Goal: Task Accomplishment & Management: Complete application form

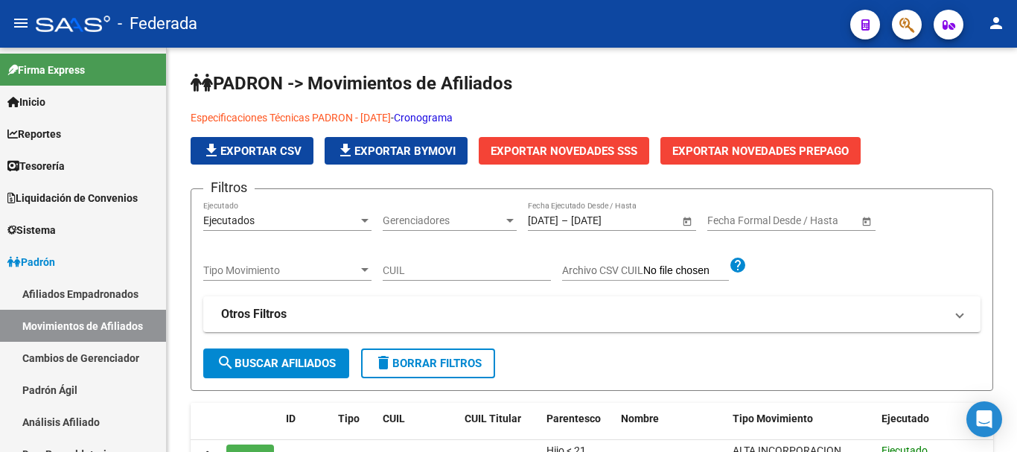
click at [909, 25] on icon "button" at bounding box center [906, 24] width 15 height 17
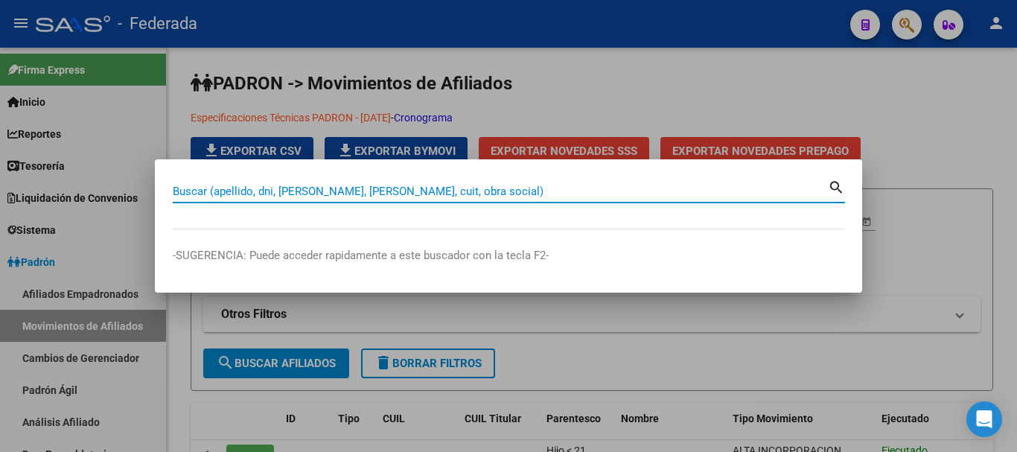
paste input "58489510"
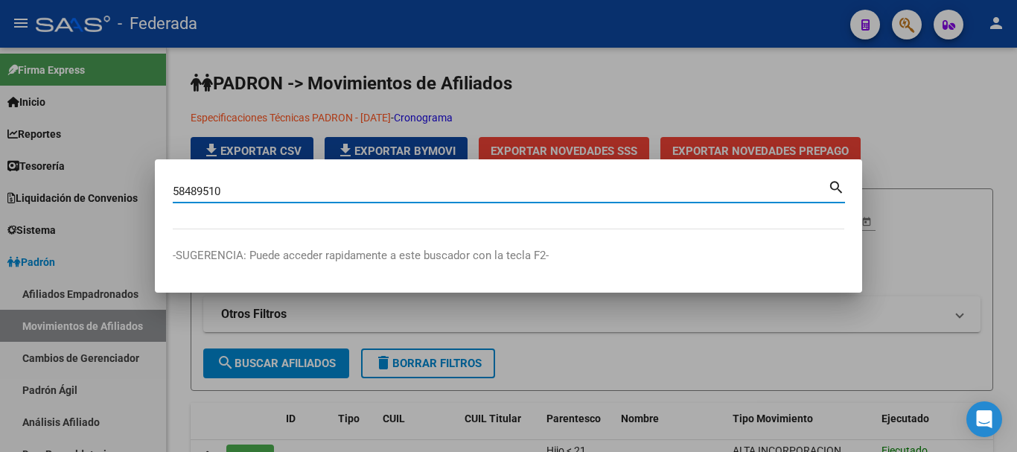
type input "58489510"
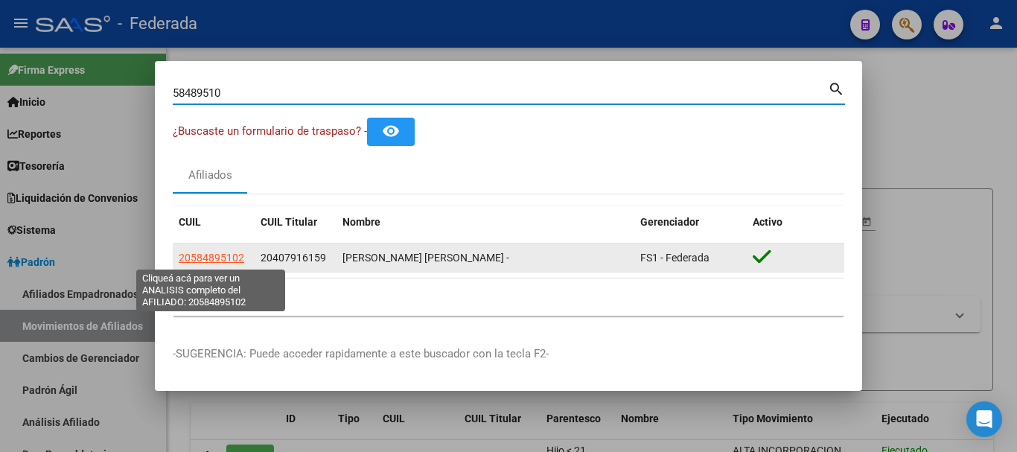
click at [233, 258] on span "20584895102" at bounding box center [211, 258] width 65 height 12
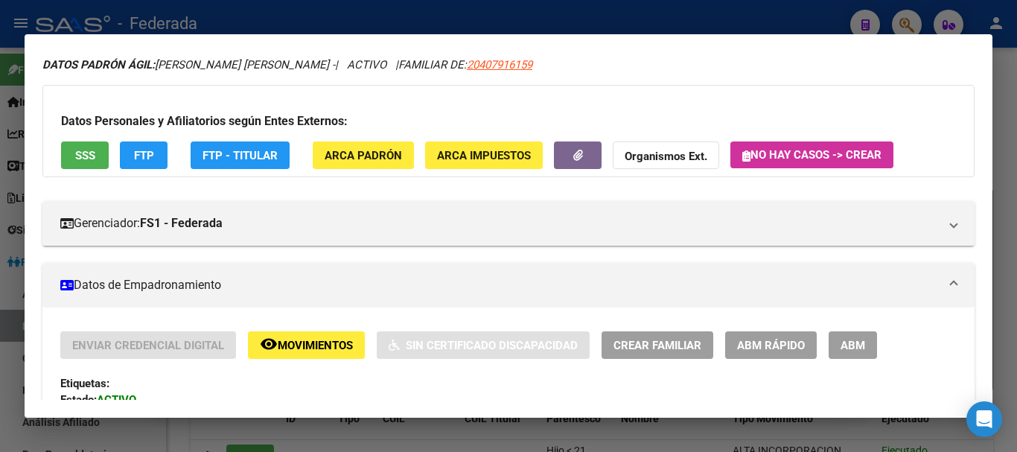
scroll to position [74, 0]
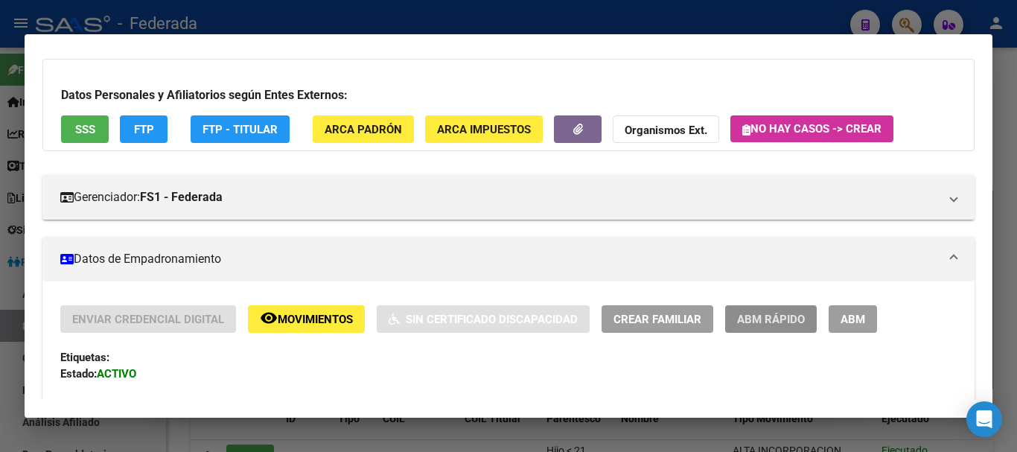
click at [816, 330] on button "ABM Rápido" at bounding box center [771, 319] width 92 height 28
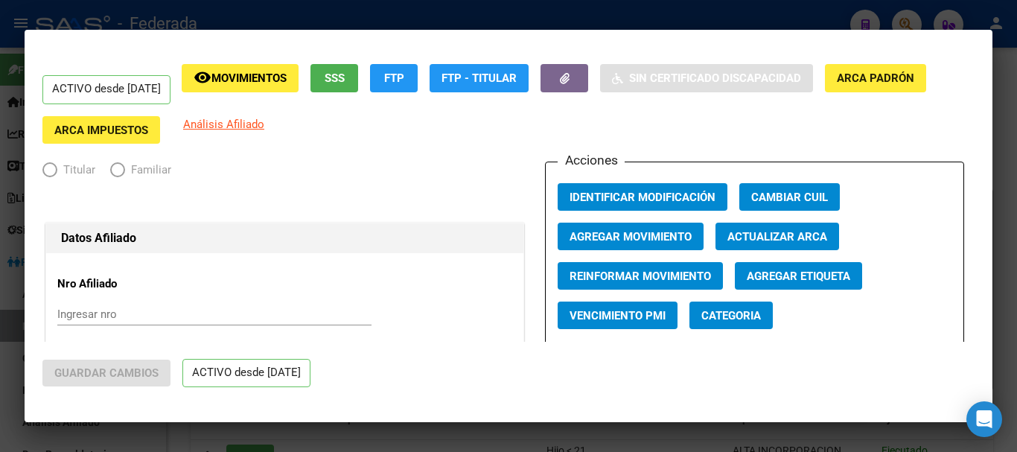
radio input "true"
type input "30-71223532-9"
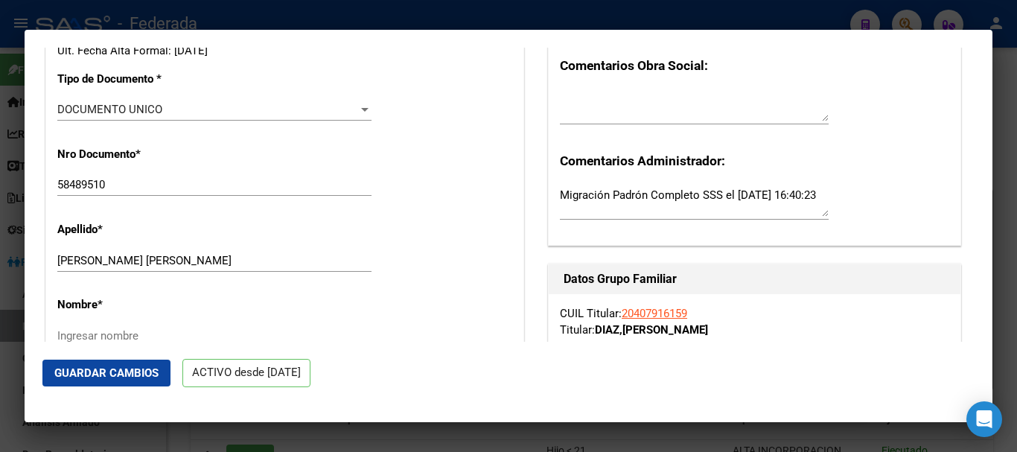
scroll to position [447, 0]
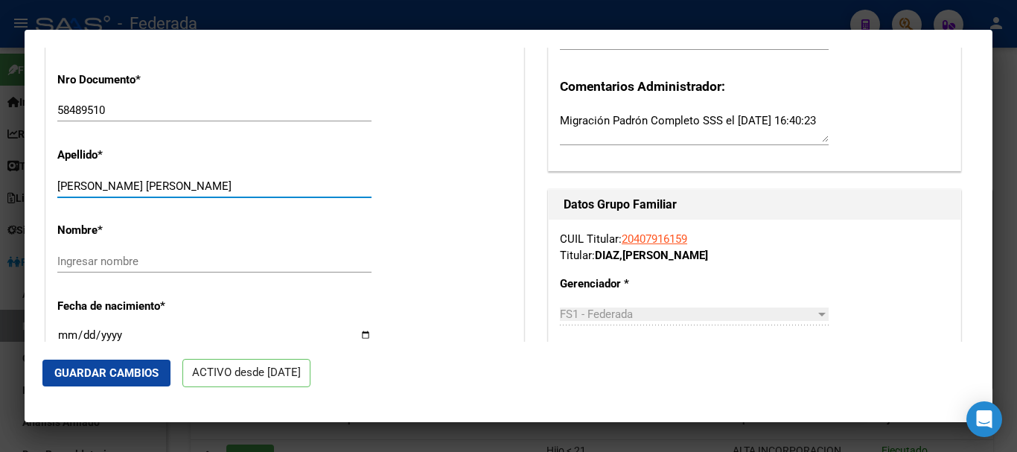
drag, startPoint x: 216, startPoint y: 182, endPoint x: 135, endPoint y: 188, distance: 81.4
click at [135, 188] on input "[PERSON_NAME] [PERSON_NAME]" at bounding box center [214, 185] width 314 height 13
click at [141, 255] on input "Ingresar nombre" at bounding box center [214, 261] width 314 height 13
click at [164, 188] on input "[PERSON_NAME]" at bounding box center [214, 185] width 314 height 13
type input "[PERSON_NAME]"
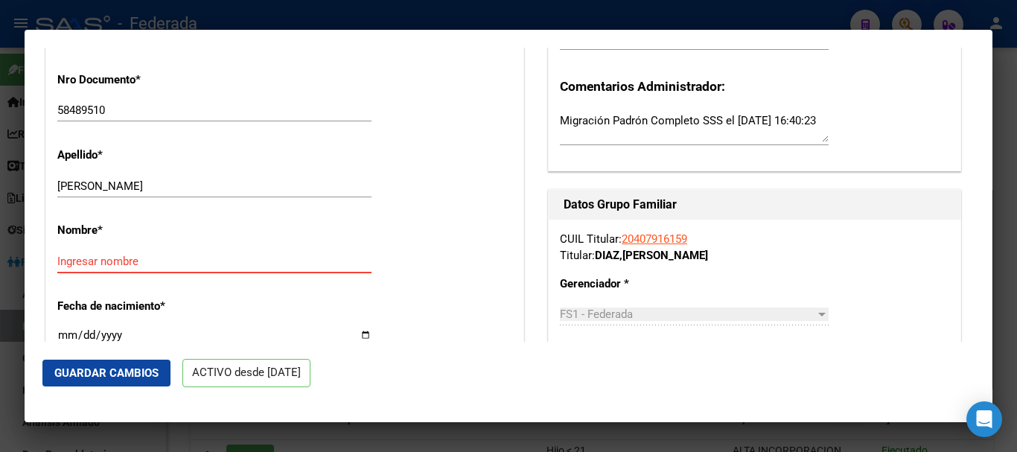
paste input "[PERSON_NAME]"
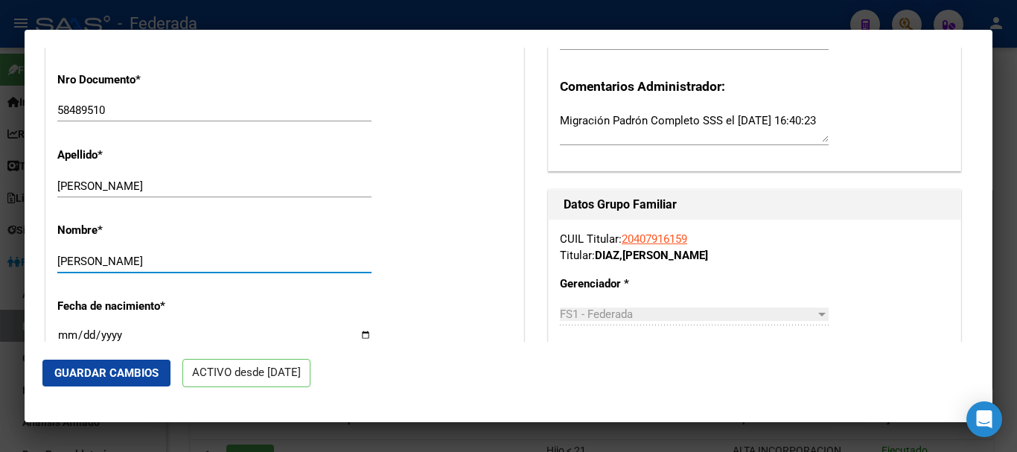
type input "[PERSON_NAME]"
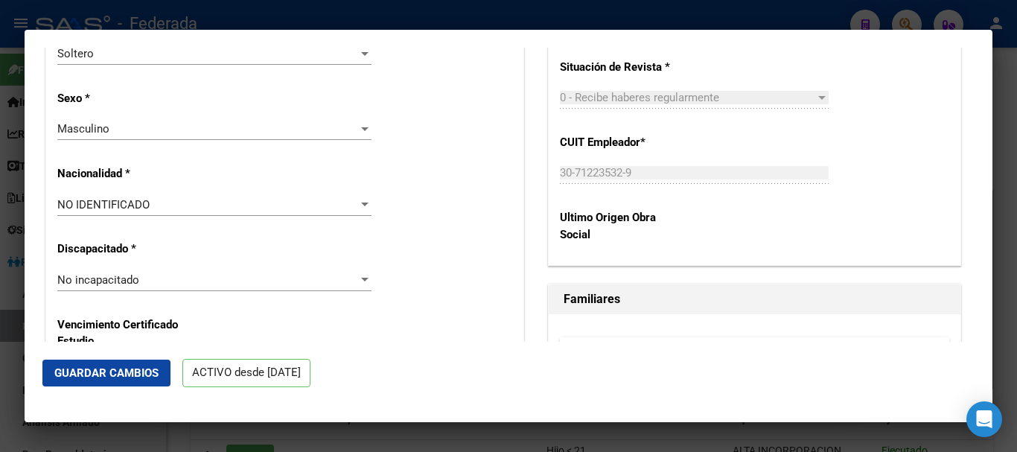
scroll to position [893, 0]
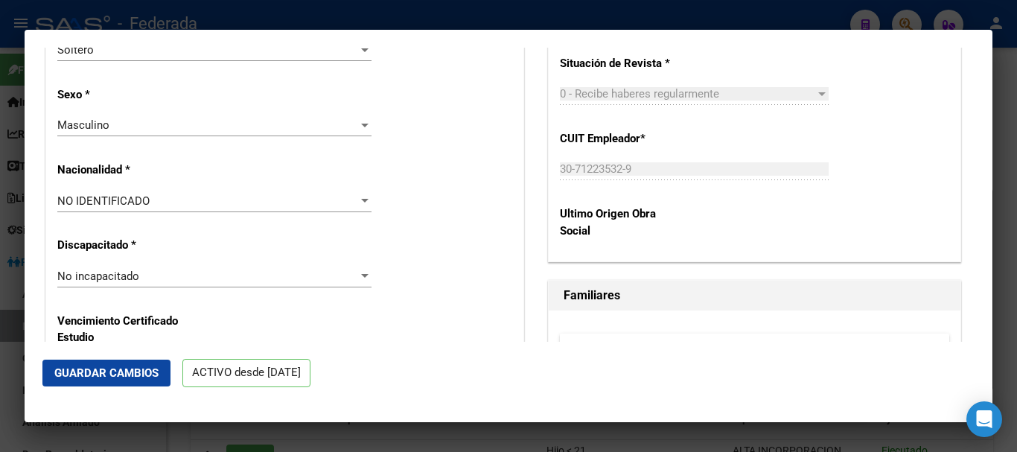
click at [281, 205] on div "NO IDENTIFICADO" at bounding box center [207, 200] width 301 height 13
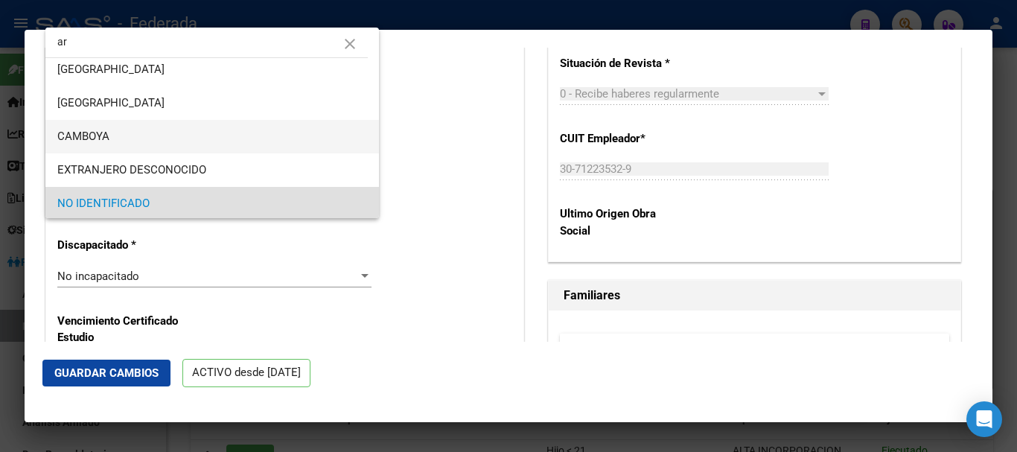
scroll to position [0, 0]
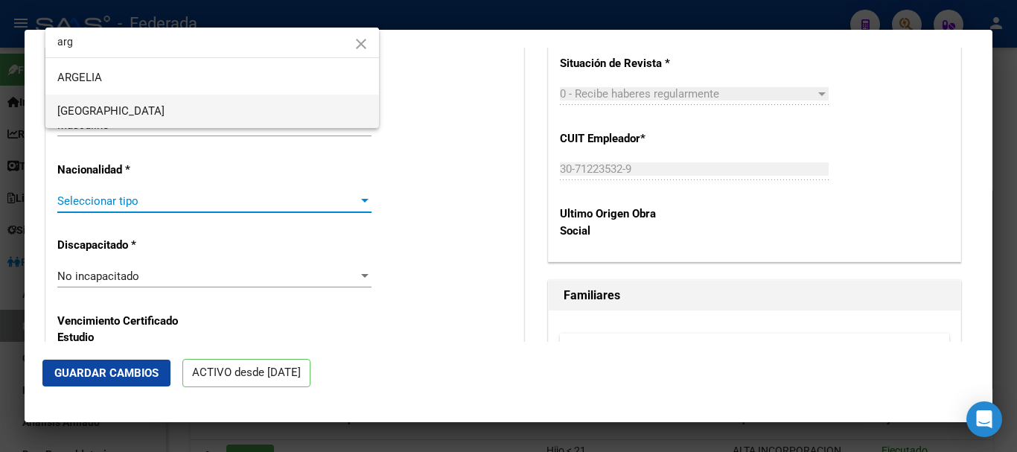
type input "arg"
click at [250, 103] on span "[GEOGRAPHIC_DATA]" at bounding box center [212, 111] width 310 height 33
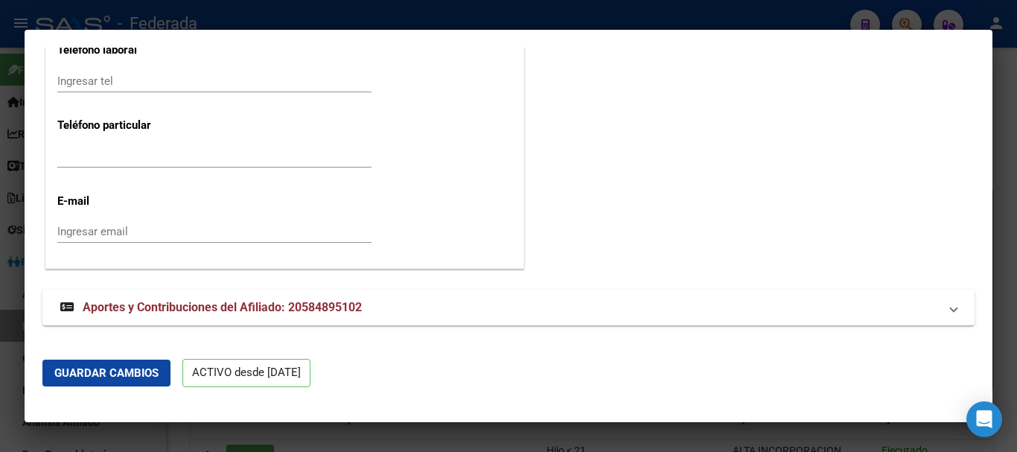
scroll to position [1945, 0]
click at [148, 368] on span "Guardar Cambios" at bounding box center [106, 372] width 104 height 13
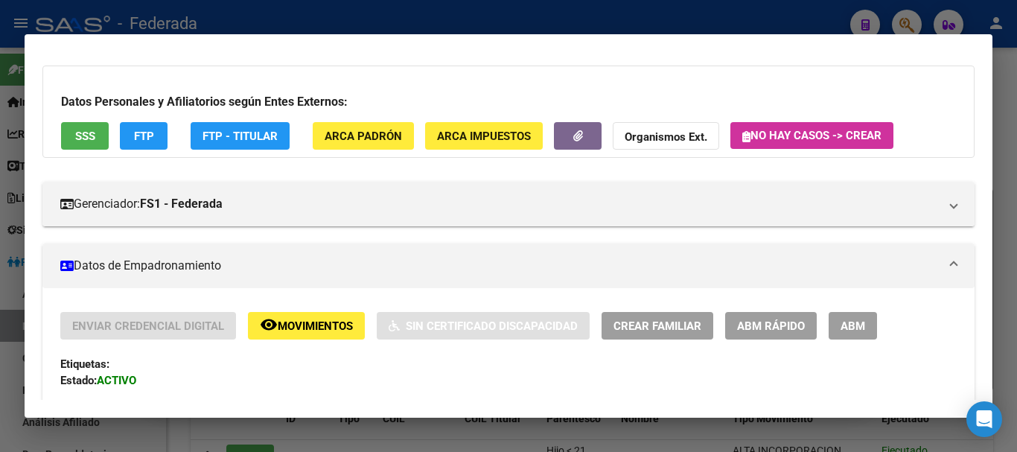
scroll to position [74, 0]
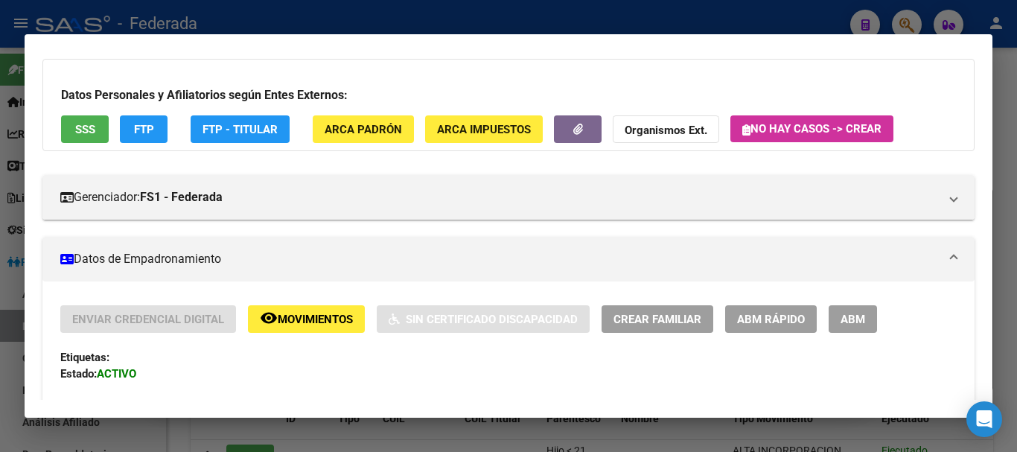
click at [1008, 118] on div at bounding box center [508, 226] width 1017 height 452
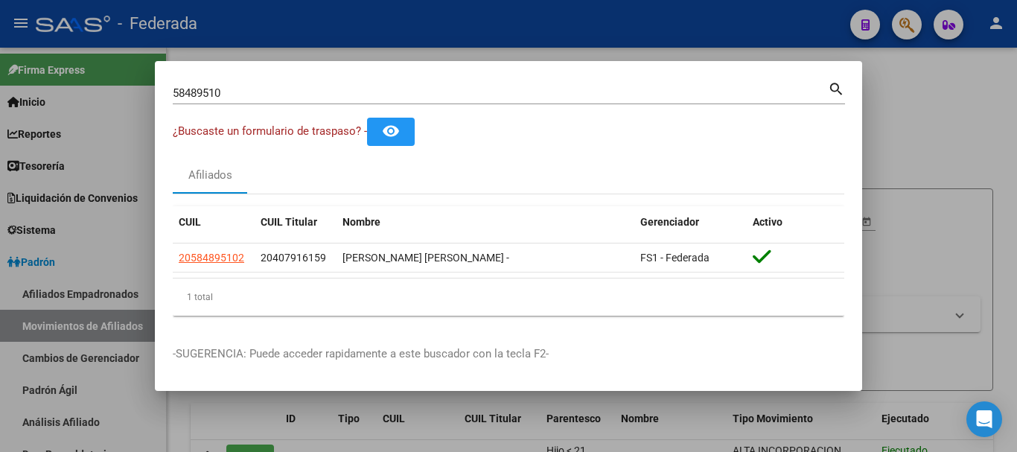
click at [607, 124] on div "¿Buscaste un formulario de traspaso? - remove_red_eye" at bounding box center [508, 132] width 671 height 28
click at [606, 104] on div "58489510 Buscar (apellido, dni, [PERSON_NAME], nro traspaso, cuit, obra social)…" at bounding box center [509, 98] width 672 height 39
click at [604, 93] on input "58489510" at bounding box center [500, 92] width 655 height 13
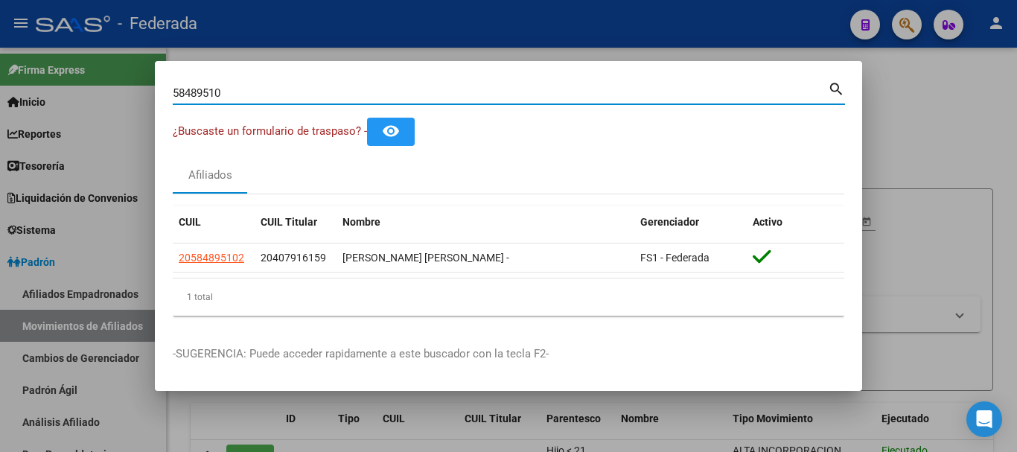
click at [604, 93] on input "58489510" at bounding box center [500, 92] width 655 height 13
paste input "70558694"
type input "70558694"
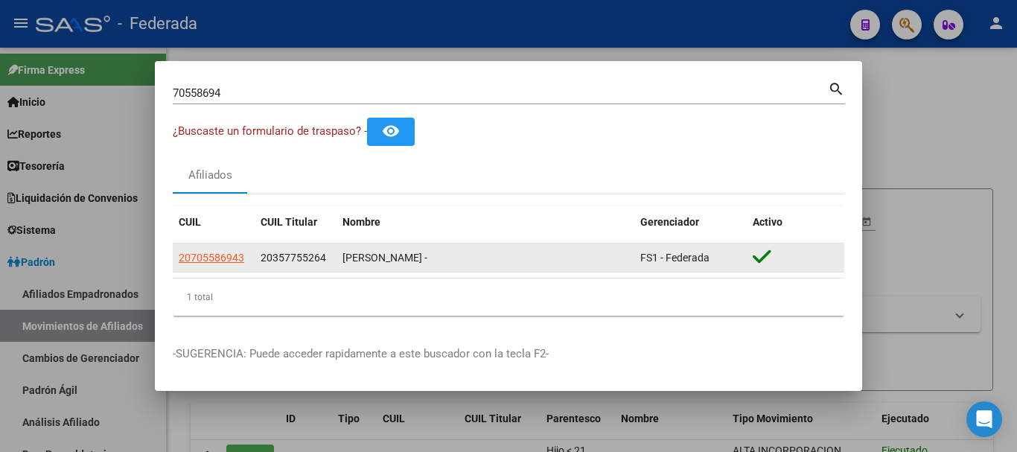
click at [214, 249] on app-link-go-to "20705586943" at bounding box center [211, 257] width 65 height 17
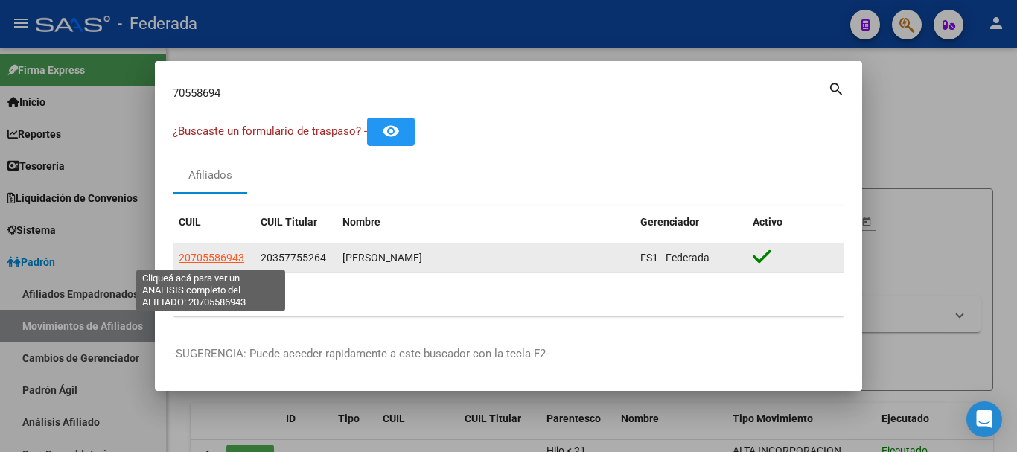
click at [220, 254] on span "20705586943" at bounding box center [211, 258] width 65 height 12
type textarea "20705586943"
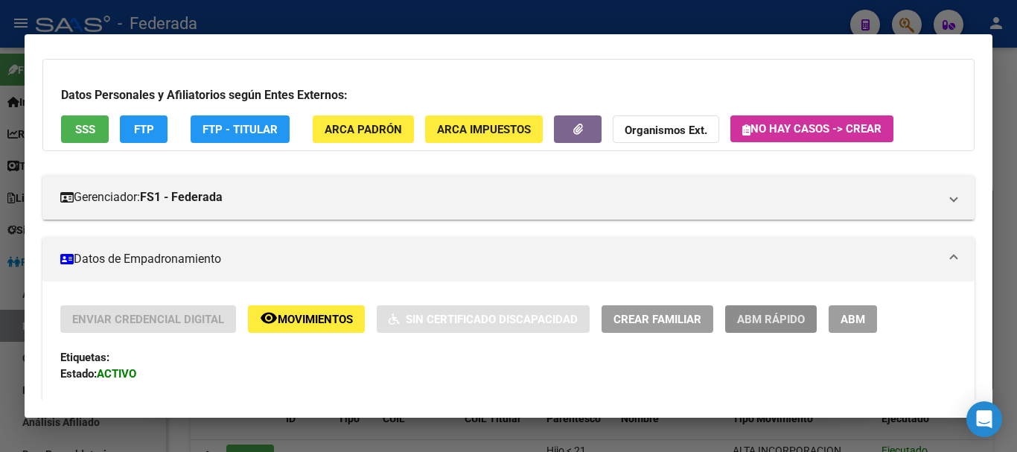
click at [781, 324] on span "ABM Rápido" at bounding box center [771, 319] width 68 height 13
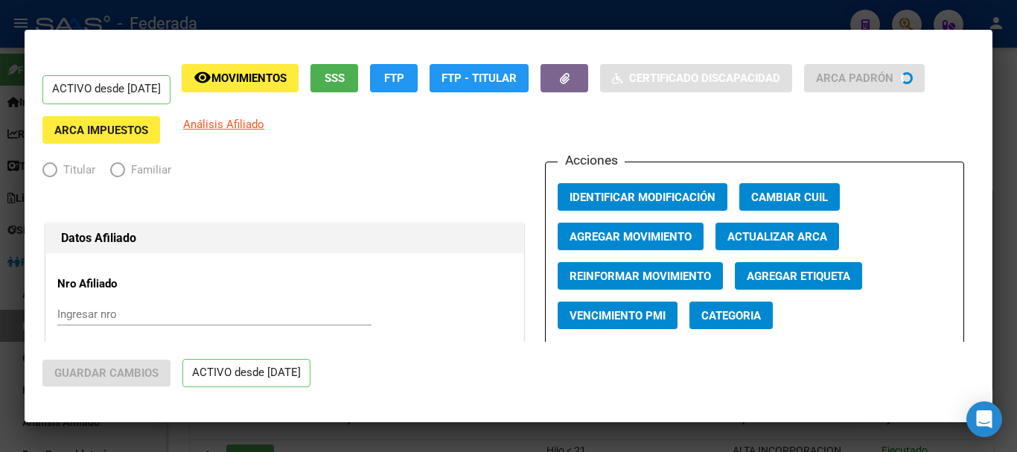
radio input "true"
type input "30-52570593-1"
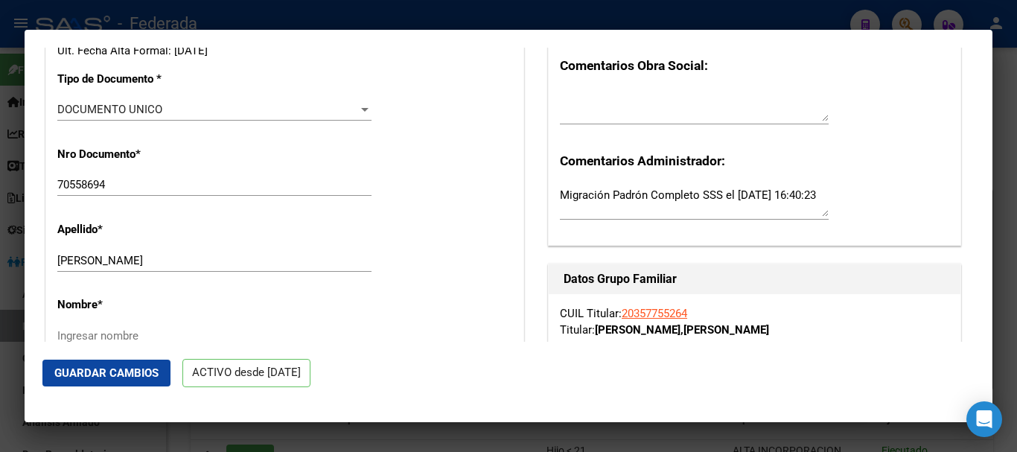
scroll to position [521, 0]
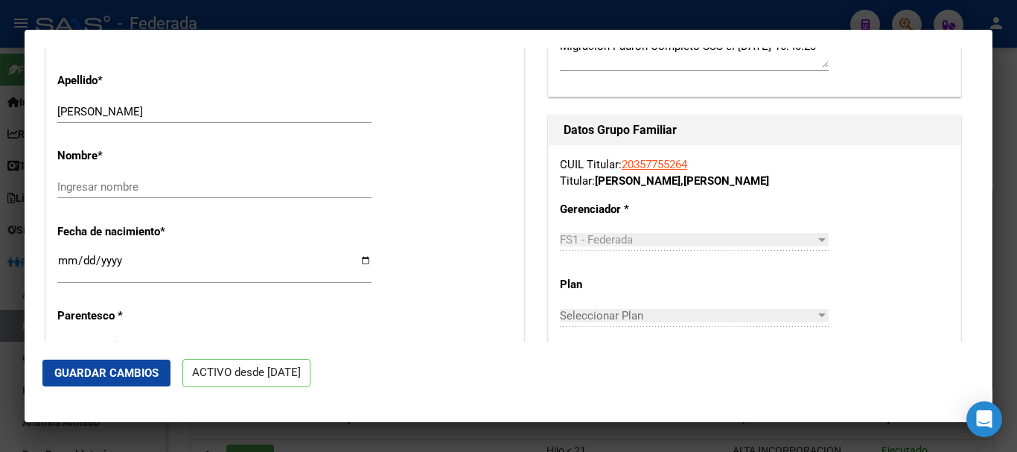
click at [179, 117] on div "[PERSON_NAME] Ingresar apellido" at bounding box center [214, 111] width 314 height 22
drag, startPoint x: 179, startPoint y: 117, endPoint x: 115, endPoint y: 109, distance: 64.4
click at [115, 109] on input "[PERSON_NAME]" at bounding box center [214, 111] width 314 height 13
type input "[PERSON_NAME]"
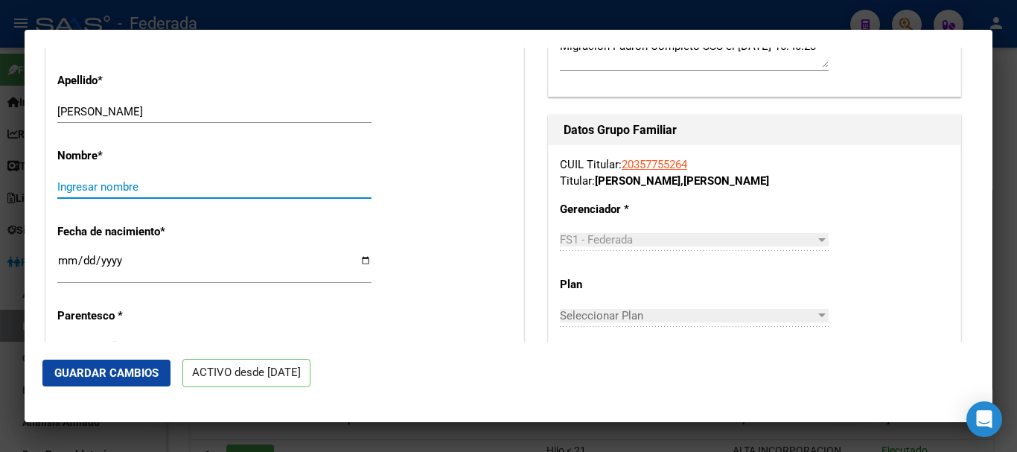
paste input "ESMERALDA"
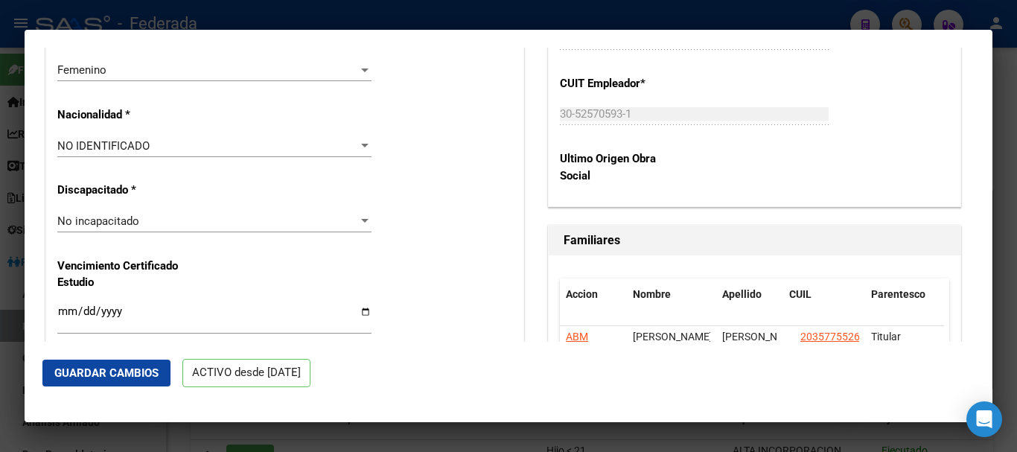
scroll to position [968, 0]
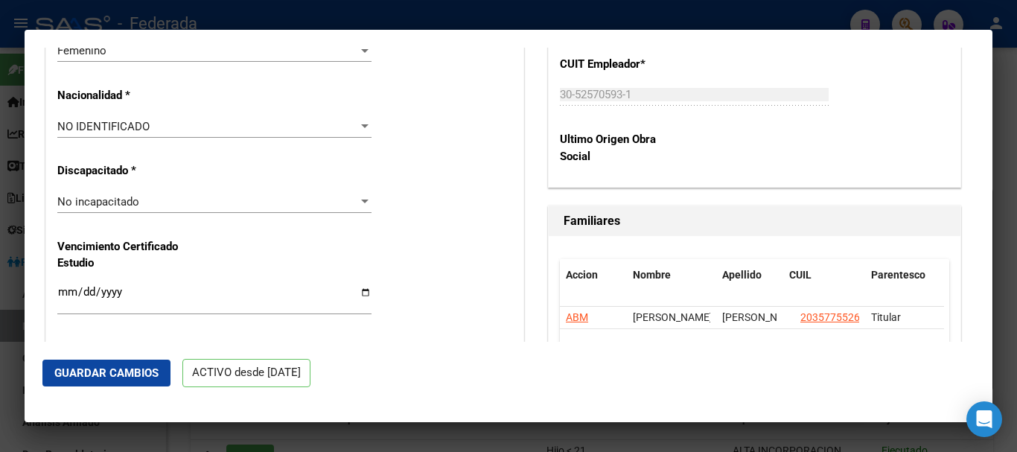
type input "ESMERALDA"
click at [173, 125] on div "NO IDENTIFICADO" at bounding box center [207, 126] width 301 height 13
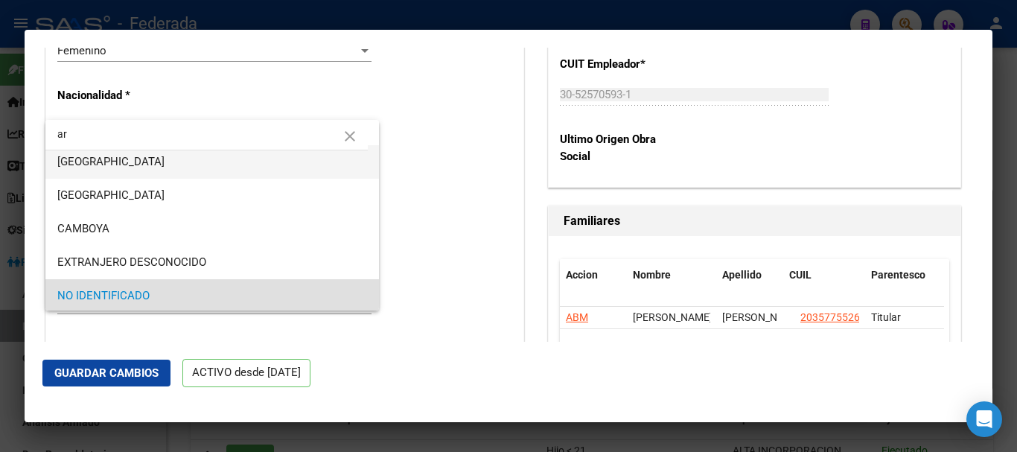
scroll to position [0, 0]
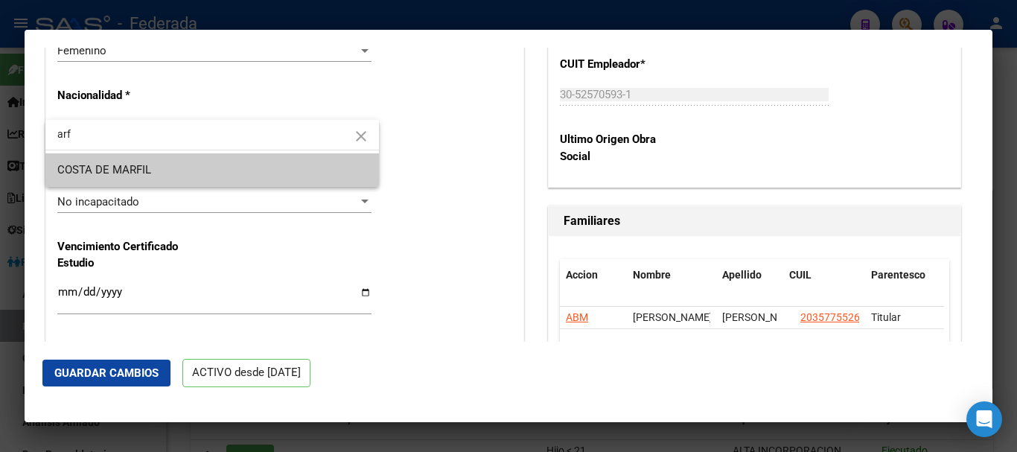
drag, startPoint x: 63, startPoint y: 137, endPoint x: 92, endPoint y: 139, distance: 28.4
click at [92, 139] on input "arf" at bounding box center [211, 133] width 333 height 31
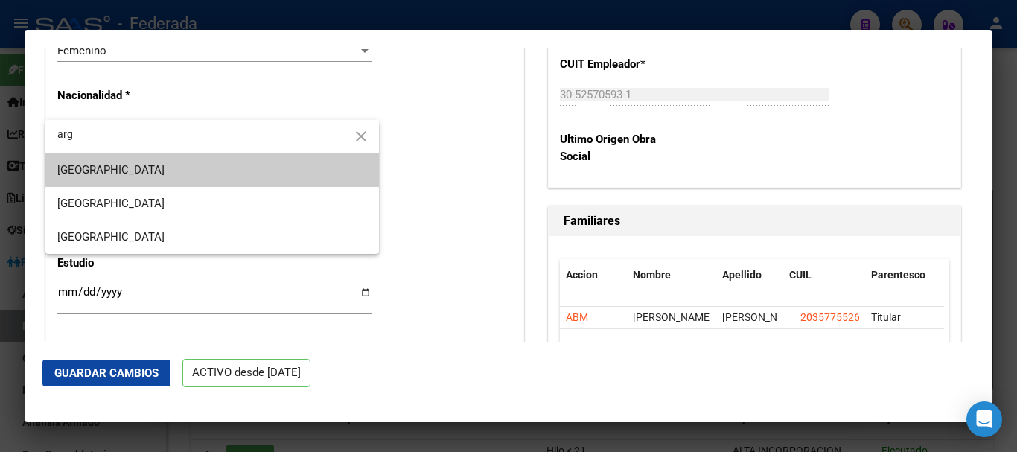
click at [63, 138] on input "arg" at bounding box center [211, 133] width 333 height 31
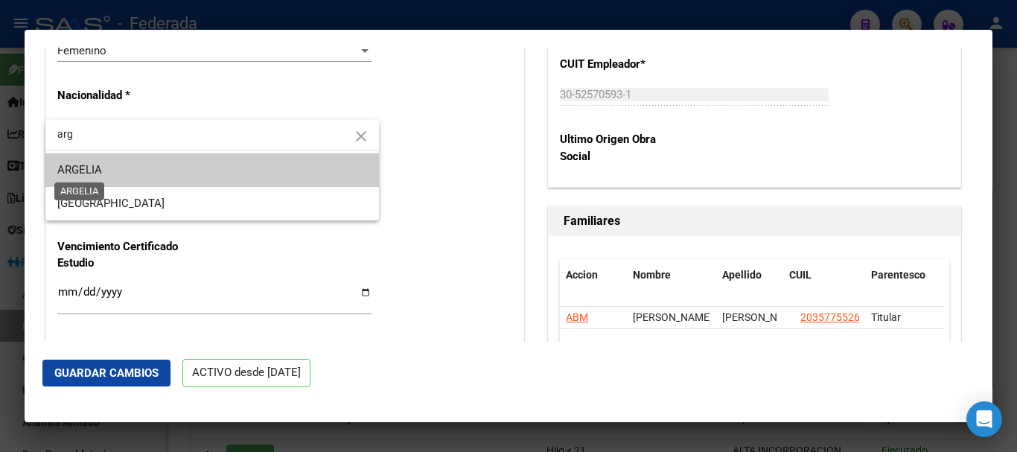
type input "arg"
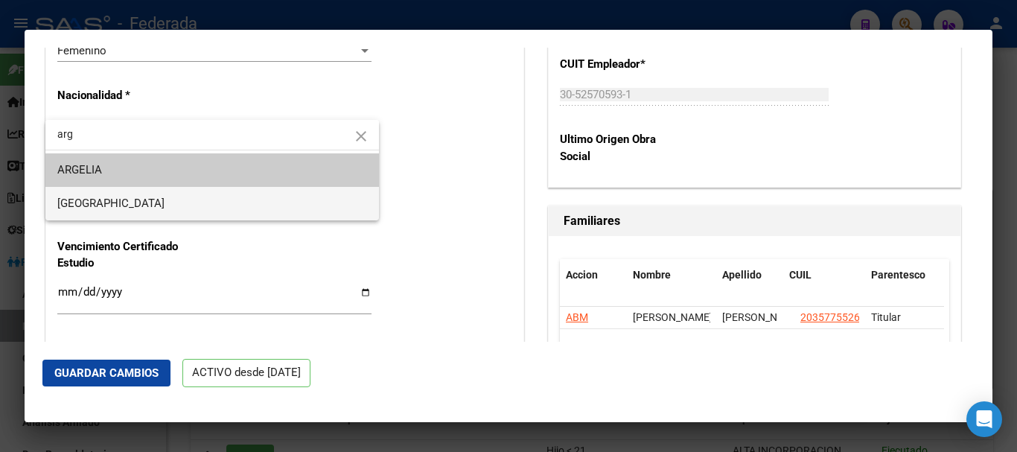
drag, startPoint x: 83, startPoint y: 170, endPoint x: 87, endPoint y: 194, distance: 23.5
click at [87, 194] on div "arg close [PERSON_NAME] [GEOGRAPHIC_DATA]" at bounding box center [211, 170] width 333 height 100
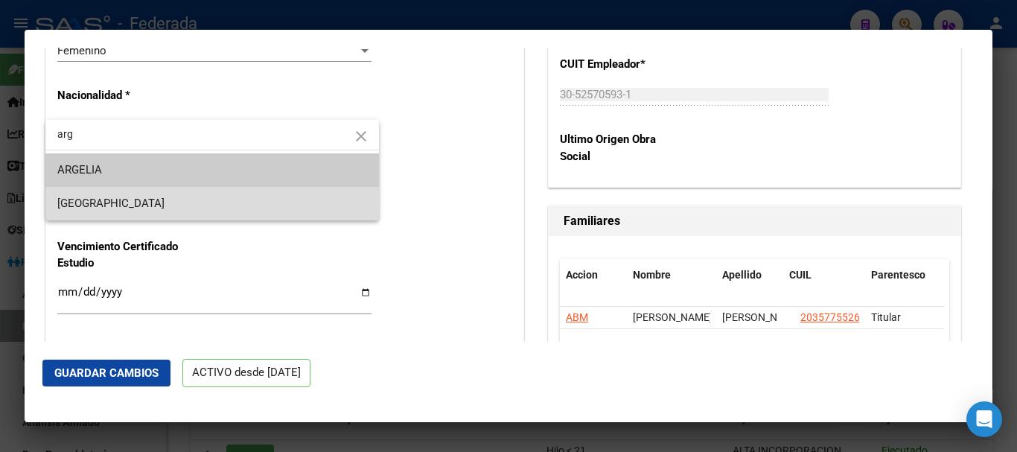
click at [87, 194] on span "[GEOGRAPHIC_DATA]" at bounding box center [212, 203] width 310 height 33
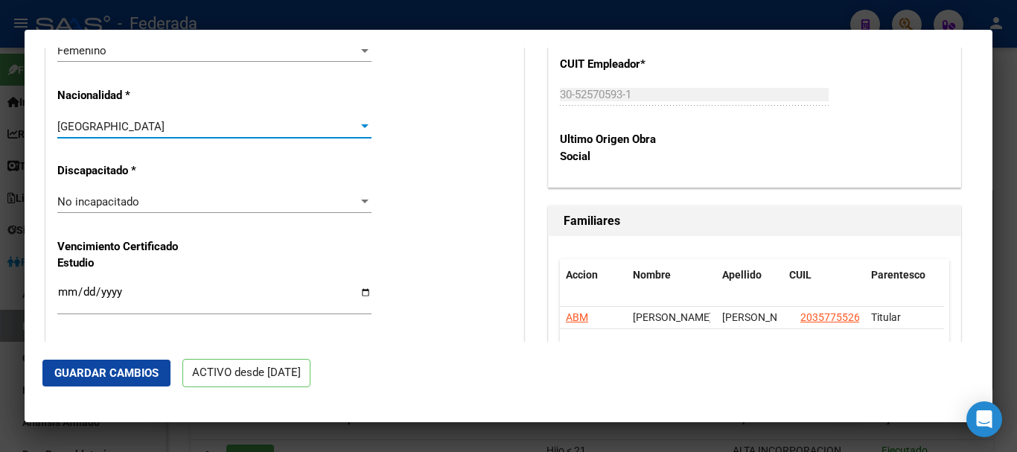
click at [135, 372] on span "Guardar Cambios" at bounding box center [106, 372] width 104 height 13
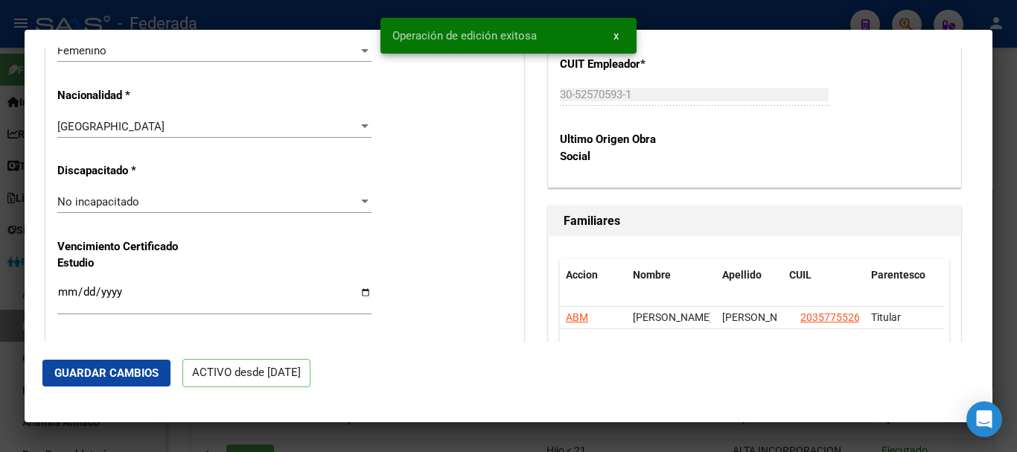
click at [592, 444] on div at bounding box center [508, 226] width 1017 height 452
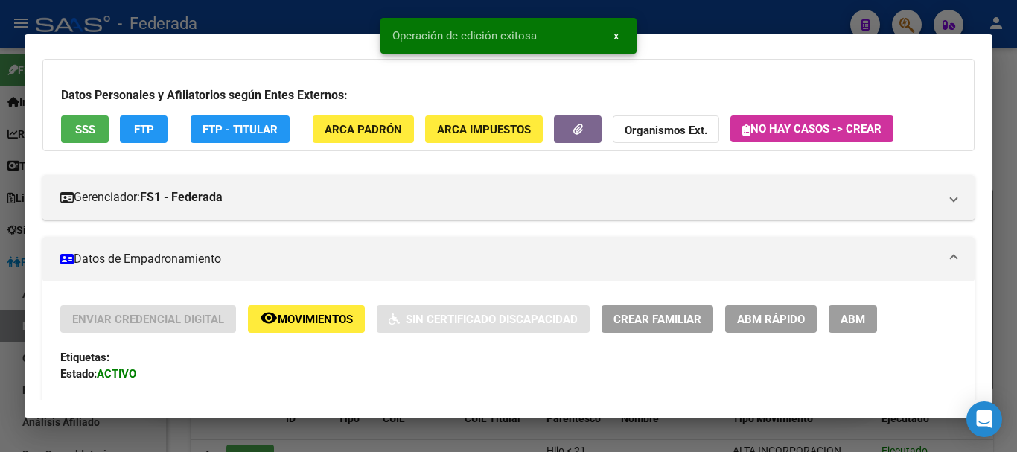
click at [616, 421] on div at bounding box center [508, 226] width 1017 height 452
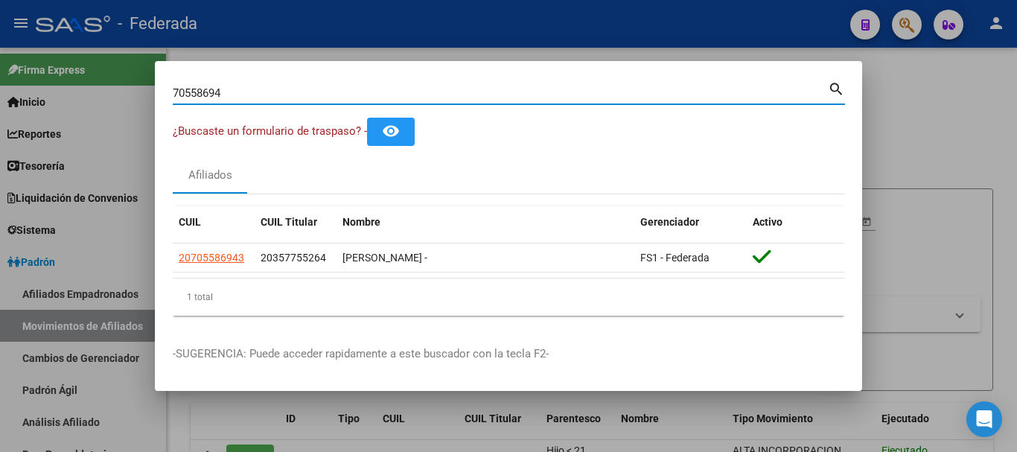
click at [231, 93] on input "70558694" at bounding box center [500, 92] width 655 height 13
paste input "800701"
type input "70800701"
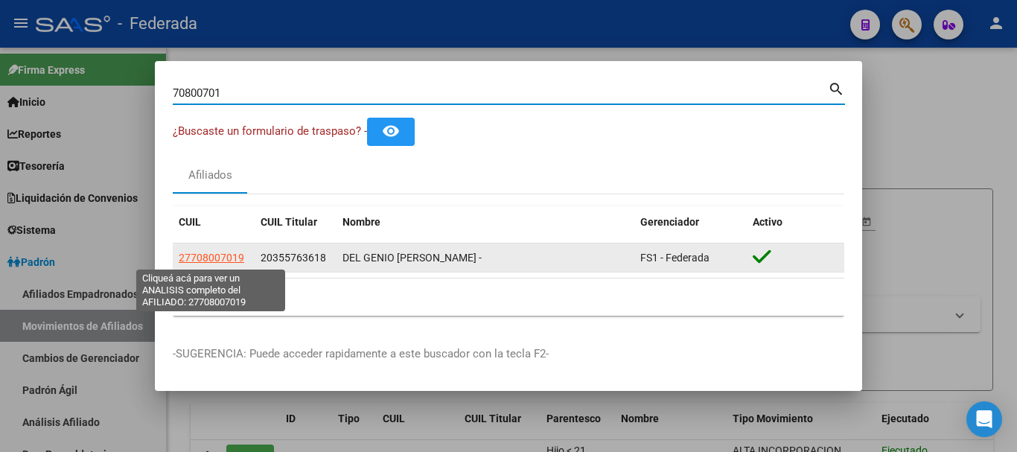
click at [225, 252] on span "27708007019" at bounding box center [211, 258] width 65 height 12
type textarea "27708007019"
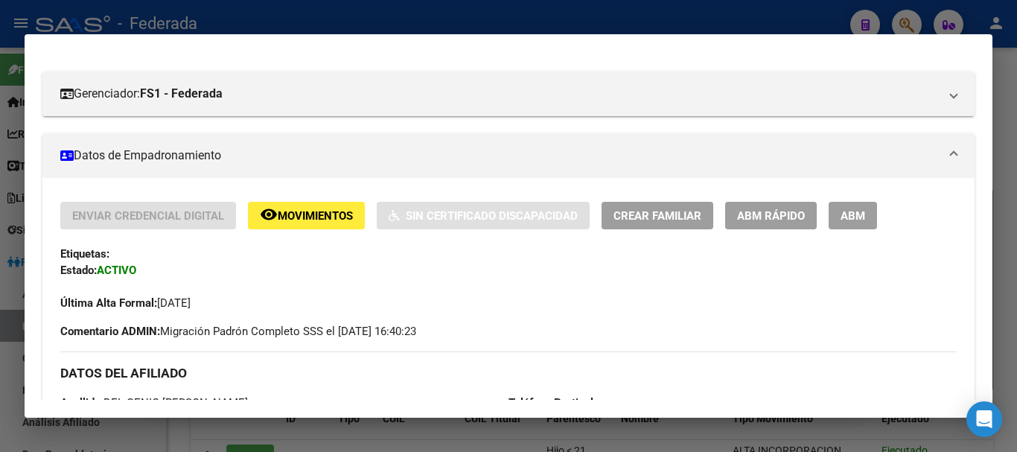
scroll to position [223, 0]
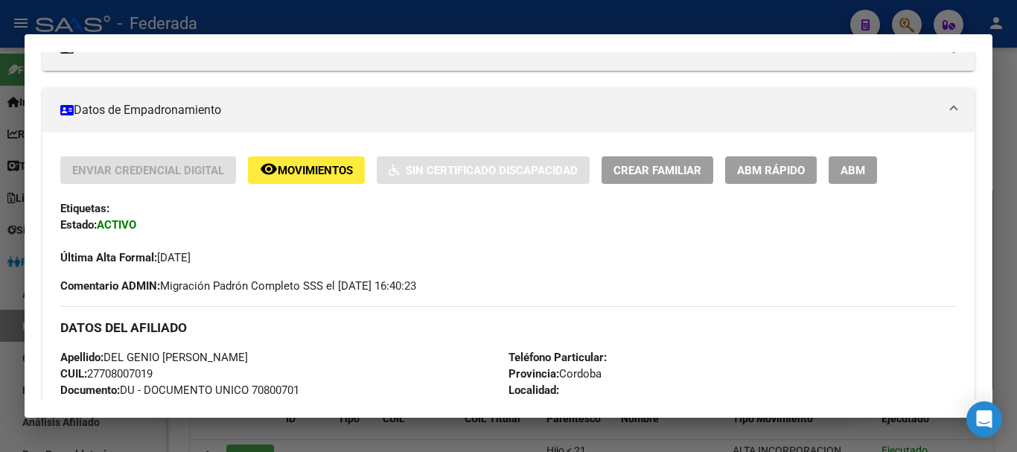
click at [776, 176] on span "ABM Rápido" at bounding box center [771, 170] width 68 height 13
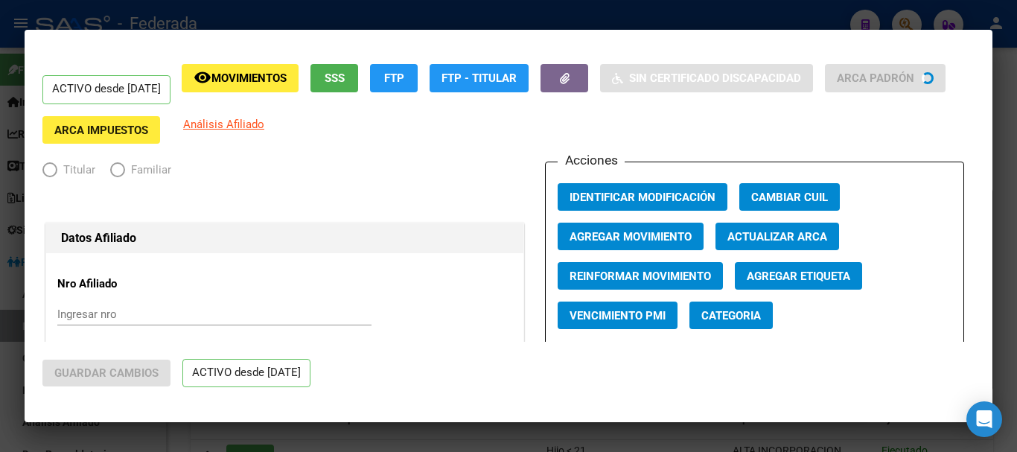
radio input "true"
type input "30-68102638-6"
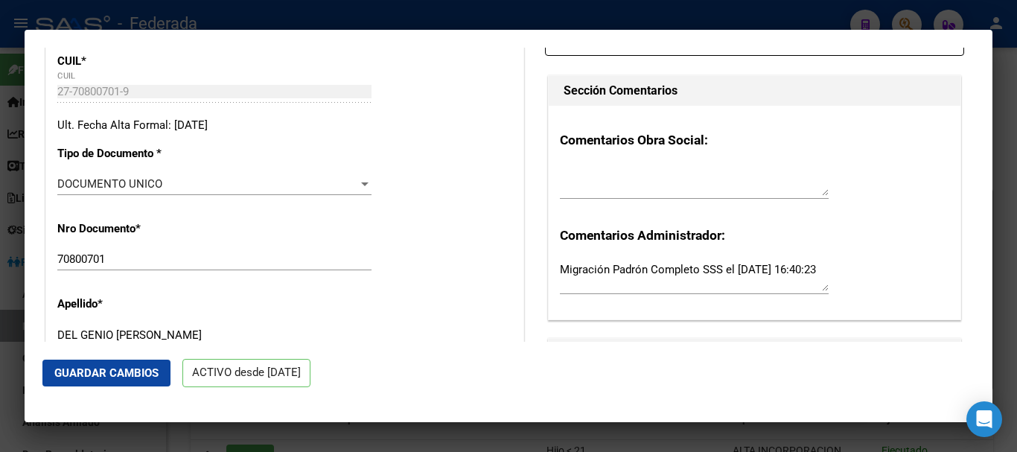
scroll to position [372, 0]
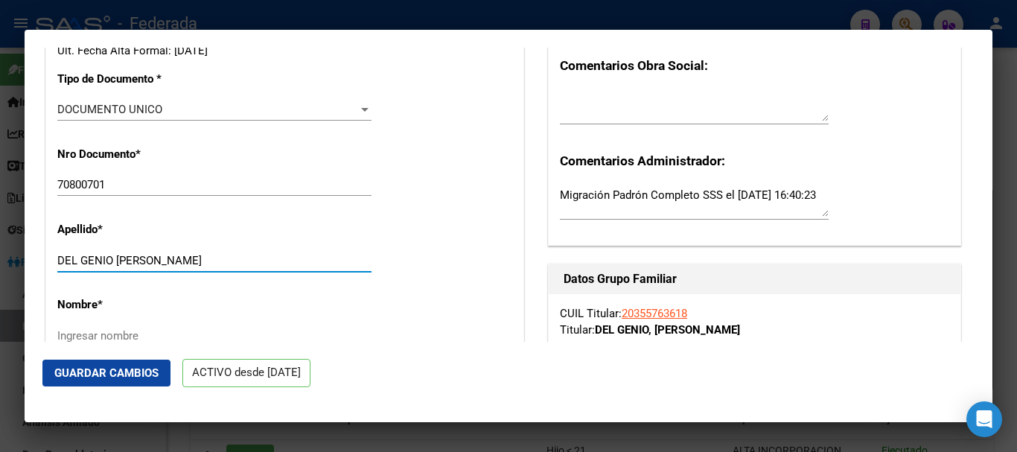
drag, startPoint x: 212, startPoint y: 263, endPoint x: 168, endPoint y: 253, distance: 45.0
click at [168, 254] on input "DEL GENIO [PERSON_NAME]" at bounding box center [214, 260] width 314 height 13
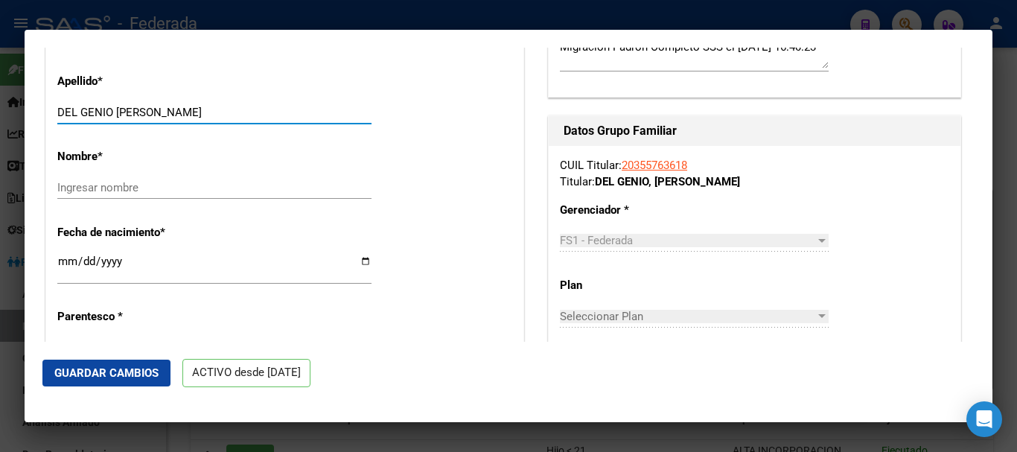
scroll to position [521, 0]
type input "DEL GENIO [PERSON_NAME]"
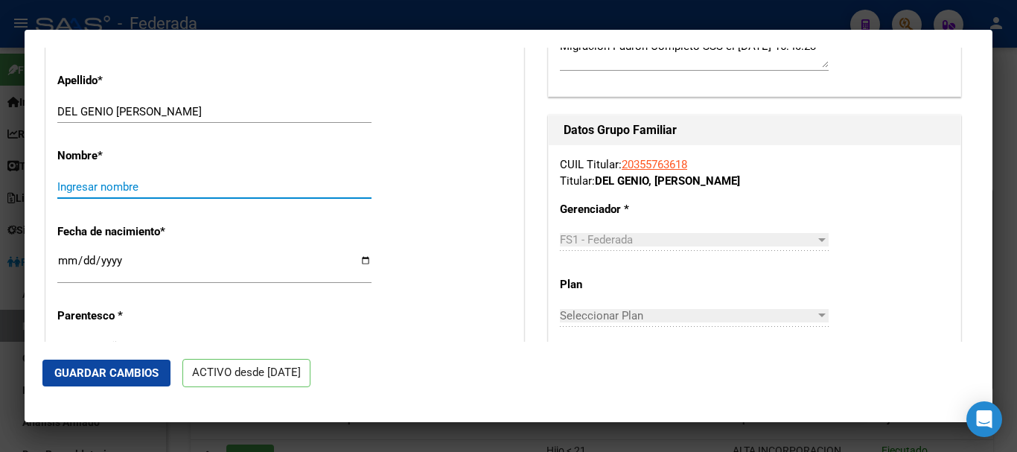
paste input "[PERSON_NAME]"
drag, startPoint x: 101, startPoint y: 185, endPoint x: 211, endPoint y: 179, distance: 109.6
click at [211, 180] on input "[PERSON_NAME]" at bounding box center [214, 186] width 314 height 13
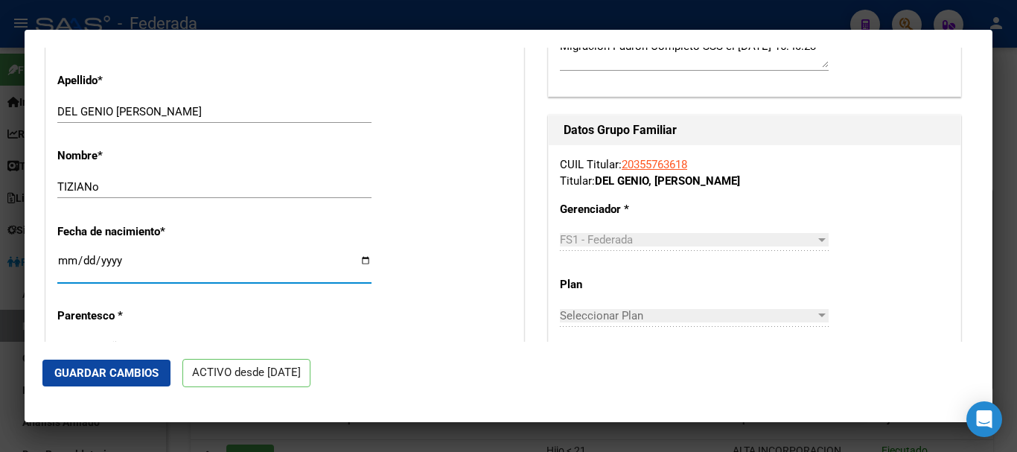
click at [189, 188] on input "TIZIANo" at bounding box center [214, 186] width 314 height 13
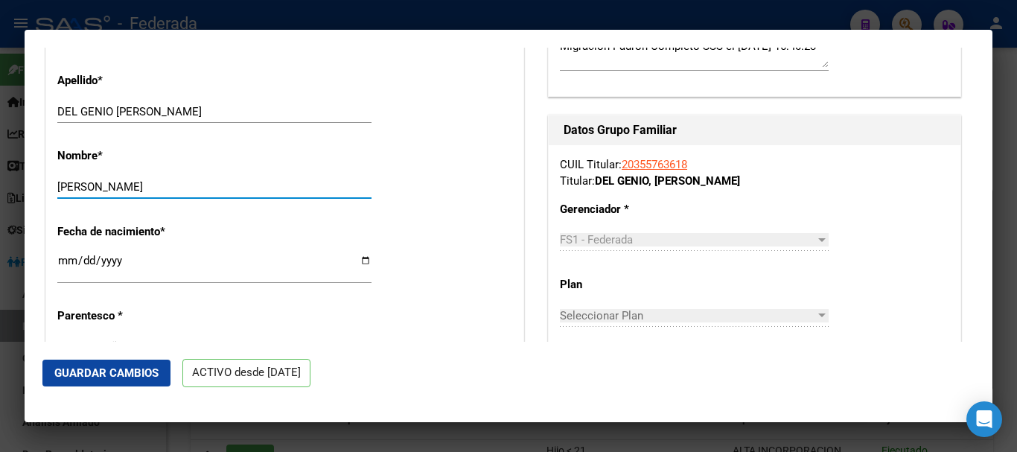
type input "[PERSON_NAME]"
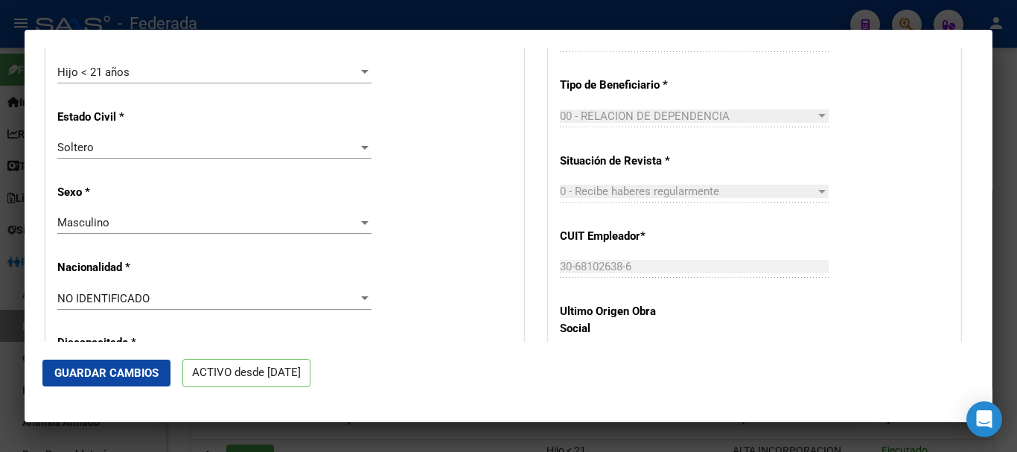
scroll to position [819, 0]
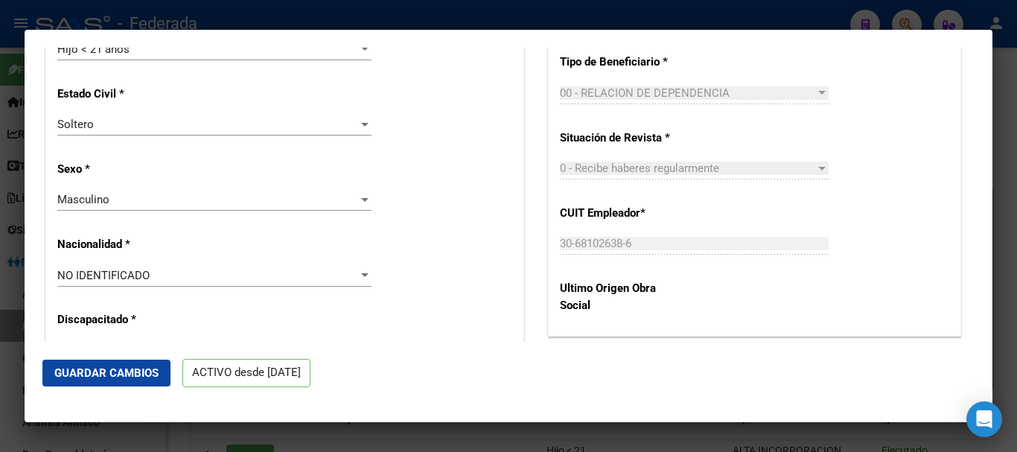
click at [199, 275] on div "NO IDENTIFICADO" at bounding box center [207, 275] width 301 height 13
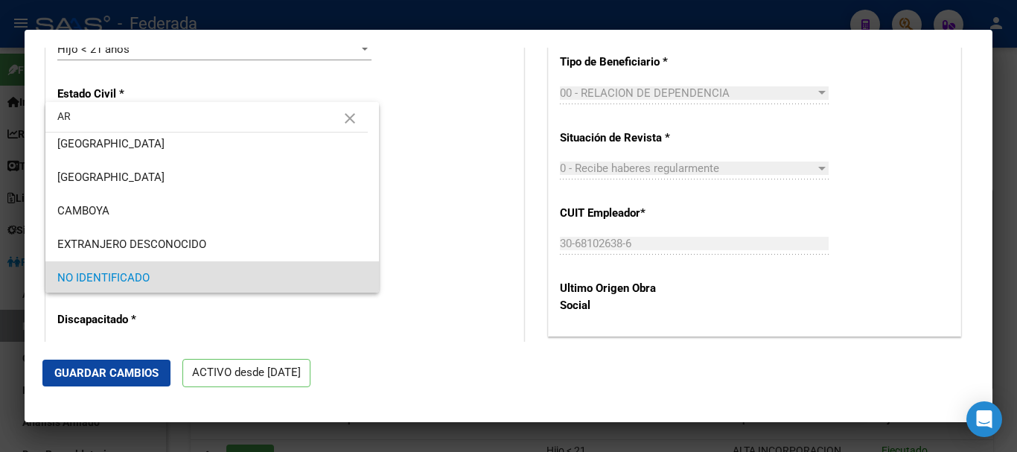
scroll to position [0, 0]
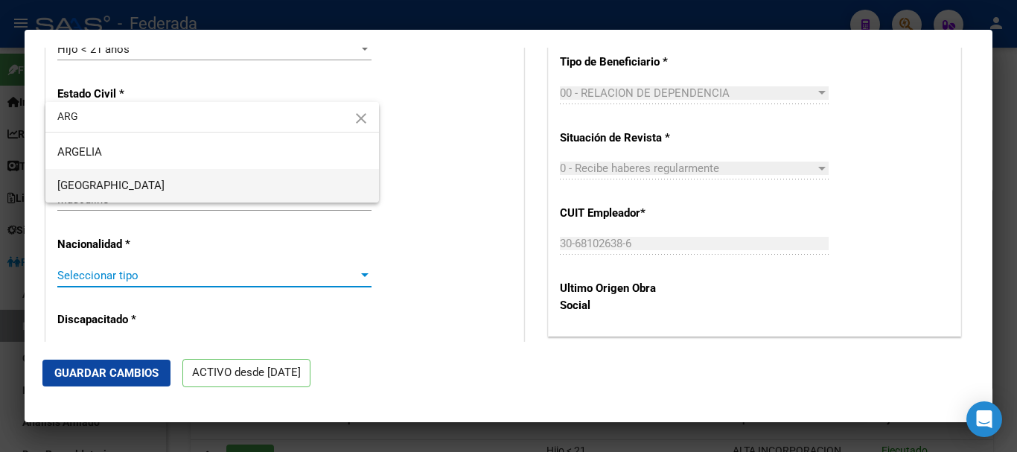
type input "ARG"
click at [178, 184] on span "[GEOGRAPHIC_DATA]" at bounding box center [212, 185] width 310 height 33
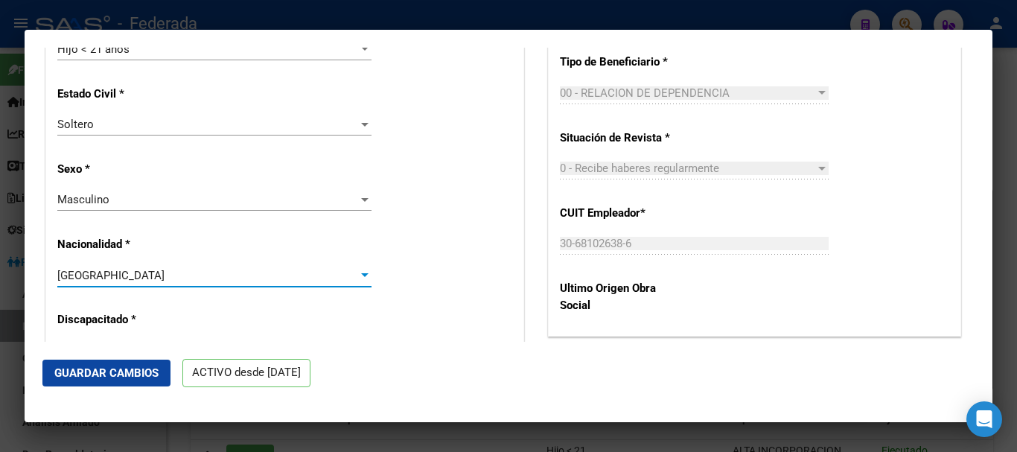
click at [164, 365] on button "Guardar Cambios" at bounding box center [106, 372] width 128 height 27
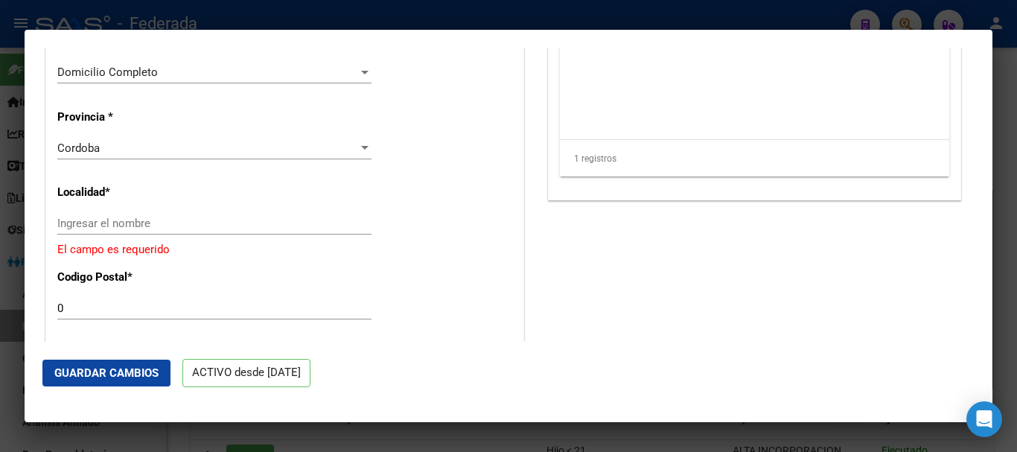
scroll to position [1340, 0]
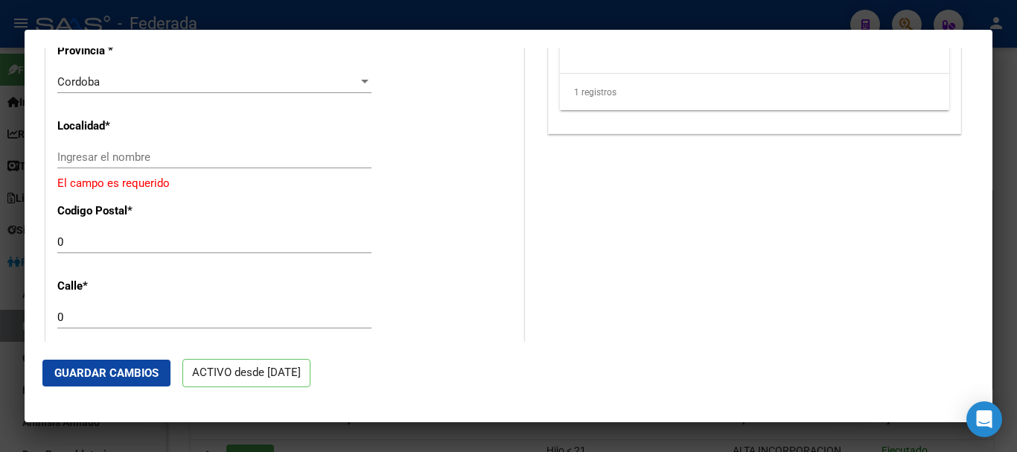
click at [197, 164] on div "Ingresar el nombre" at bounding box center [214, 157] width 314 height 22
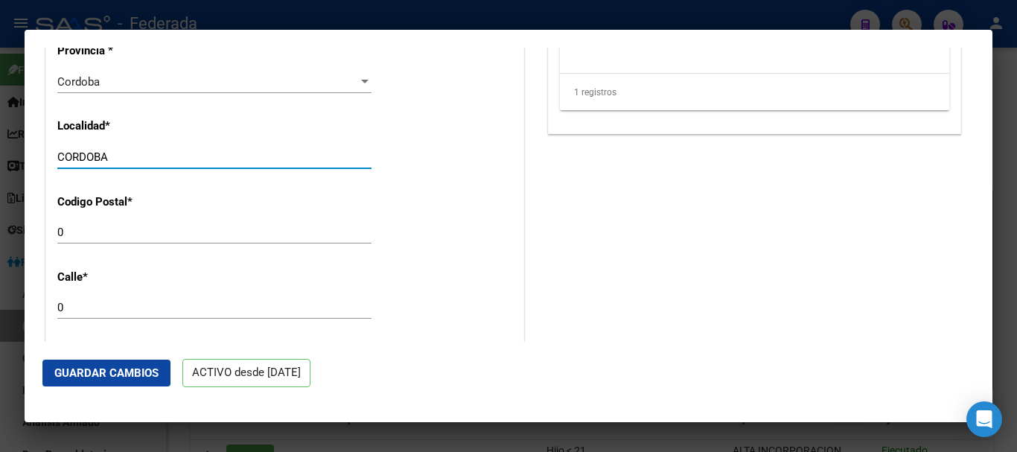
type input "CORDOBA"
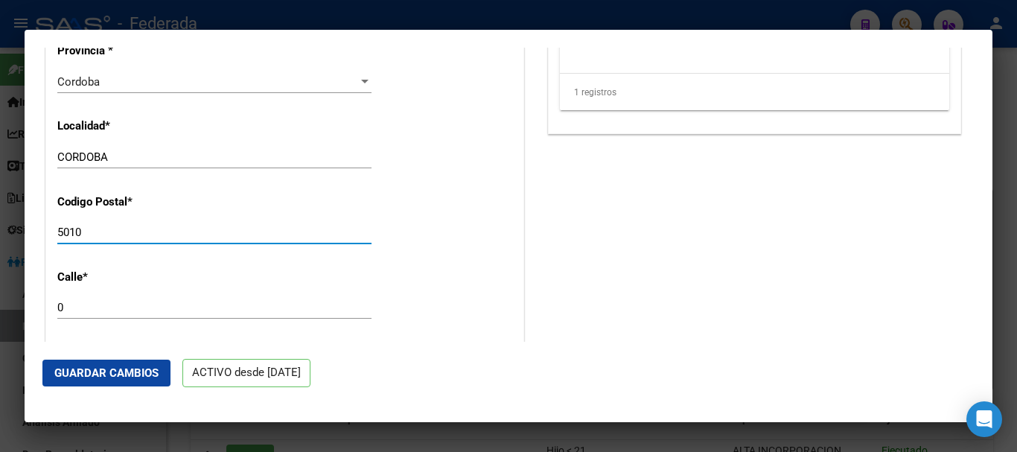
type input "5010"
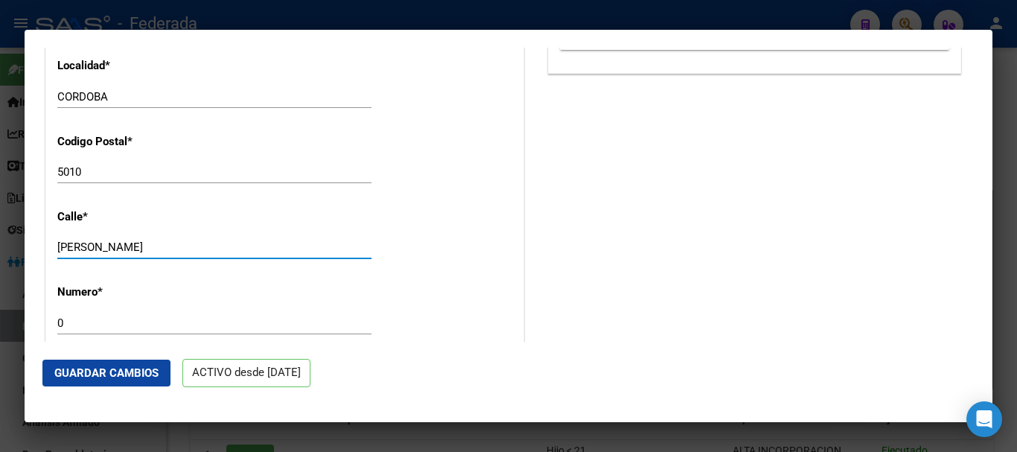
scroll to position [1488, 0]
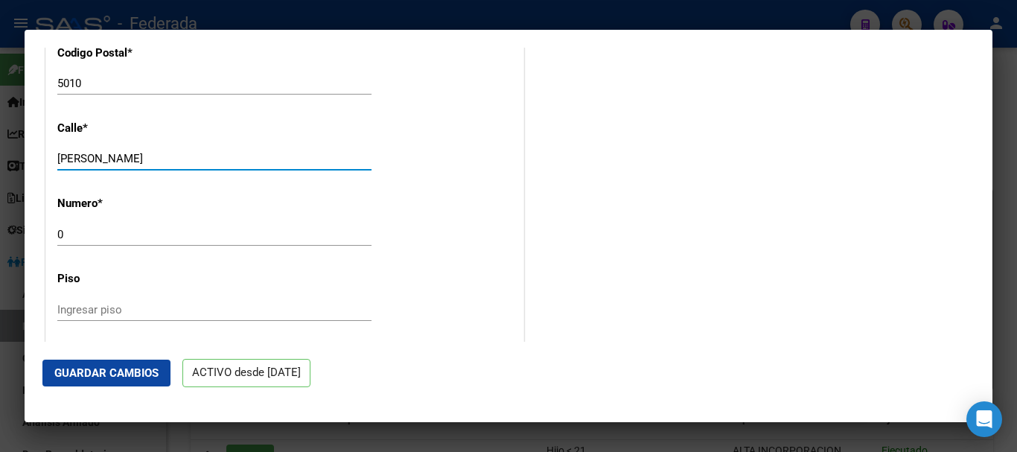
type input "[PERSON_NAME]"
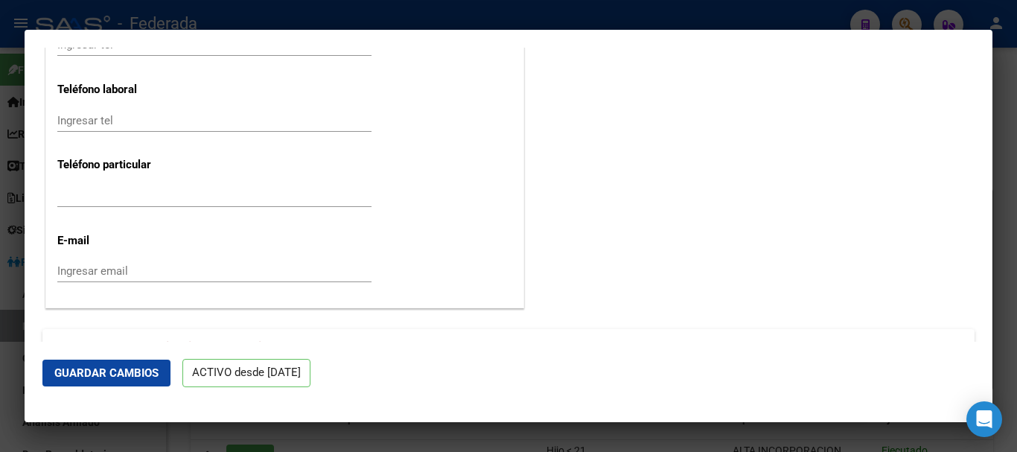
scroll to position [1945, 0]
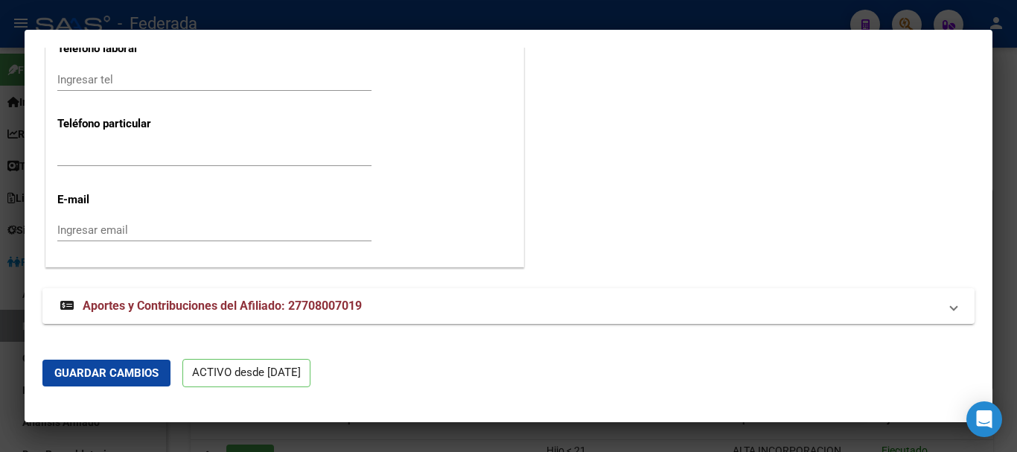
type input "1434"
click at [125, 380] on button "Guardar Cambios" at bounding box center [106, 372] width 128 height 27
click at [1010, 144] on div at bounding box center [508, 226] width 1017 height 452
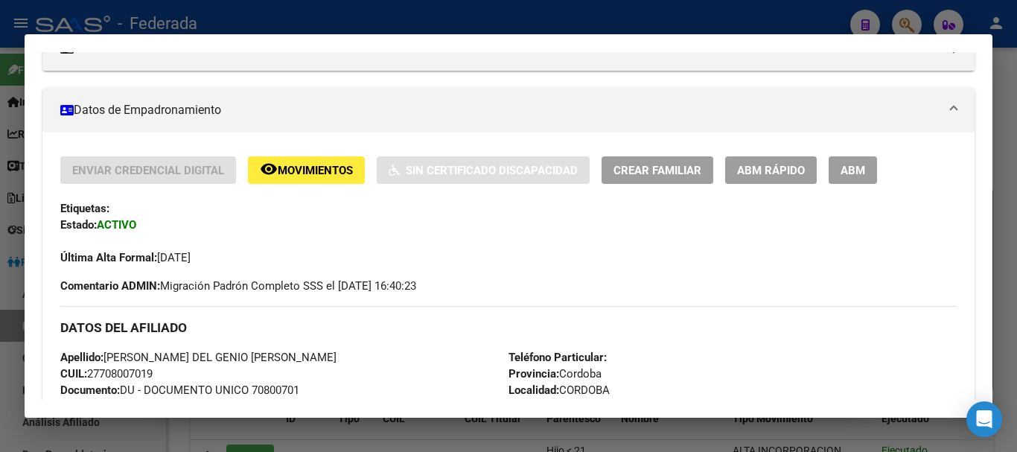
click at [1010, 144] on div at bounding box center [508, 226] width 1017 height 452
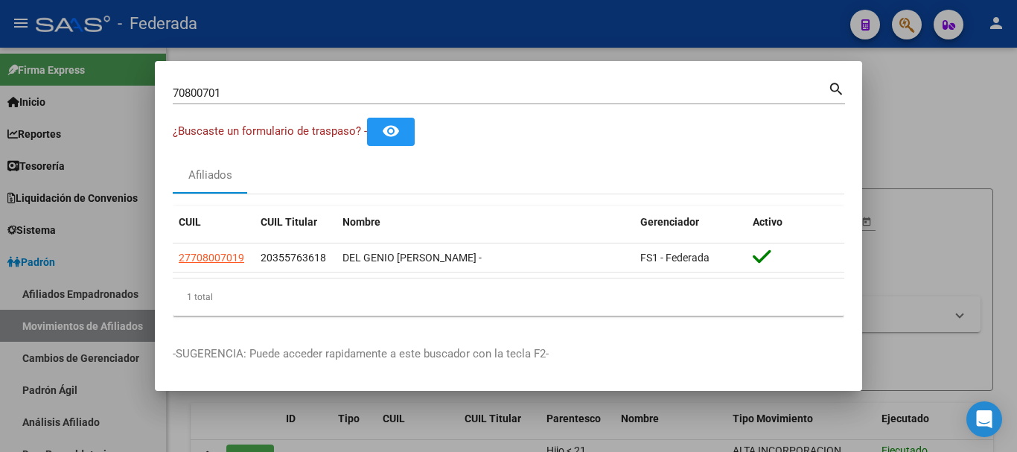
click at [960, 127] on div at bounding box center [508, 226] width 1017 height 452
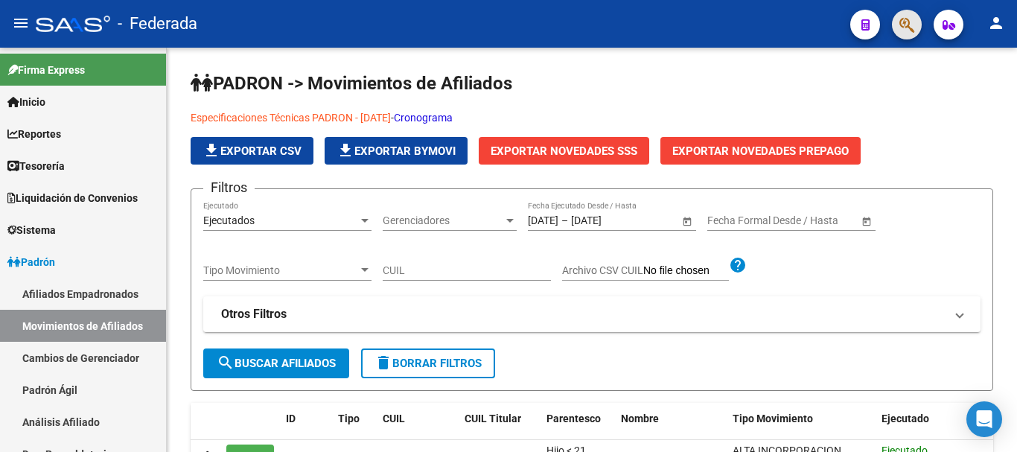
click at [918, 25] on button "button" at bounding box center [907, 25] width 30 height 30
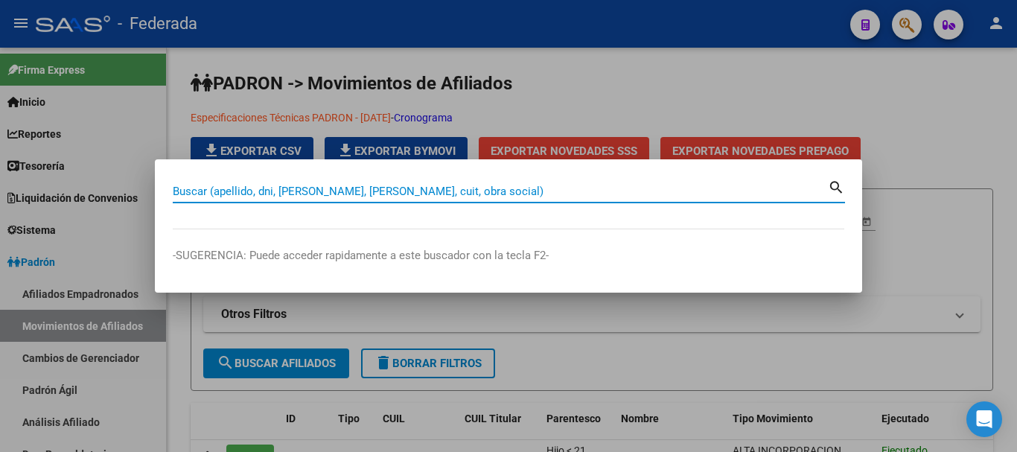
paste input "70625487"
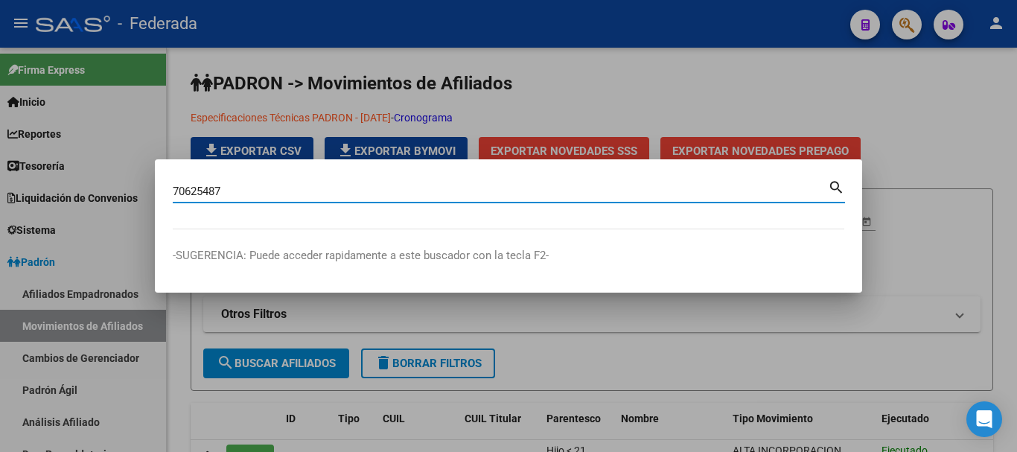
type input "70625487"
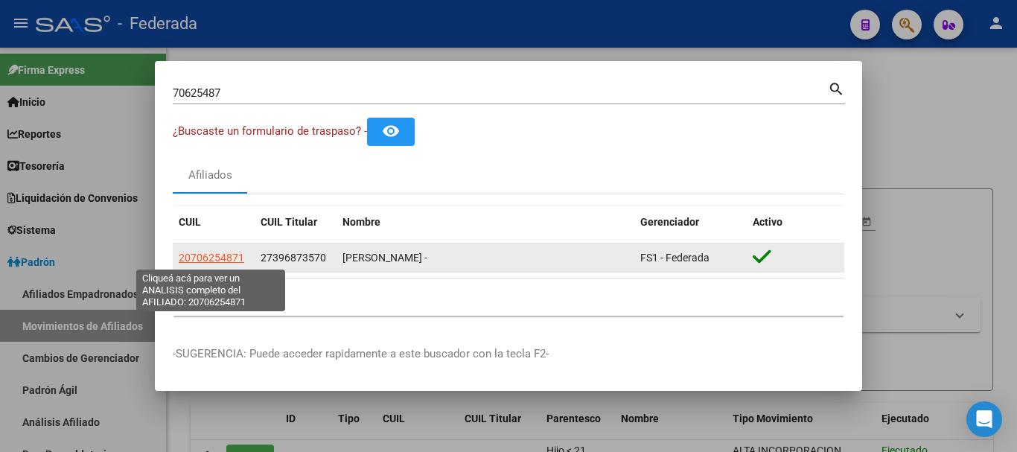
click at [233, 255] on span "20706254871" at bounding box center [211, 258] width 65 height 12
type textarea "20706254871"
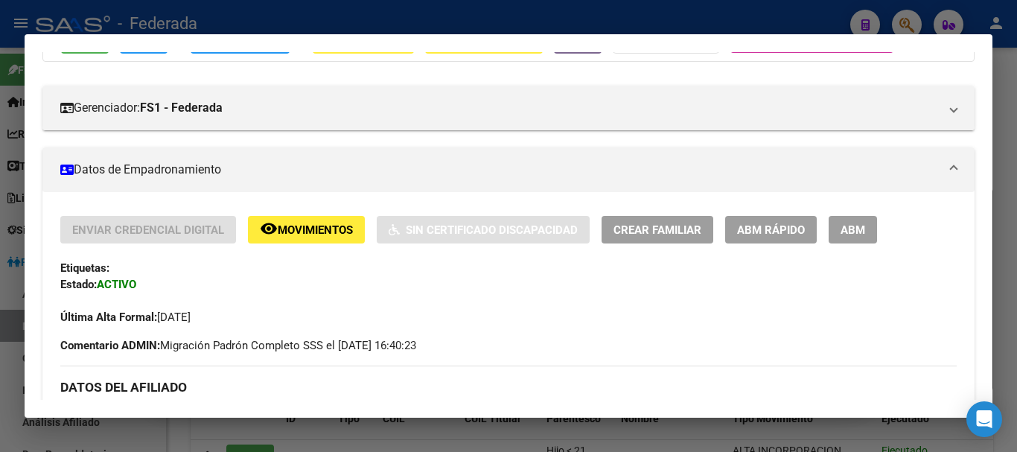
scroll to position [149, 0]
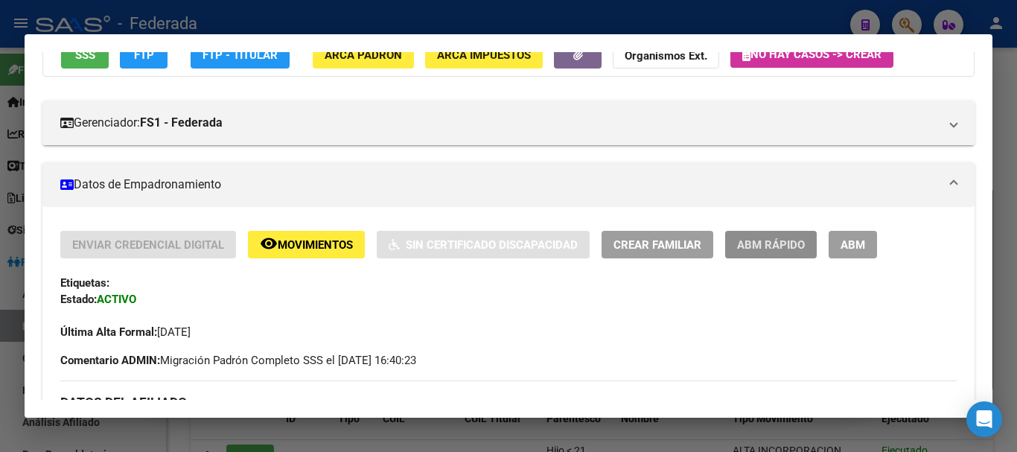
click at [761, 249] on span "ABM Rápido" at bounding box center [771, 244] width 68 height 13
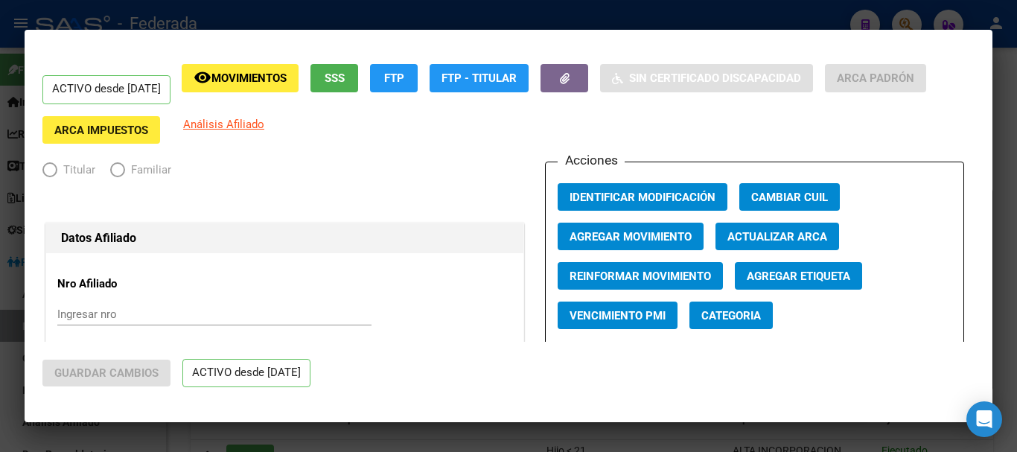
radio input "true"
type input "27-24541262-8"
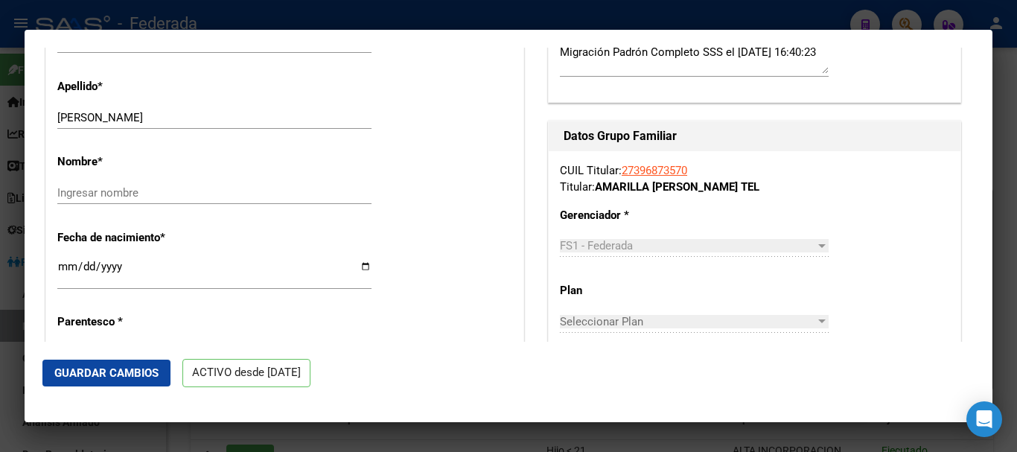
scroll to position [521, 0]
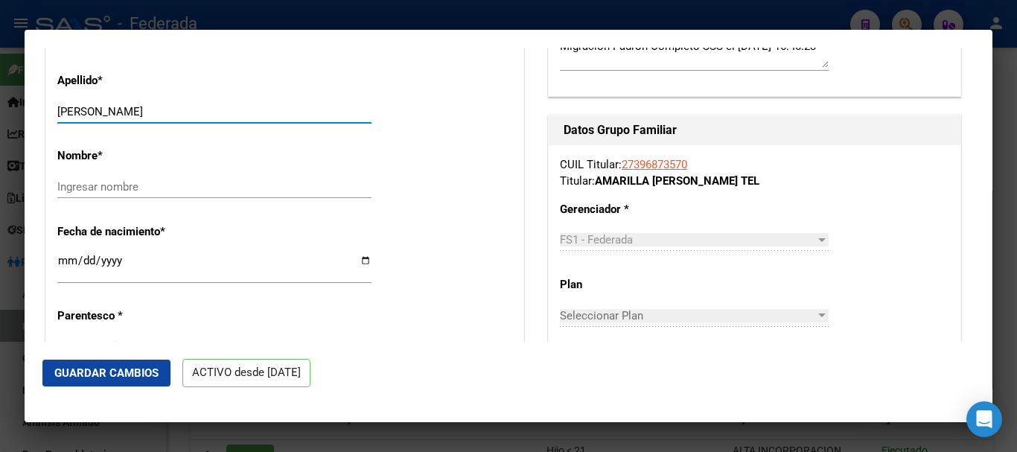
drag, startPoint x: 163, startPoint y: 103, endPoint x: 141, endPoint y: 100, distance: 22.4
click at [141, 100] on div "[PERSON_NAME] apellido" at bounding box center [214, 111] width 314 height 22
click at [121, 105] on input "[PERSON_NAME]" at bounding box center [214, 111] width 314 height 13
drag, startPoint x: 110, startPoint y: 104, endPoint x: 193, endPoint y: 109, distance: 82.7
click at [193, 109] on input "[PERSON_NAME]" at bounding box center [214, 111] width 314 height 13
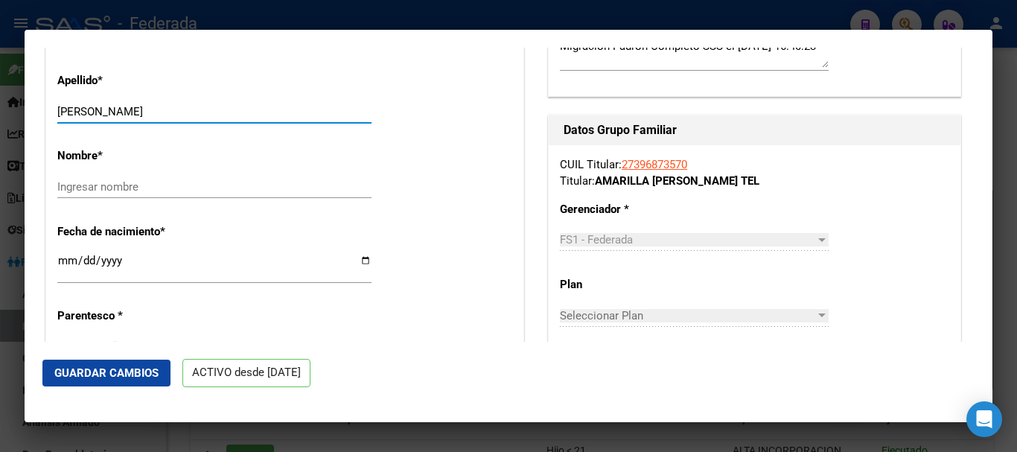
type input "[PERSON_NAME]"
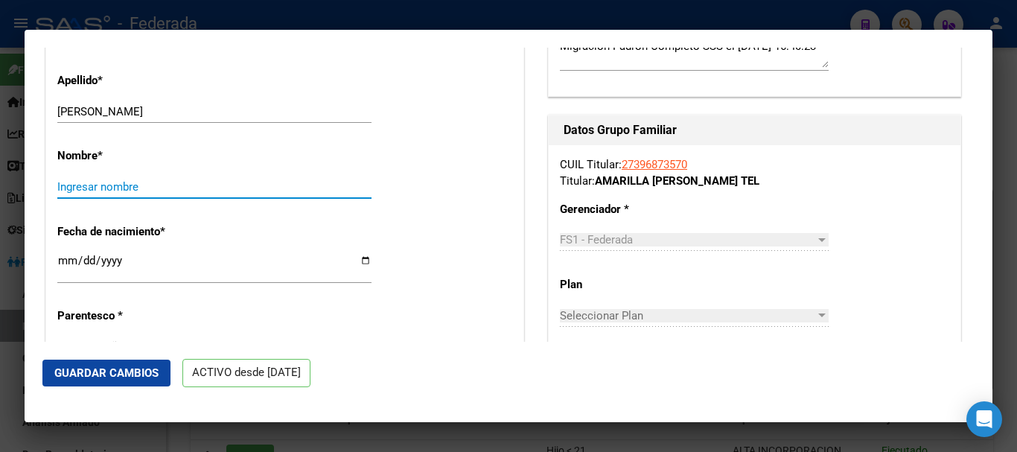
paste input "[PERSON_NAME]"
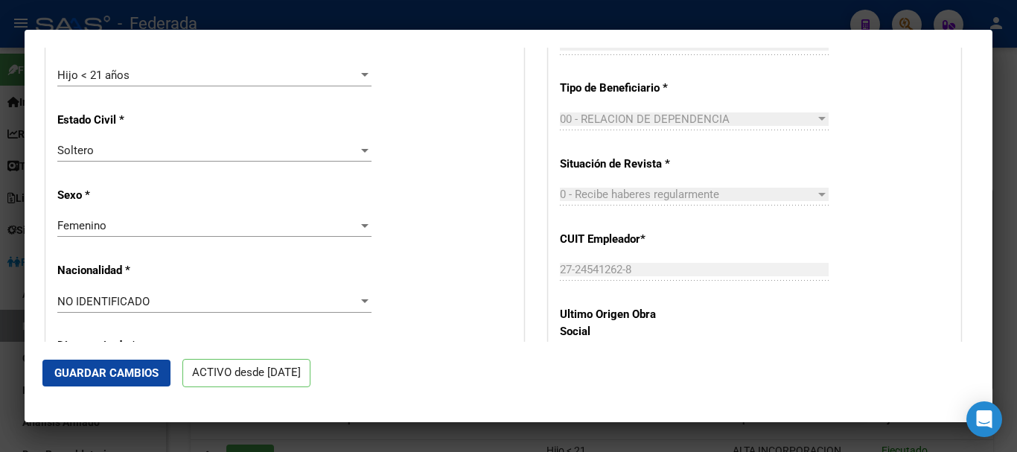
scroll to position [819, 0]
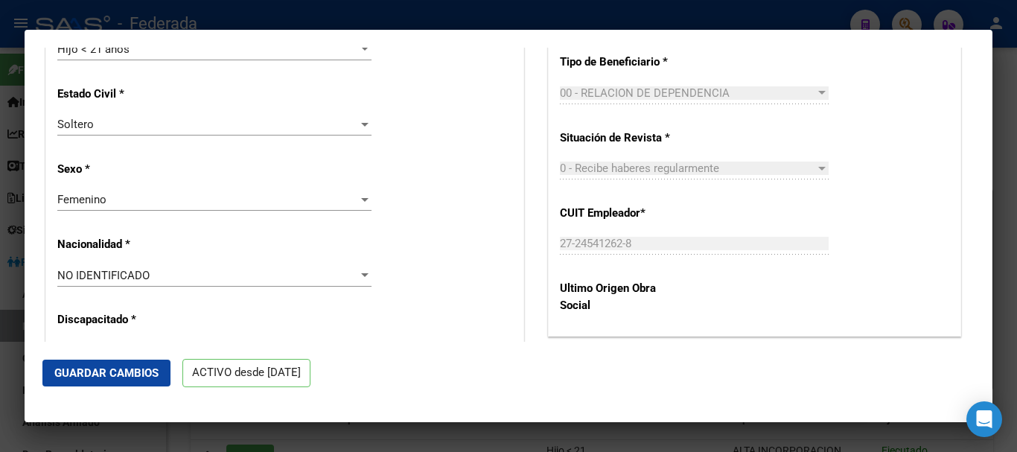
type input "[PERSON_NAME]"
click at [194, 270] on div "NO IDENTIFICADO" at bounding box center [207, 275] width 301 height 13
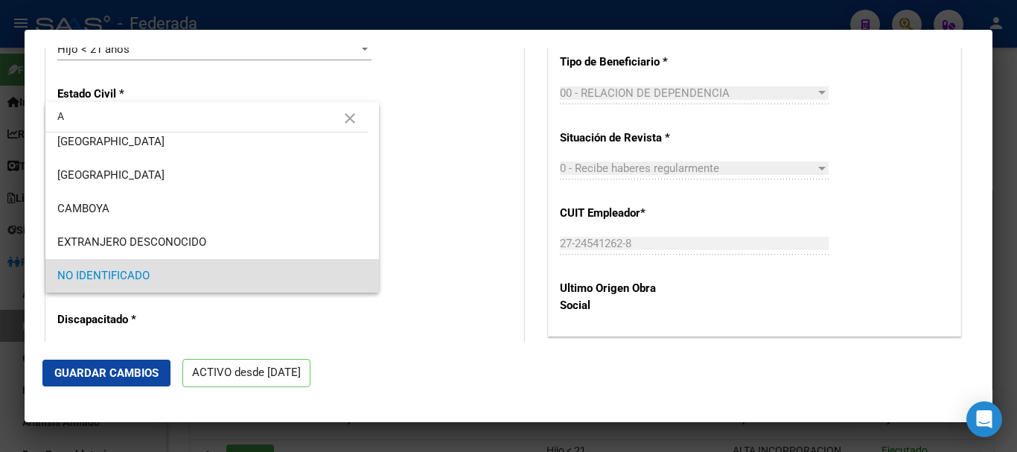
scroll to position [0, 0]
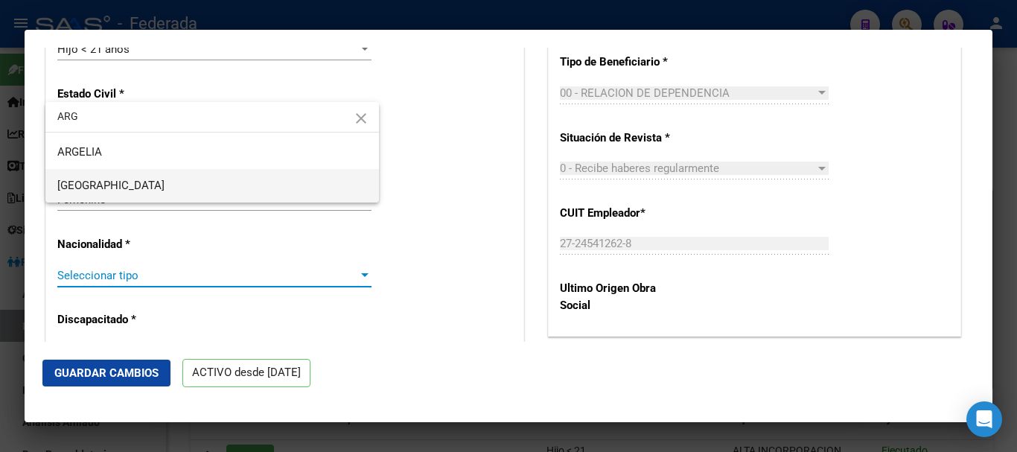
type input "ARG"
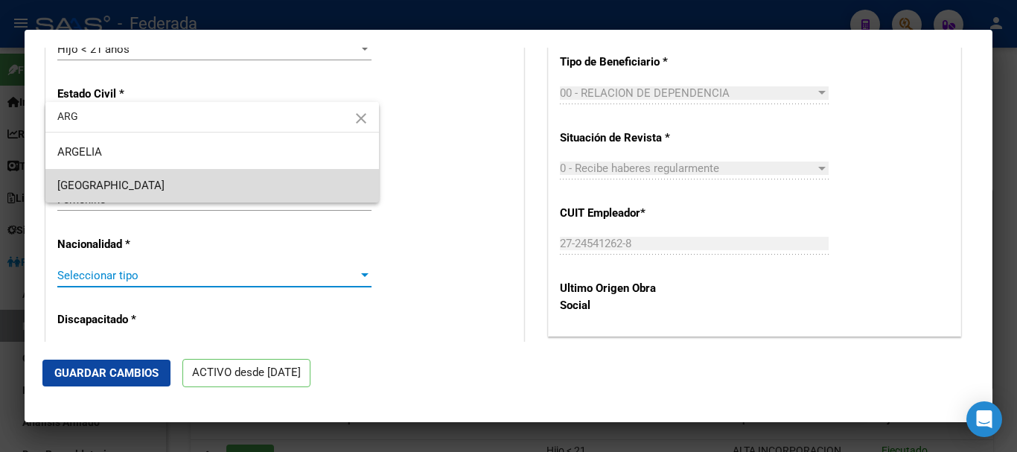
click at [156, 174] on span "[GEOGRAPHIC_DATA]" at bounding box center [212, 185] width 310 height 33
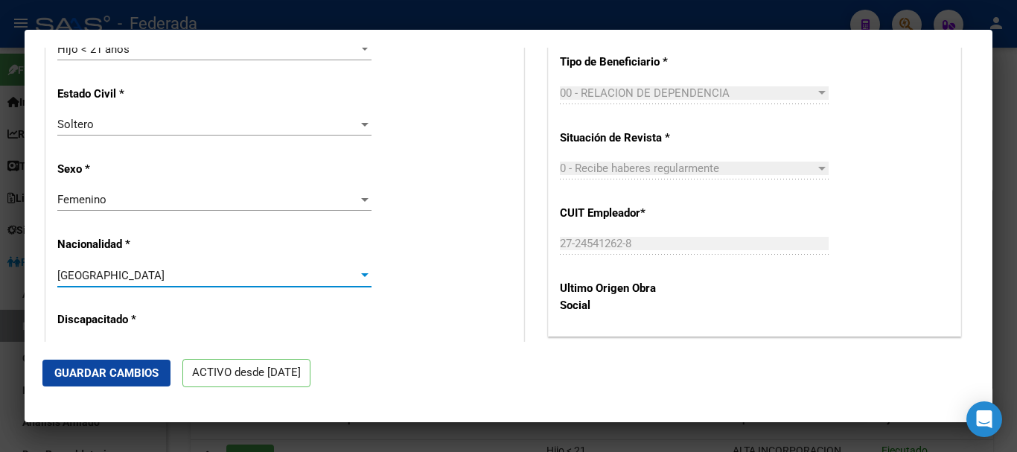
click at [129, 368] on span "Guardar Cambios" at bounding box center [106, 372] width 104 height 13
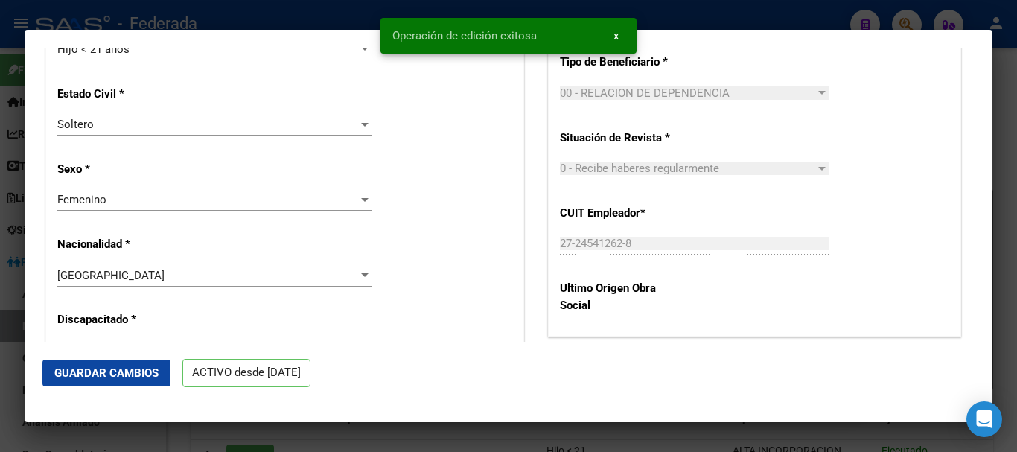
click at [1009, 199] on div at bounding box center [508, 226] width 1017 height 452
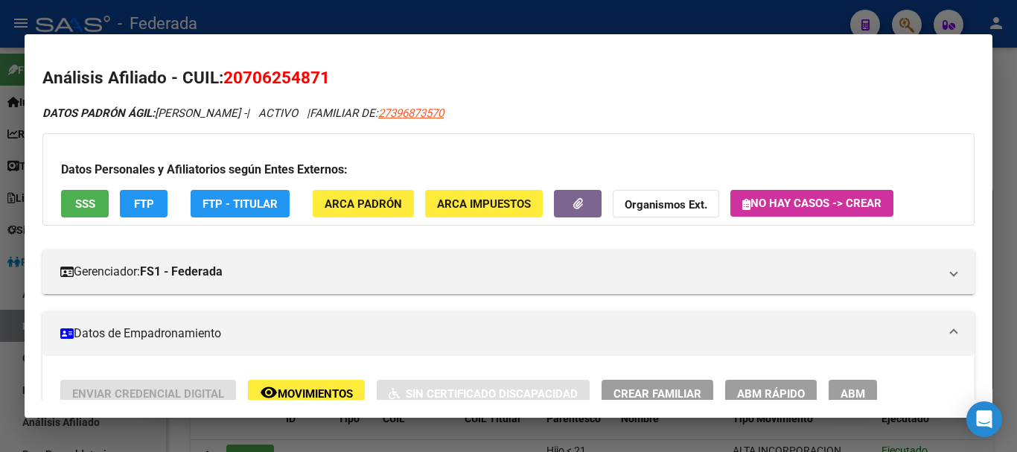
click at [1005, 159] on div at bounding box center [508, 226] width 1017 height 452
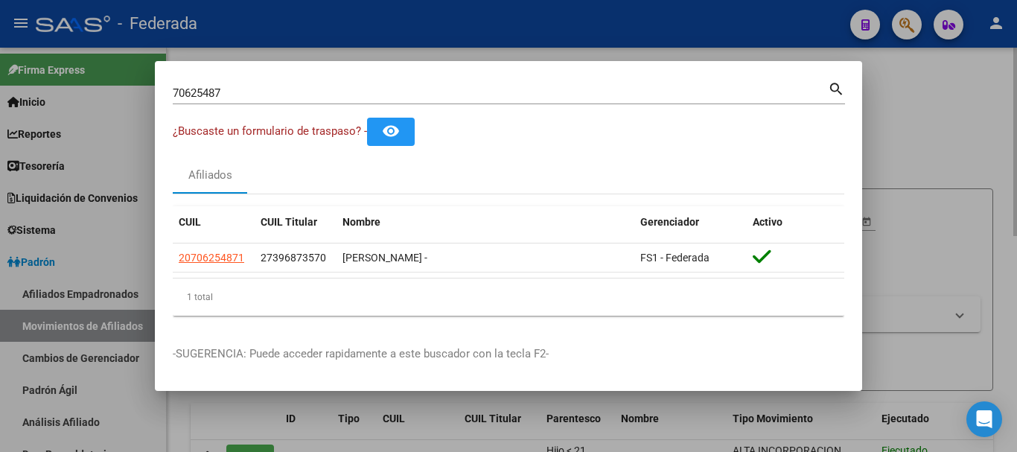
click at [866, 150] on div at bounding box center [508, 226] width 1017 height 452
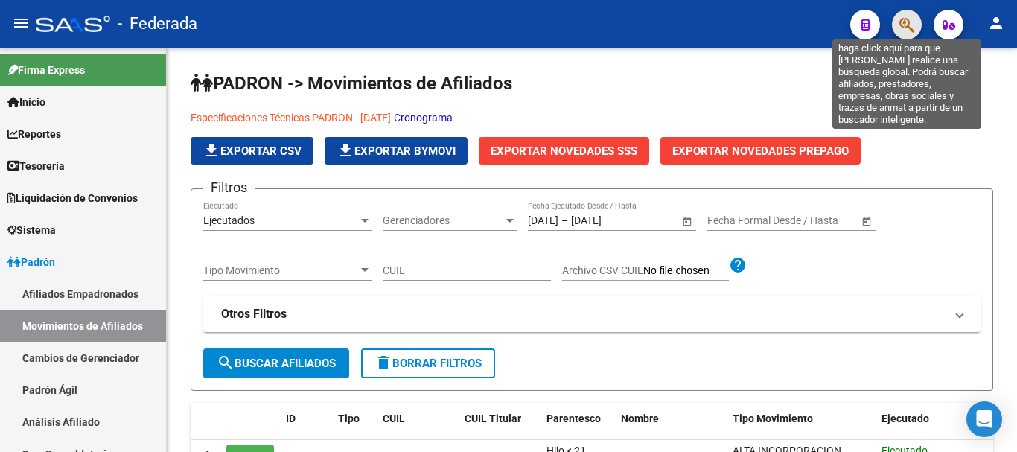
click at [902, 16] on icon "button" at bounding box center [906, 24] width 15 height 17
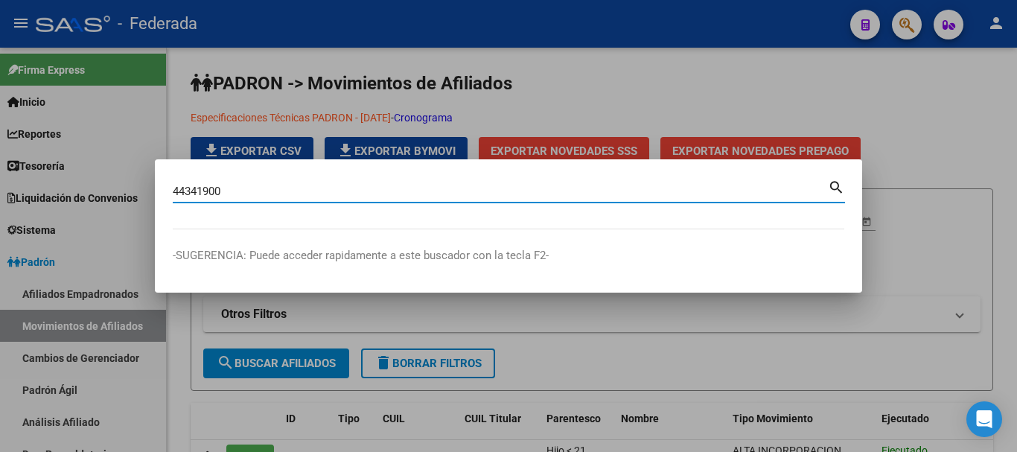
type input "44341900"
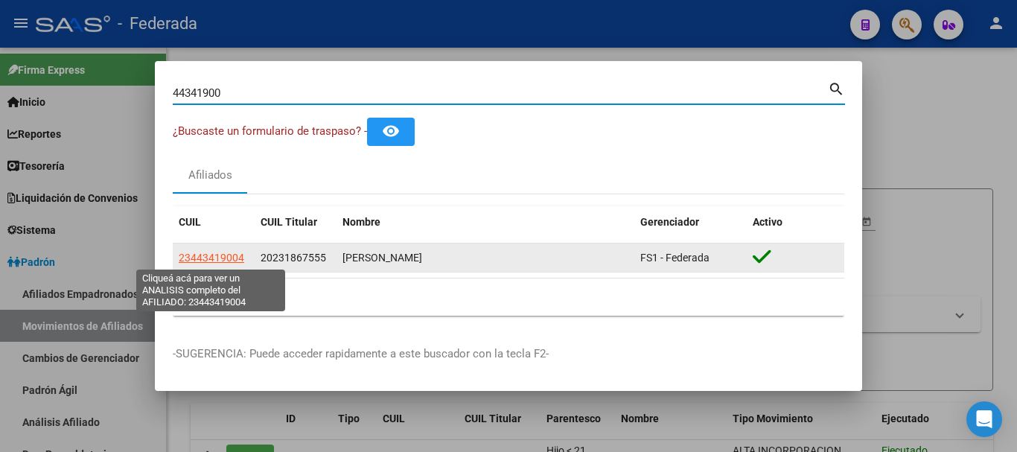
click at [223, 252] on span "23443419004" at bounding box center [211, 258] width 65 height 12
type textarea "23443419004"
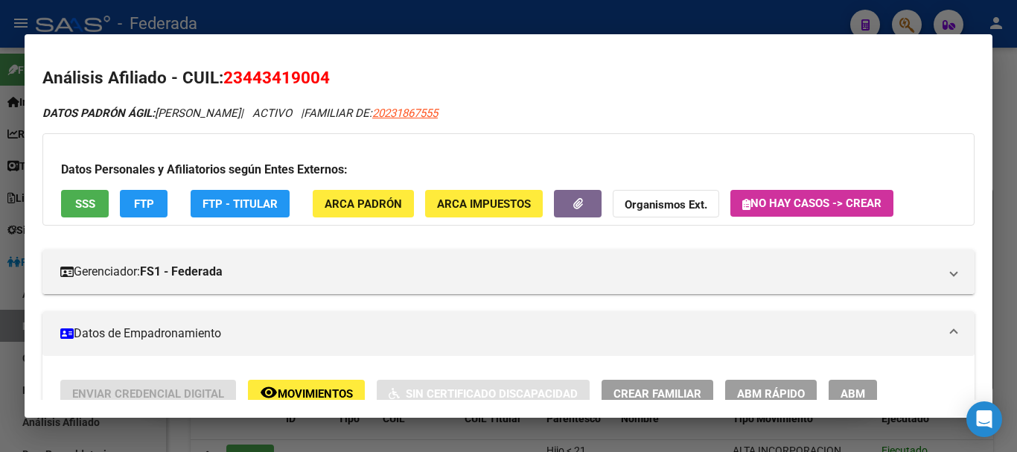
scroll to position [149, 0]
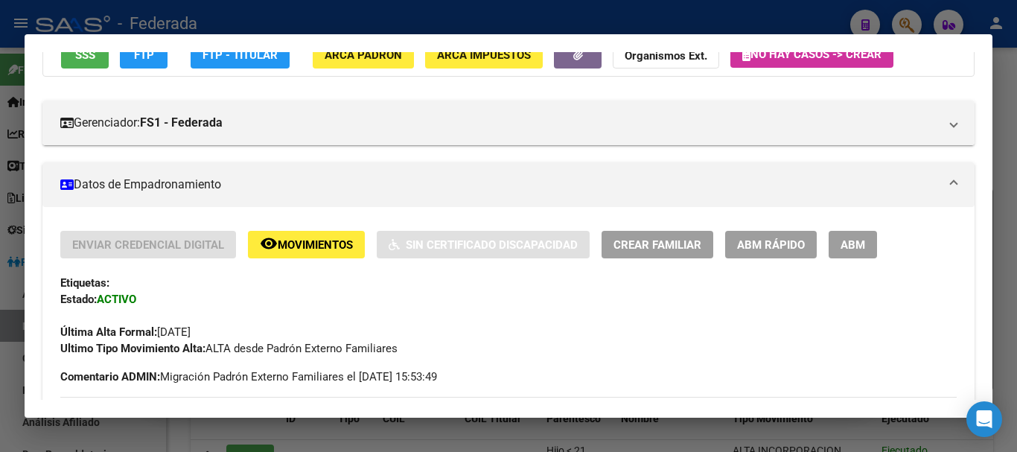
click at [776, 240] on span "ABM Rápido" at bounding box center [771, 244] width 68 height 13
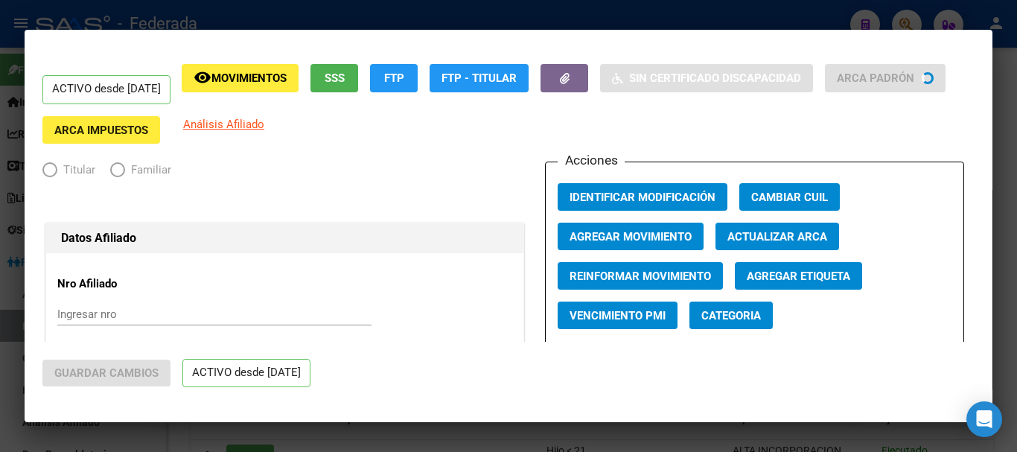
radio input "true"
type input "30-58676226-1"
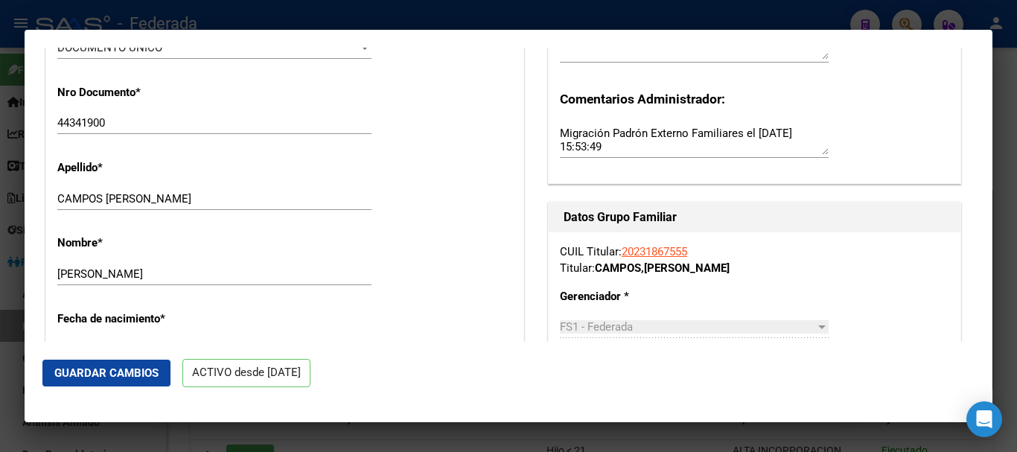
scroll to position [447, 0]
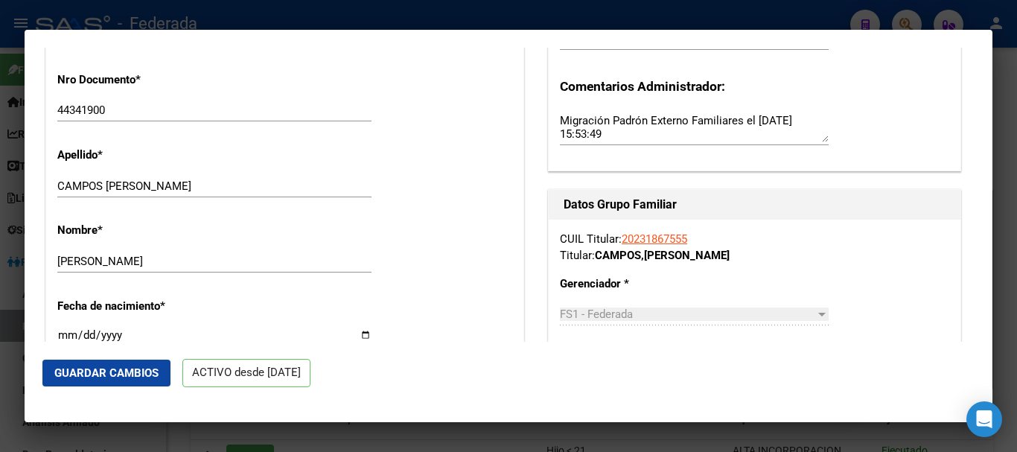
click at [227, 240] on div "Nombre * [PERSON_NAME] Ingresar nombre" at bounding box center [284, 248] width 455 height 75
click at [227, 258] on input "[PERSON_NAME]" at bounding box center [214, 261] width 314 height 13
click at [253, 178] on div "[PERSON_NAME] Ingresar apellido" at bounding box center [214, 186] width 314 height 22
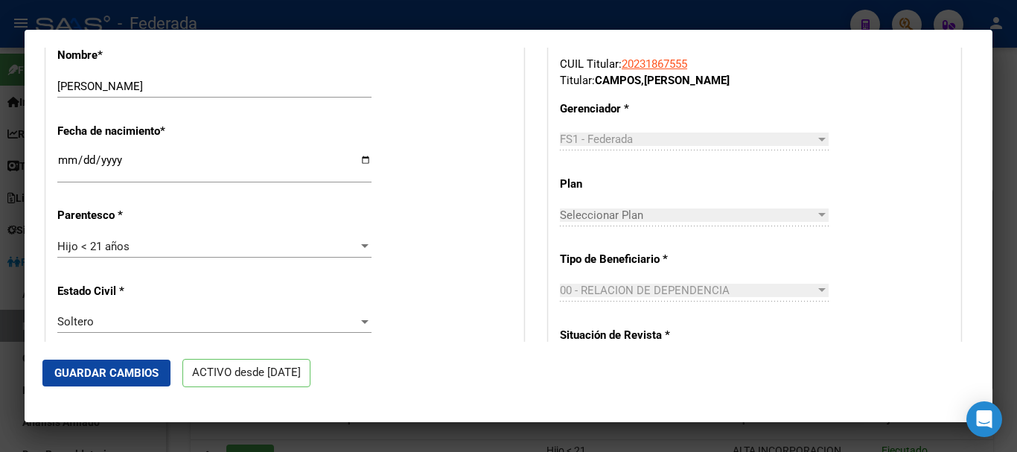
scroll to position [595, 0]
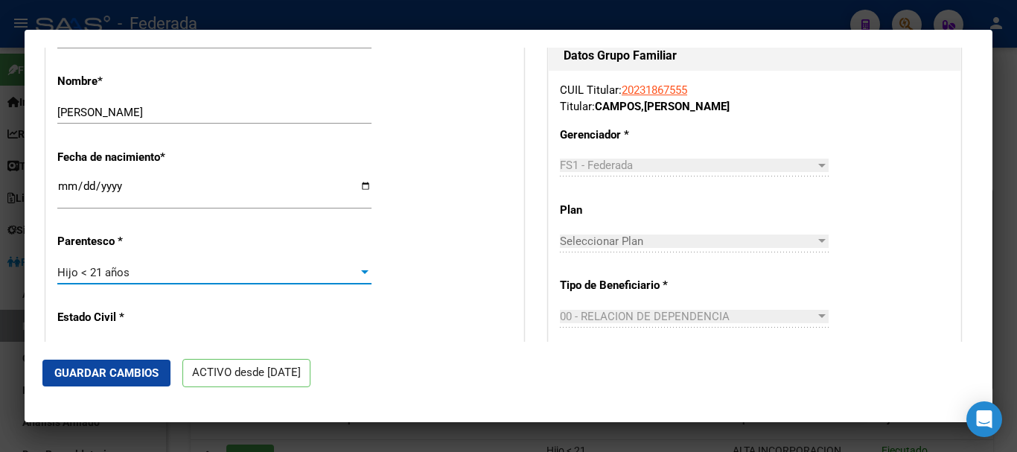
click at [150, 266] on div "Hijo < 21 años" at bounding box center [207, 272] width 301 height 13
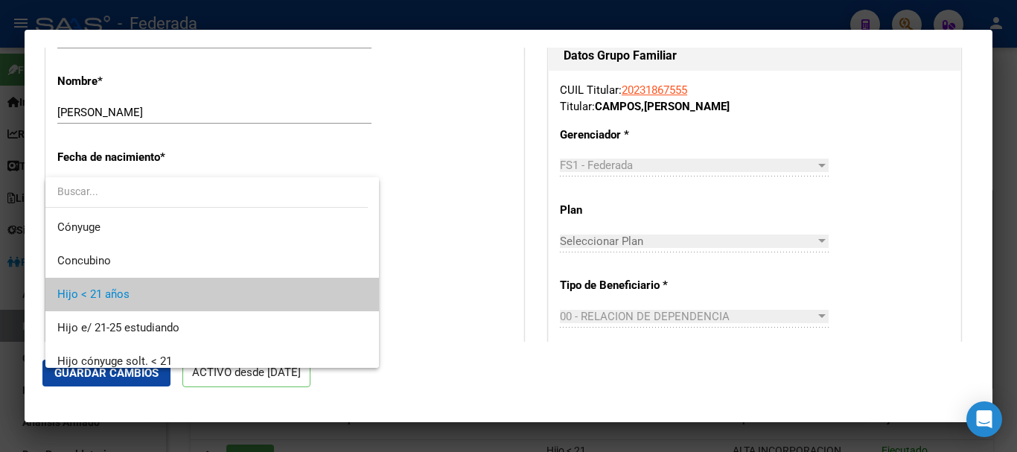
scroll to position [22, 0]
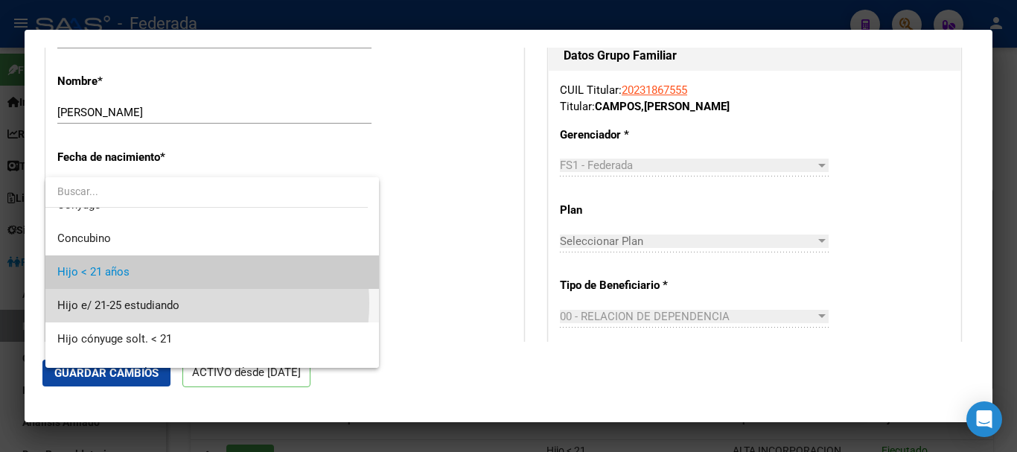
click at [185, 303] on span "Hijo e/ 21-25 estudiando" at bounding box center [212, 305] width 310 height 33
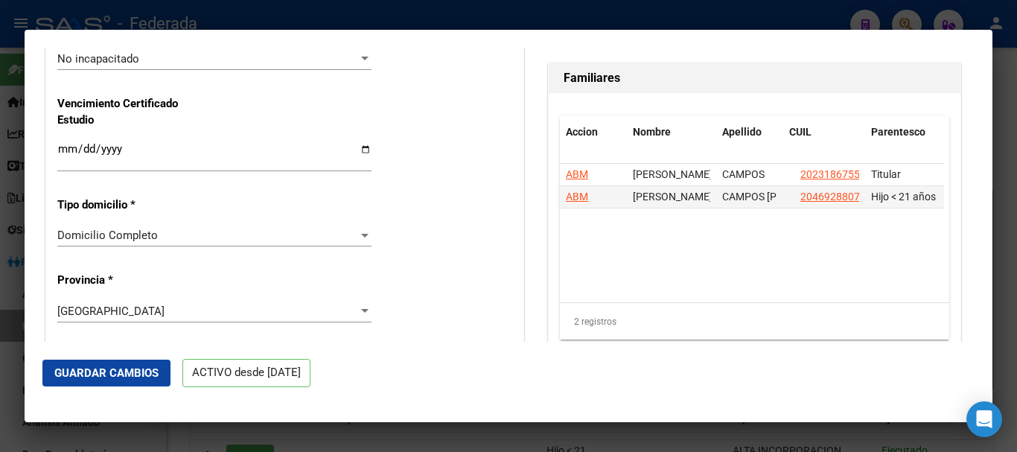
scroll to position [1116, 0]
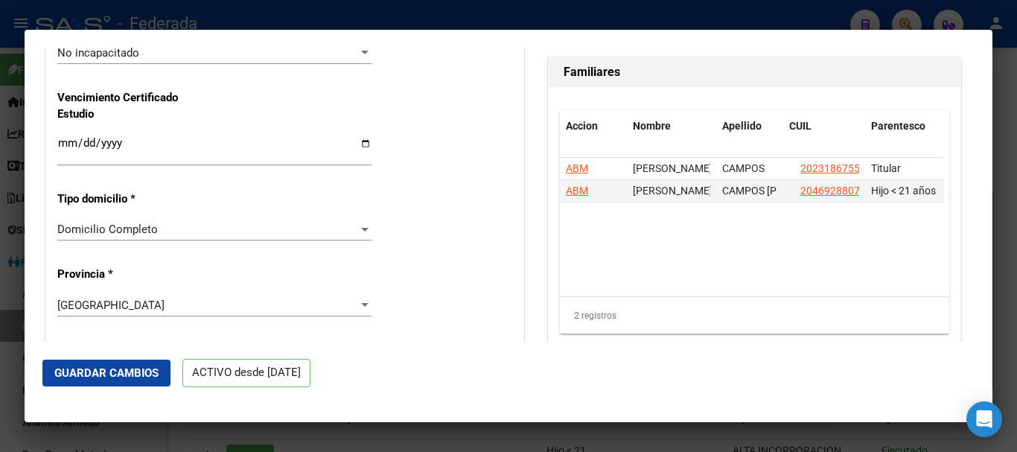
click at [136, 376] on span "Guardar Cambios" at bounding box center [106, 372] width 104 height 13
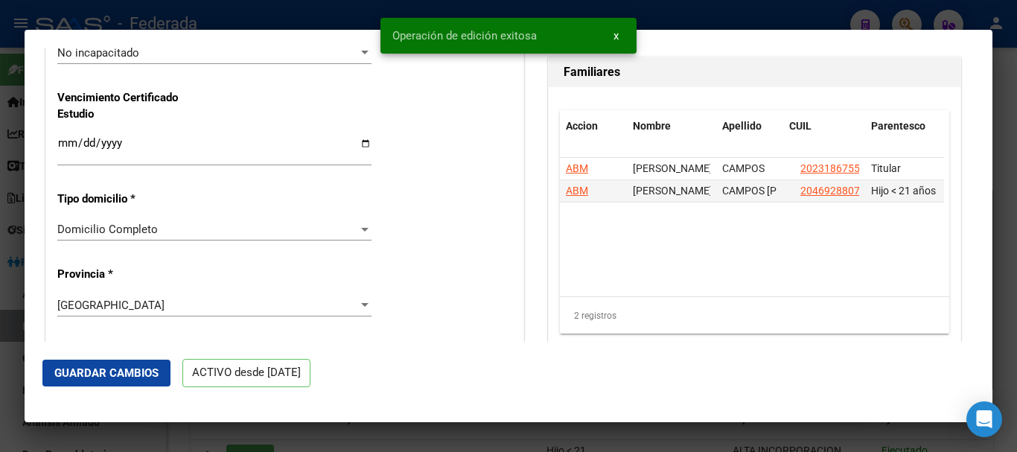
click at [997, 162] on div at bounding box center [508, 226] width 1017 height 452
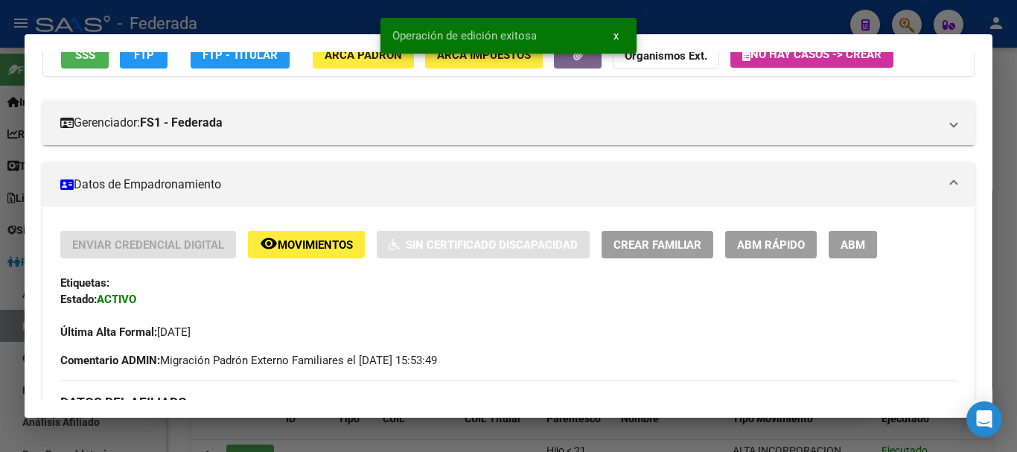
click at [1002, 160] on div at bounding box center [508, 226] width 1017 height 452
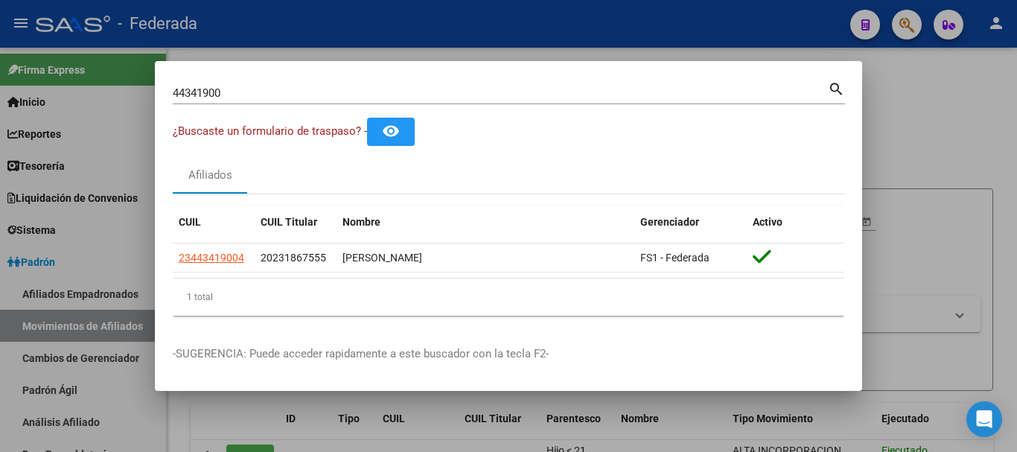
click at [778, 79] on div "44341900 Buscar (apellido, dni, cuil, nro traspaso, cuit, obra social) search" at bounding box center [509, 91] width 672 height 25
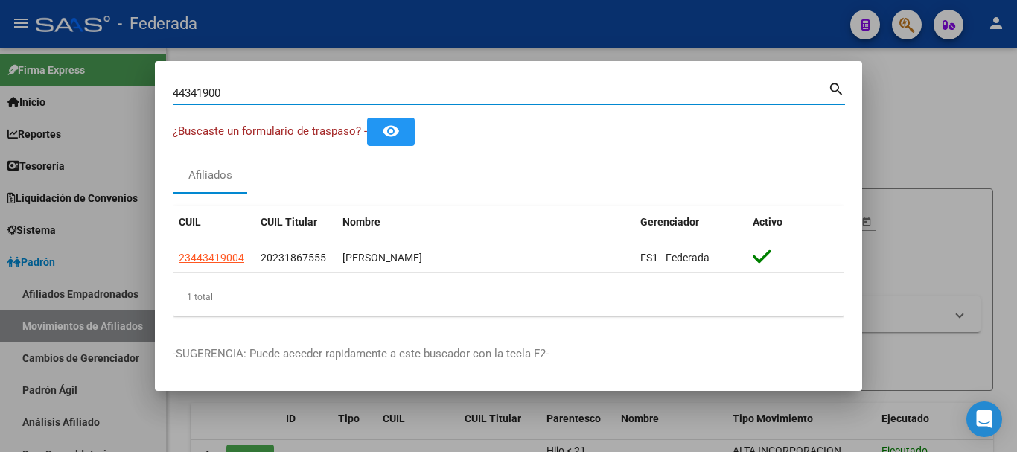
click at [777, 102] on div "44341900 Buscar (apellido, dni, cuil, nro traspaso, cuit, obra social)" at bounding box center [500, 93] width 655 height 22
paste input "36151031"
click at [701, 97] on input "4434190036151031" at bounding box center [500, 92] width 655 height 13
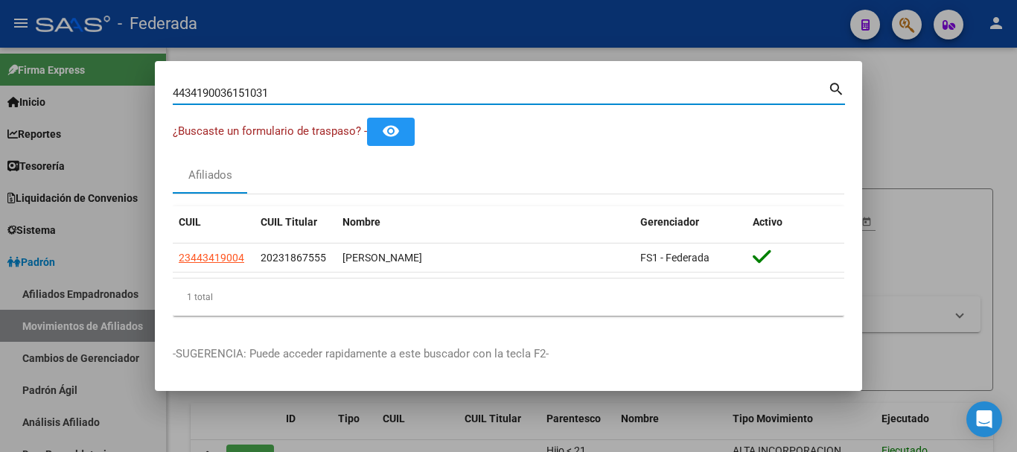
paste input
type input "36151031"
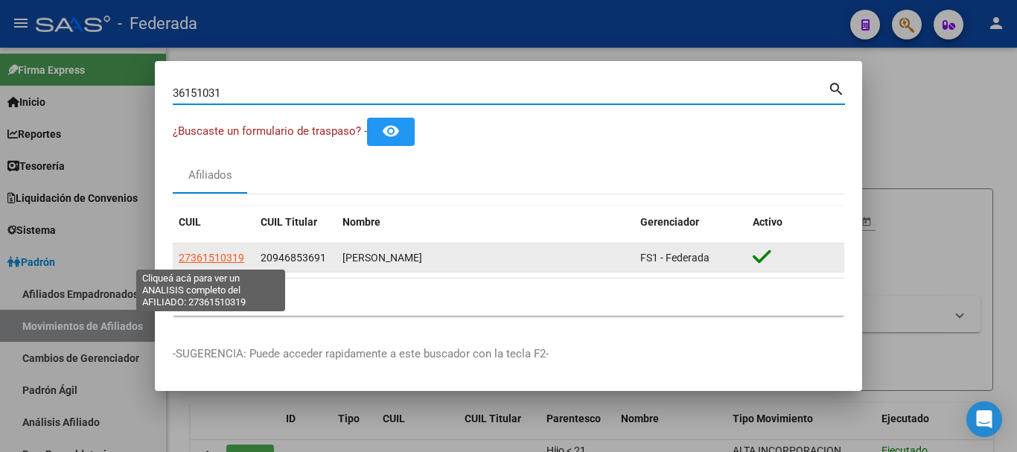
click at [228, 254] on span "27361510319" at bounding box center [211, 258] width 65 height 12
type textarea "27361510319"
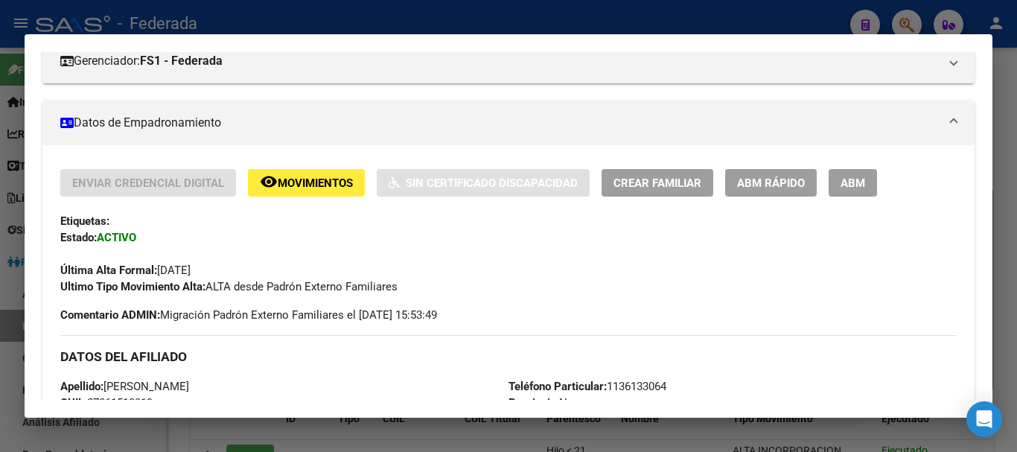
scroll to position [223, 0]
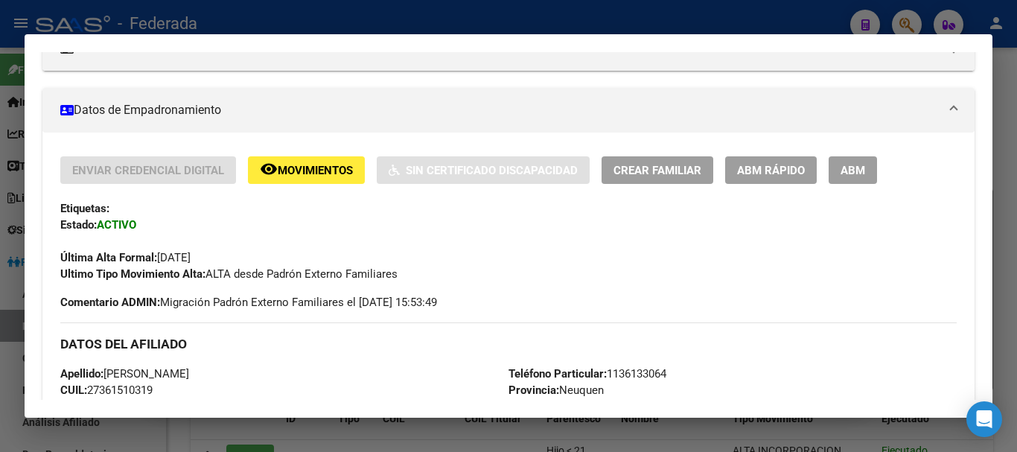
click at [788, 170] on span "ABM Rápido" at bounding box center [771, 170] width 68 height 13
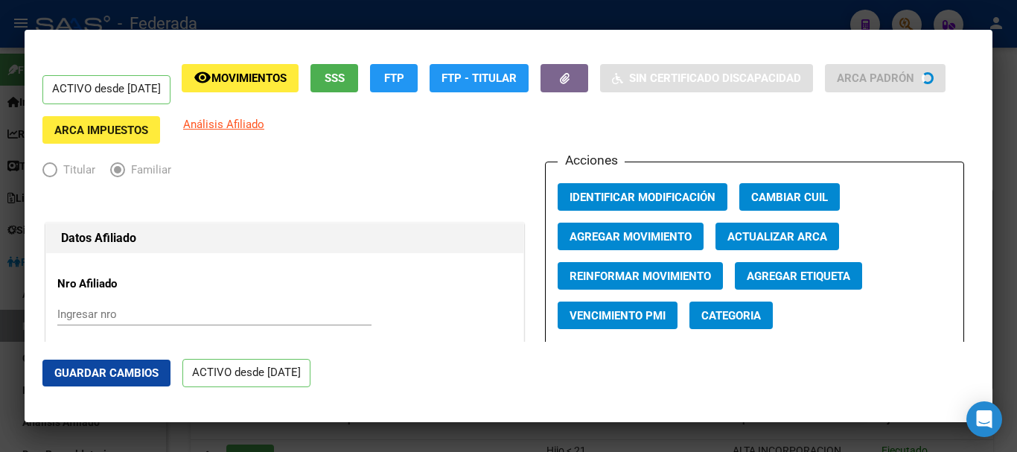
radio input "true"
type input "30-54808315-6"
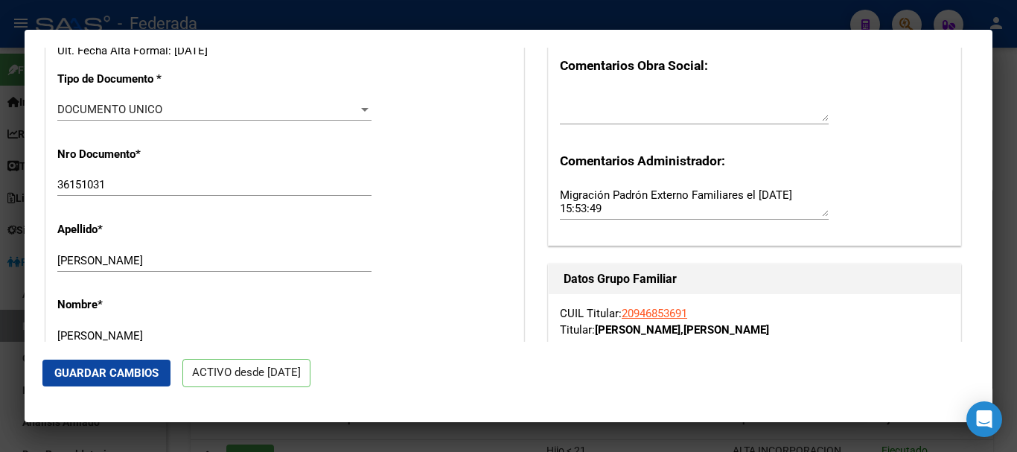
scroll to position [447, 0]
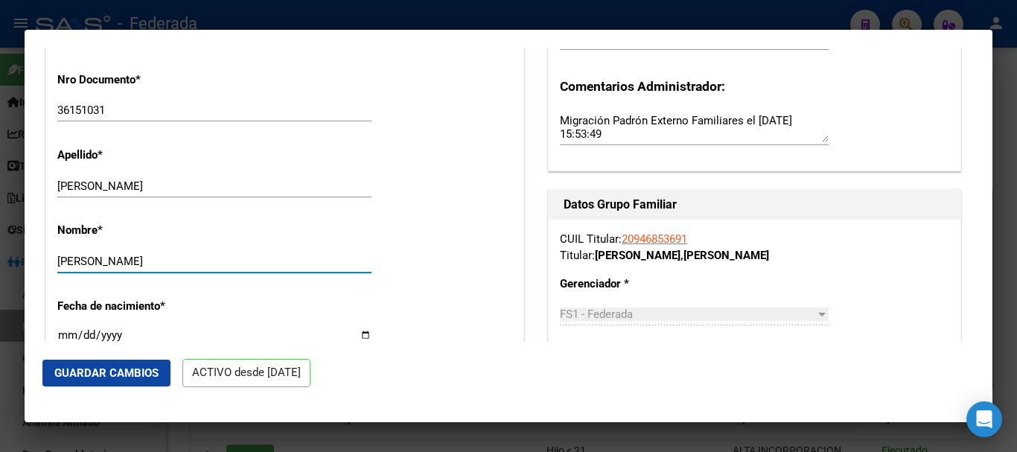
click at [286, 256] on input "[PERSON_NAME]" at bounding box center [214, 261] width 314 height 13
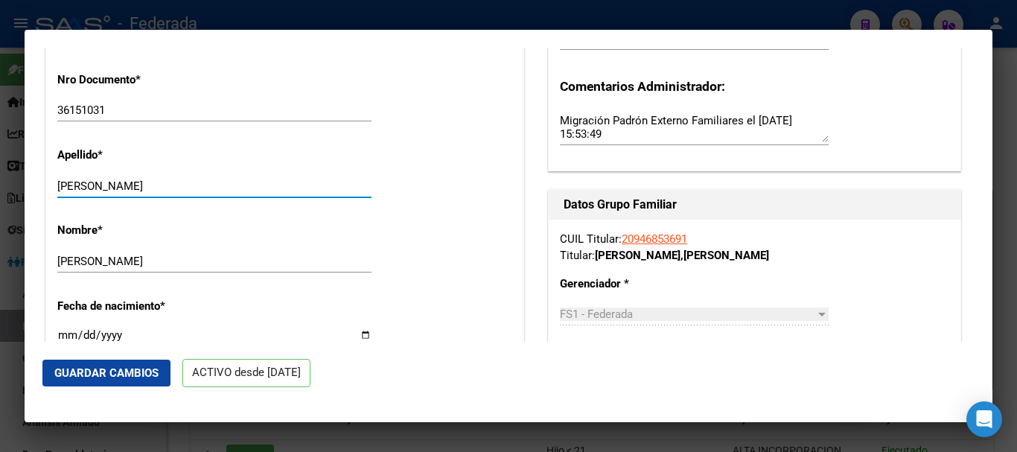
click at [283, 184] on input "[PERSON_NAME]" at bounding box center [214, 185] width 314 height 13
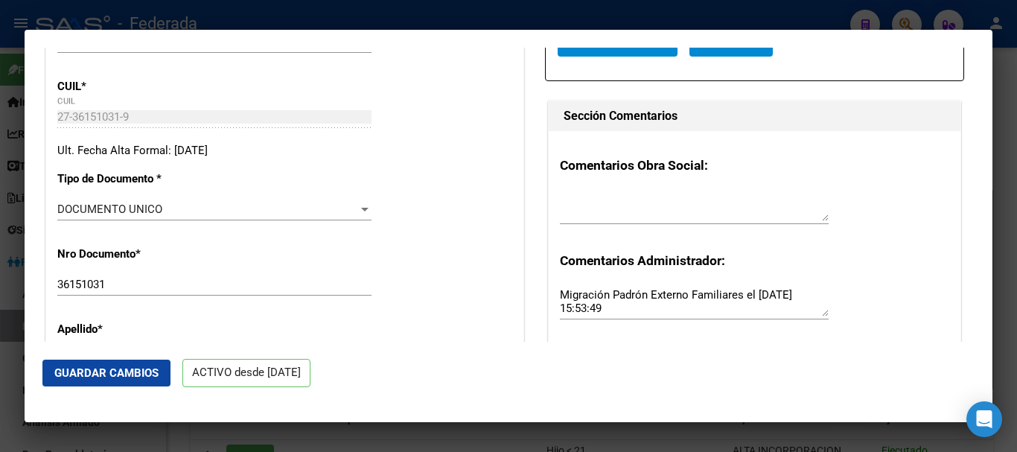
scroll to position [298, 0]
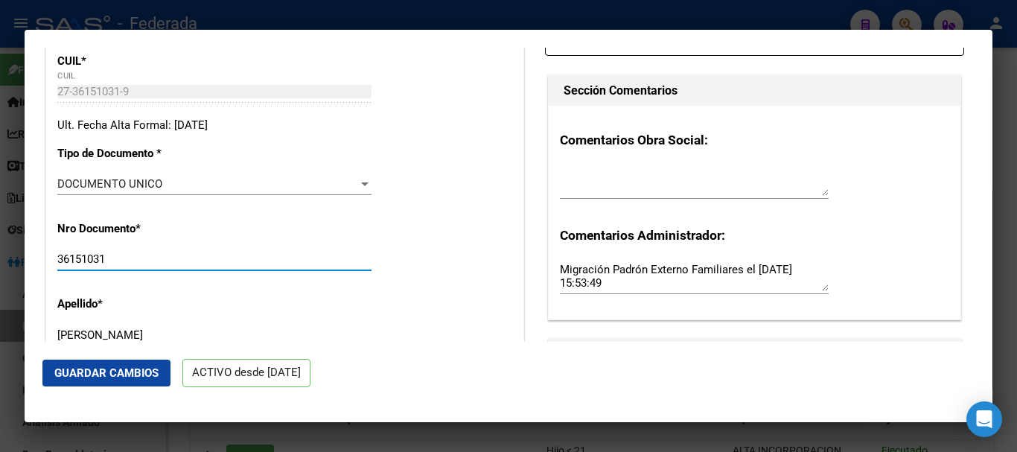
click at [84, 253] on input "36151031" at bounding box center [214, 258] width 314 height 13
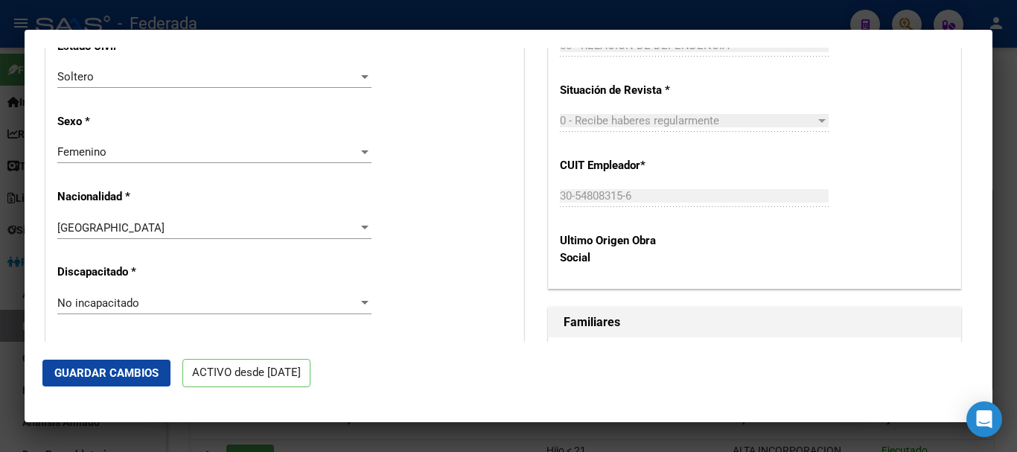
scroll to position [744, 0]
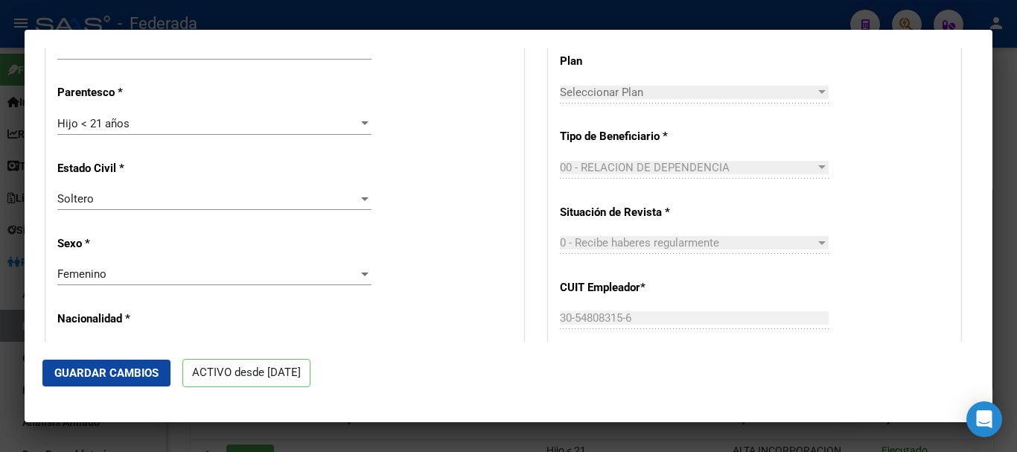
click at [310, 134] on div "Hijo < 21 años Seleccionar parentesco" at bounding box center [214, 123] width 314 height 22
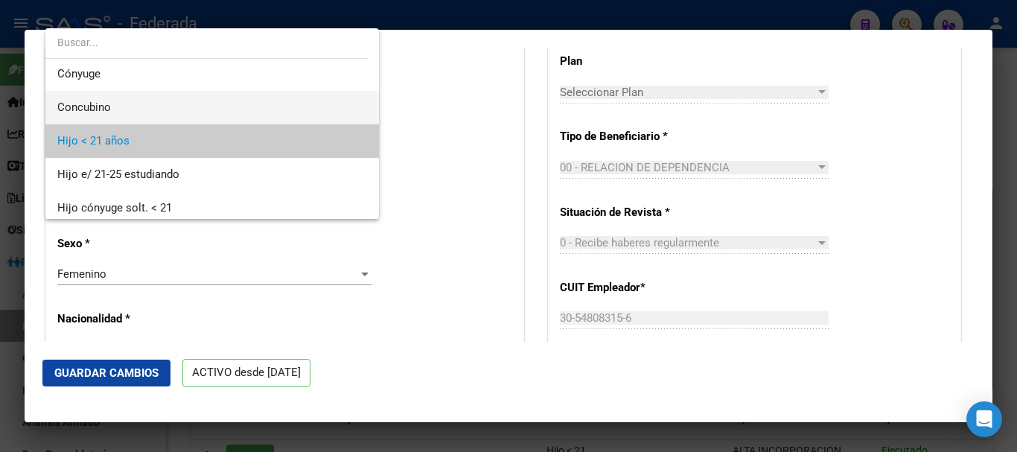
scroll to position [0, 0]
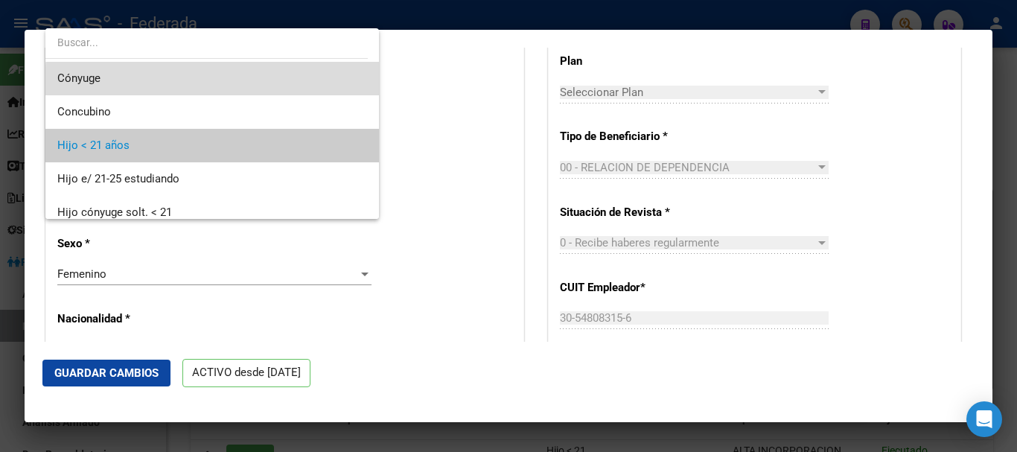
click at [315, 86] on span "Cónyuge" at bounding box center [212, 78] width 310 height 33
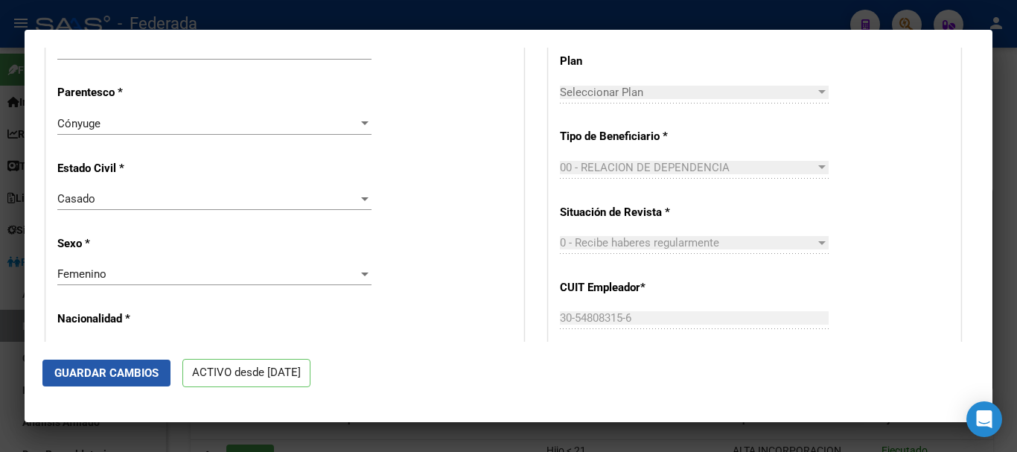
click at [151, 365] on button "Guardar Cambios" at bounding box center [106, 372] width 128 height 27
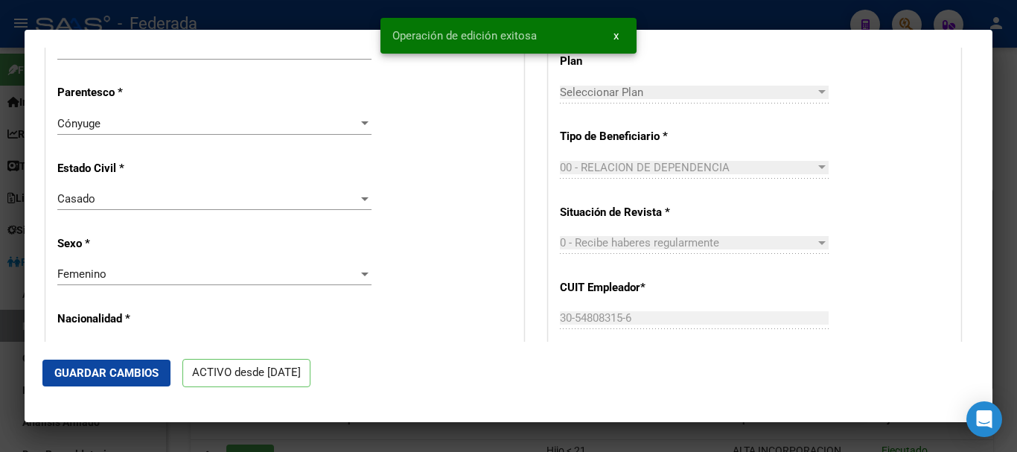
click at [1016, 182] on div at bounding box center [508, 226] width 1017 height 452
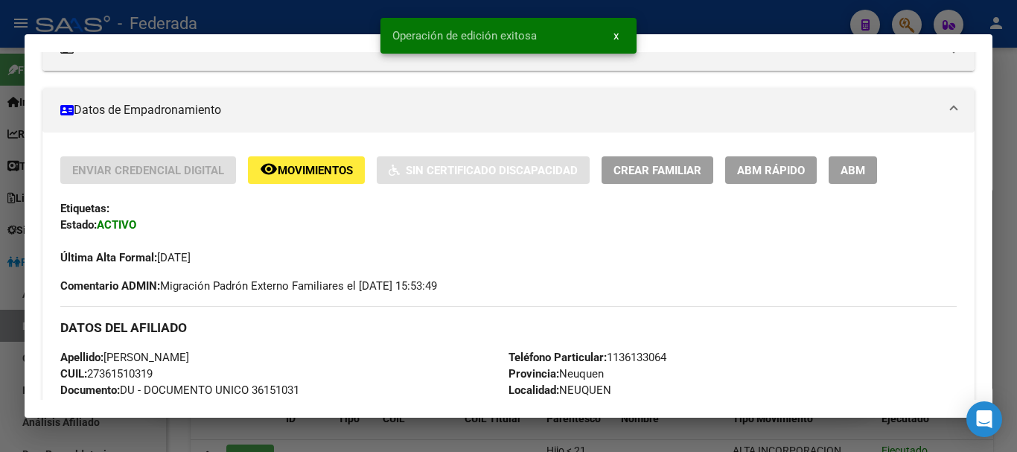
click at [1016, 181] on div at bounding box center [508, 226] width 1017 height 452
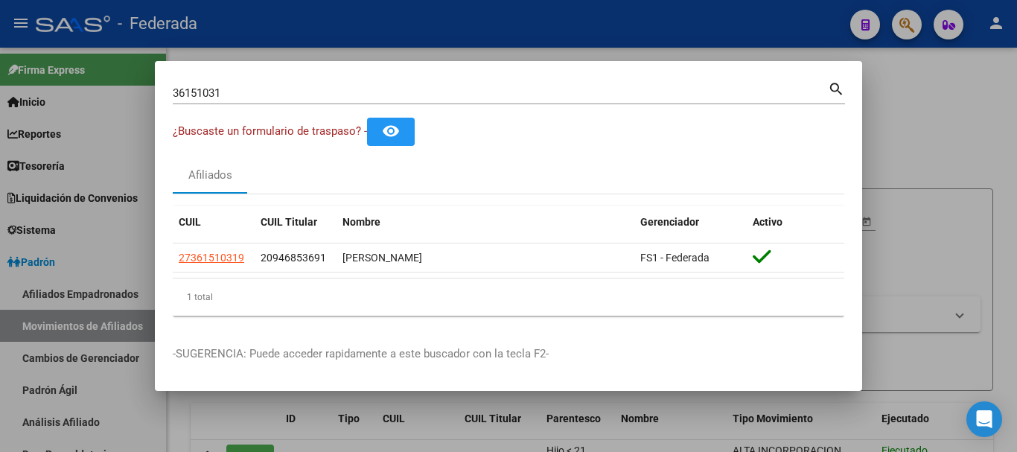
click at [417, 84] on div "36151031 Buscar (apellido, dni, [PERSON_NAME], [PERSON_NAME], cuit, obra social)" at bounding box center [500, 93] width 655 height 22
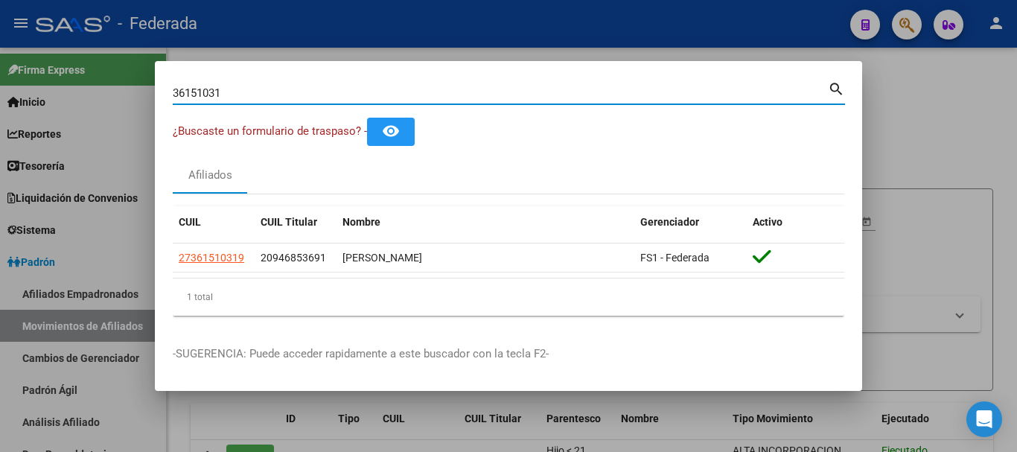
click at [426, 98] on input "36151031" at bounding box center [500, 92] width 655 height 13
paste input "50972264"
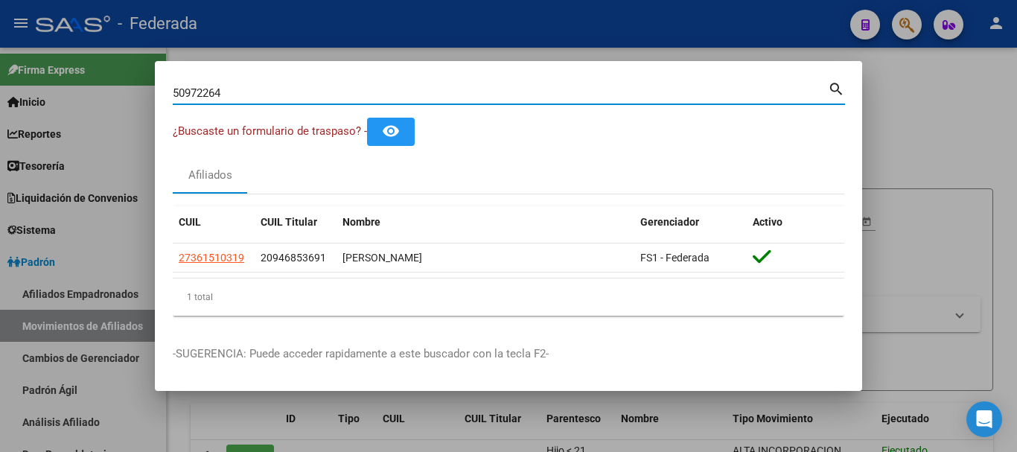
type input "50972264"
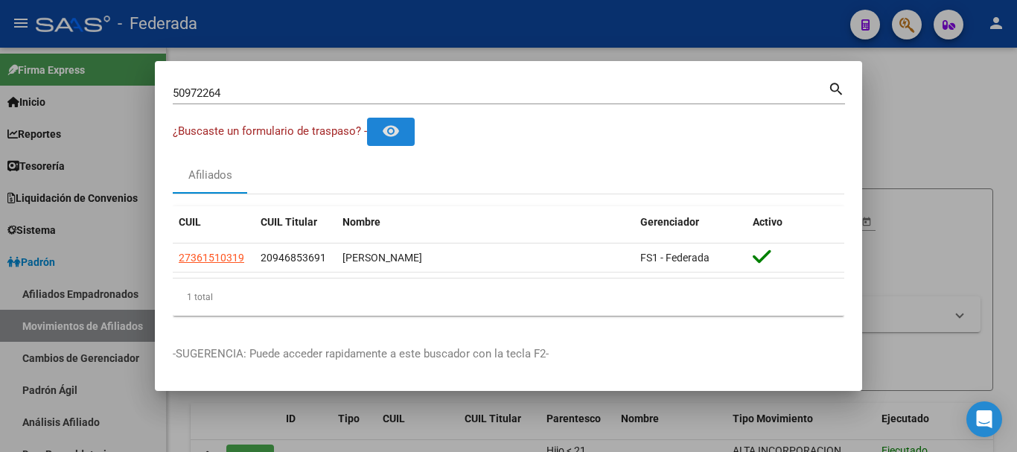
click at [367, 118] on button "remove_red_eye" at bounding box center [391, 132] width 48 height 28
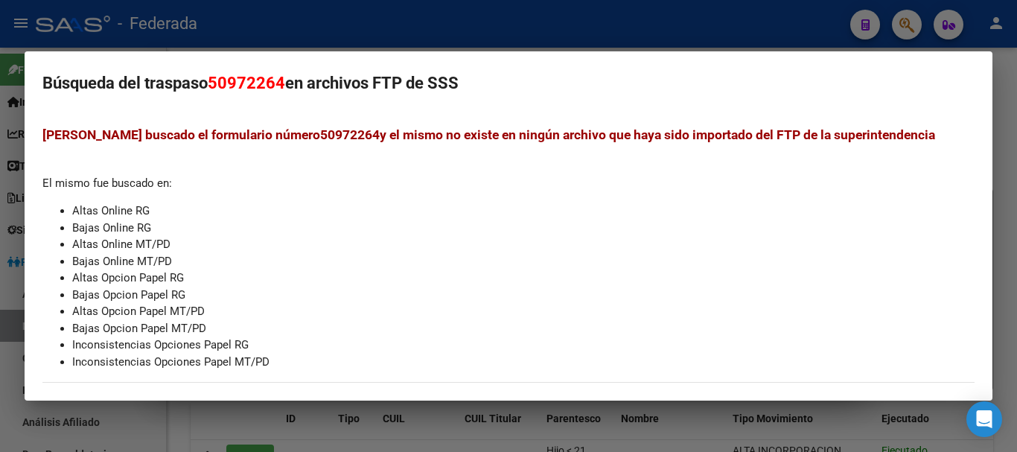
click at [1016, 115] on div at bounding box center [508, 226] width 1017 height 452
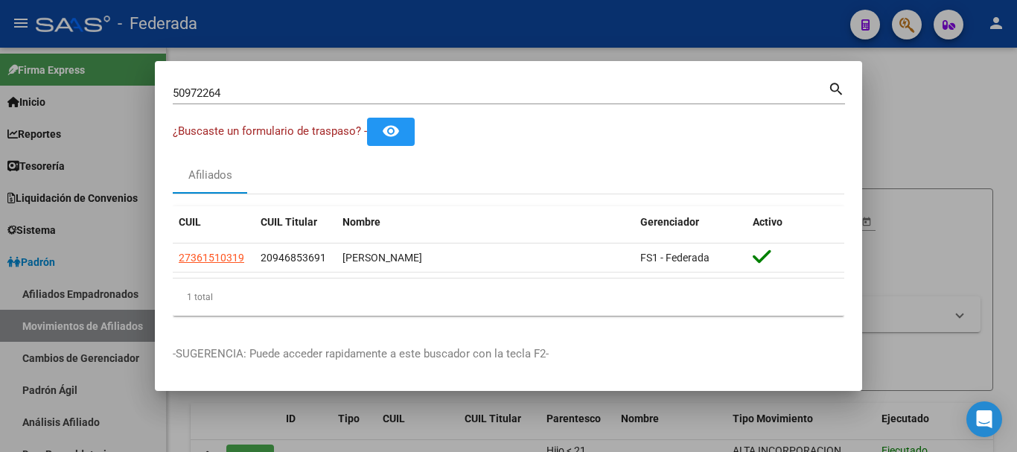
click at [838, 90] on mat-icon "search" at bounding box center [836, 88] width 17 height 18
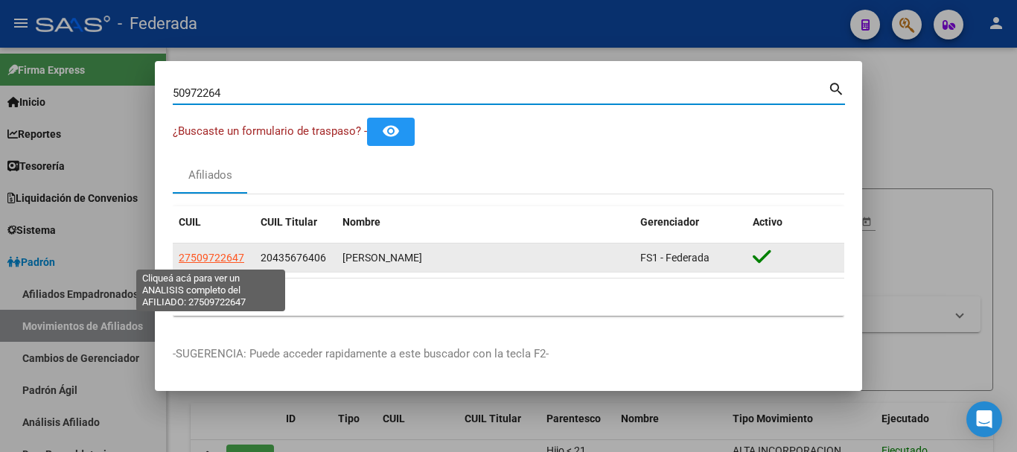
click at [228, 258] on span "27509722647" at bounding box center [211, 258] width 65 height 12
type textarea "27509722647"
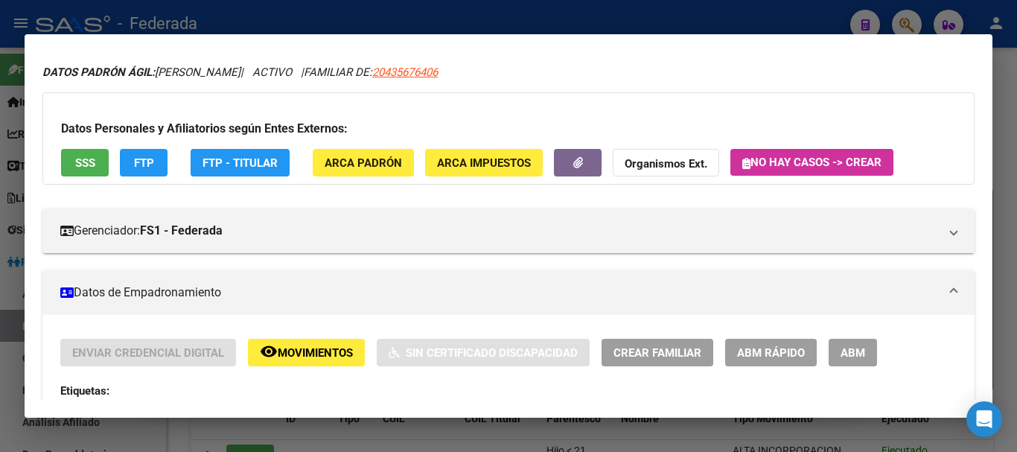
scroll to position [74, 0]
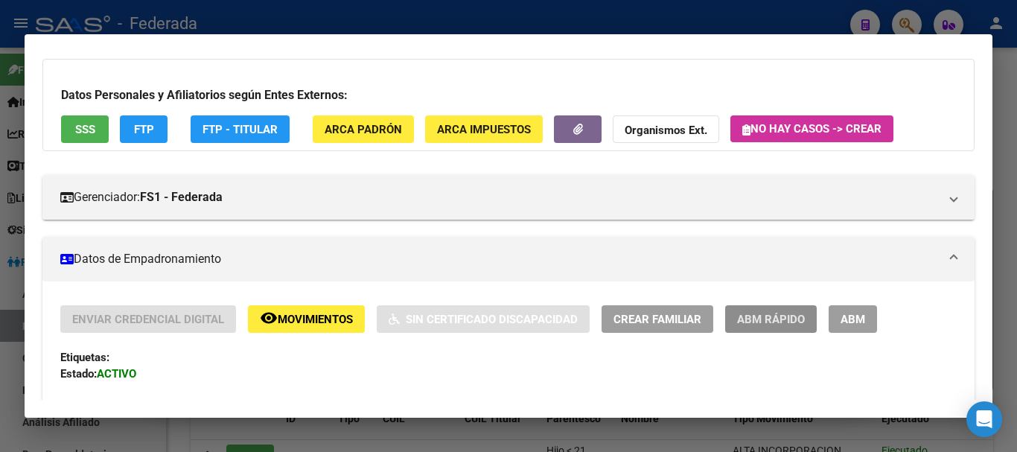
click at [796, 323] on span "ABM Rápido" at bounding box center [771, 319] width 68 height 13
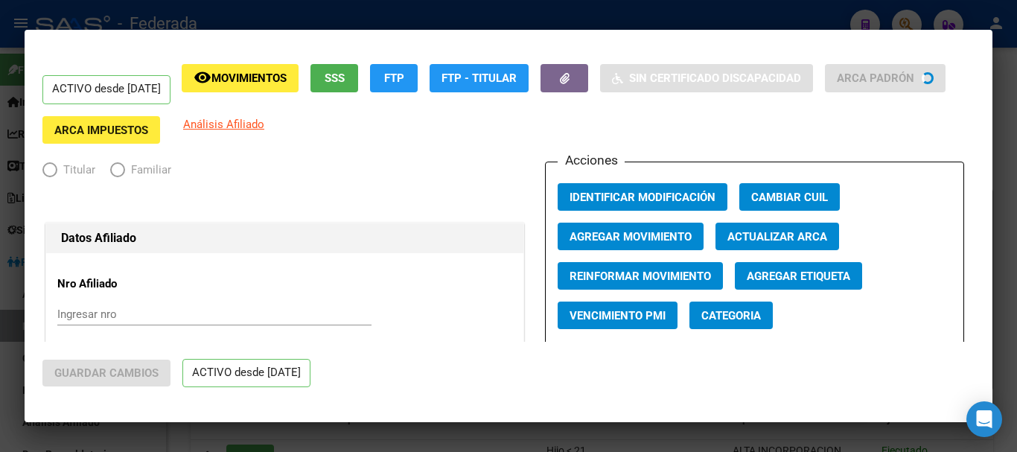
radio input "true"
type input "30-71754162-2"
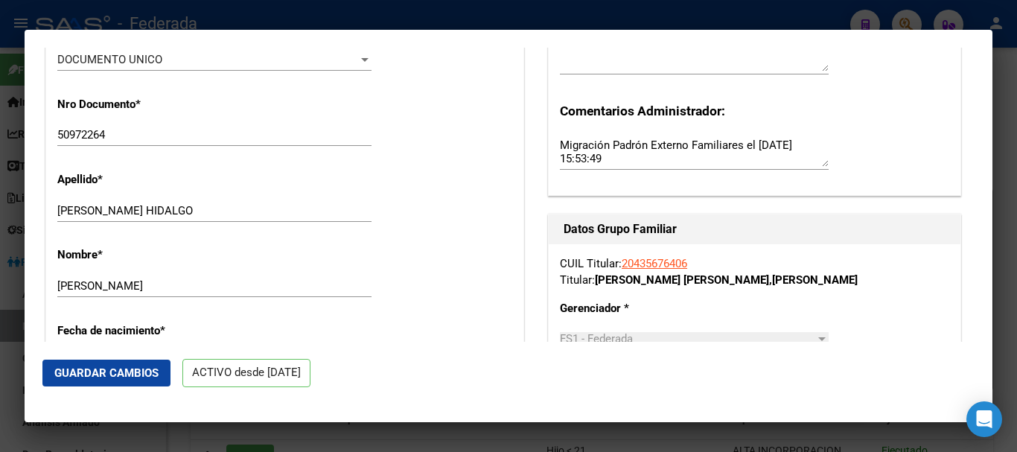
scroll to position [447, 0]
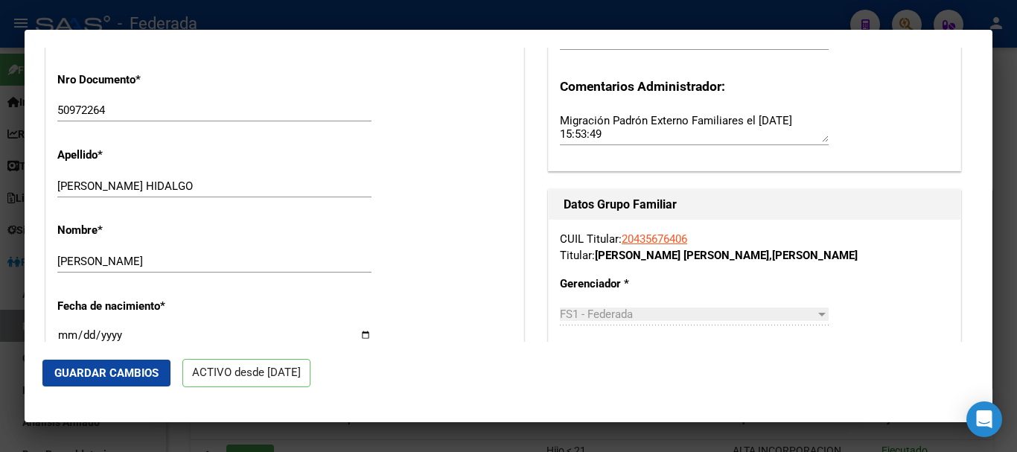
click at [231, 182] on input "[PERSON_NAME] HIDALGO" at bounding box center [214, 185] width 314 height 13
click at [228, 258] on input "[PERSON_NAME]" at bounding box center [214, 261] width 314 height 13
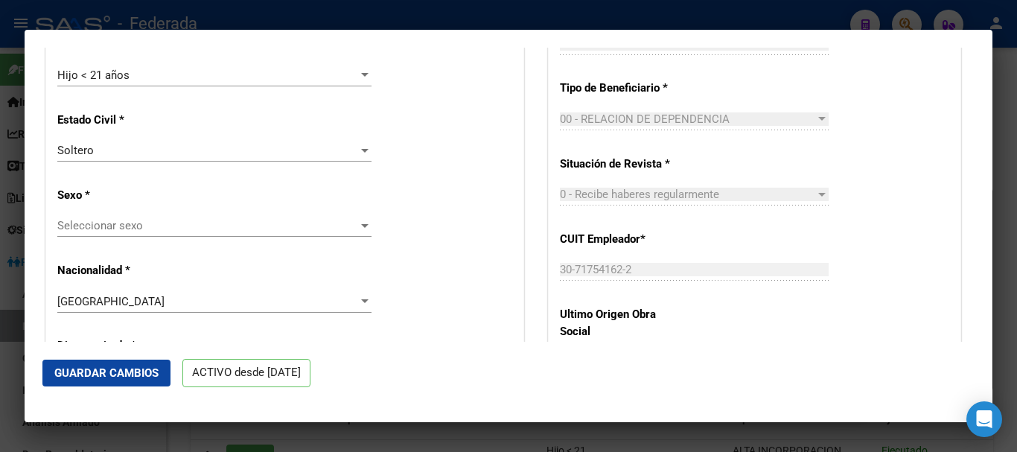
scroll to position [819, 0]
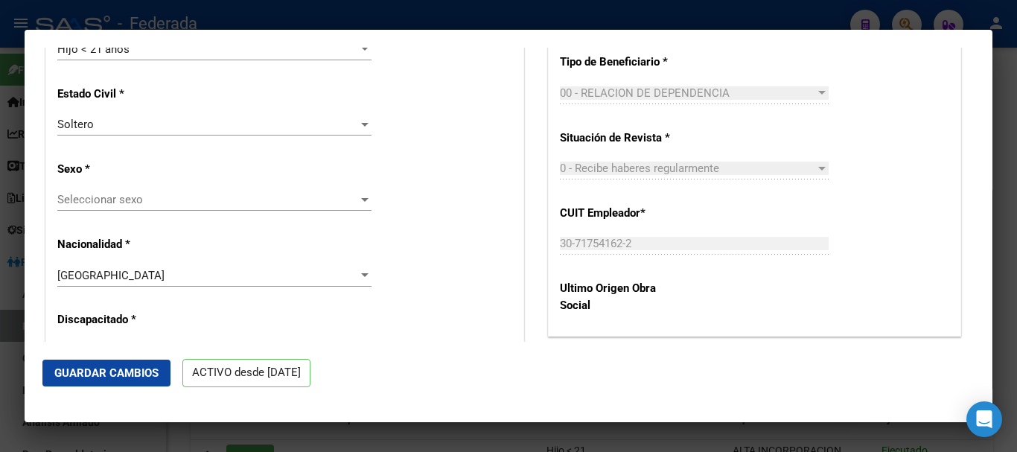
click at [240, 202] on span "Seleccionar sexo" at bounding box center [207, 199] width 301 height 13
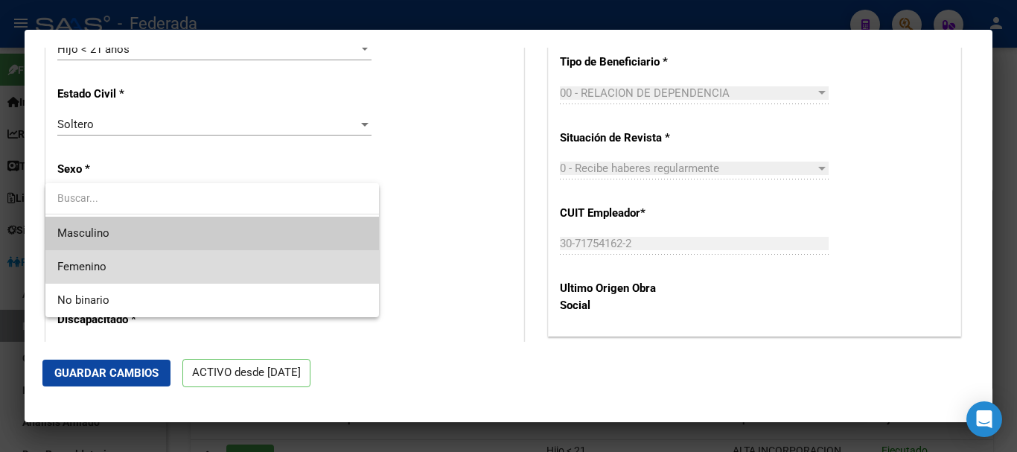
click at [220, 258] on span "Femenino" at bounding box center [212, 266] width 310 height 33
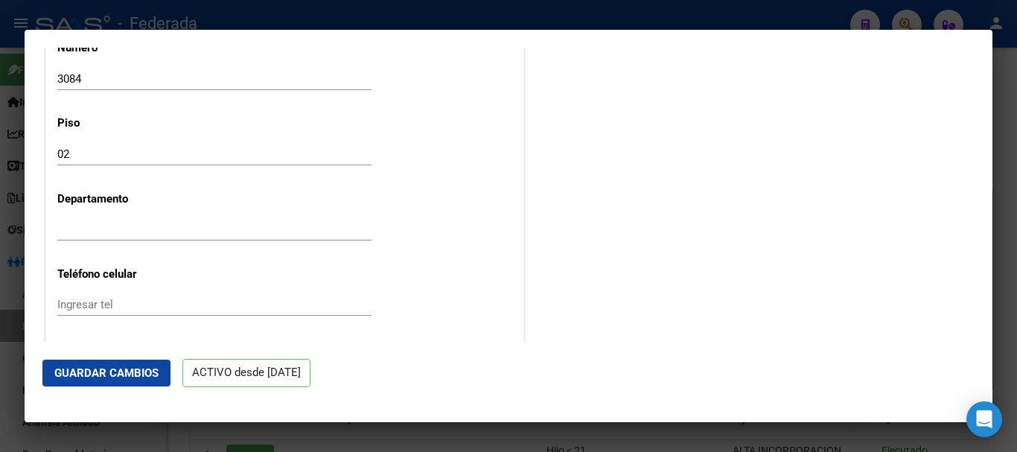
scroll to position [1712, 0]
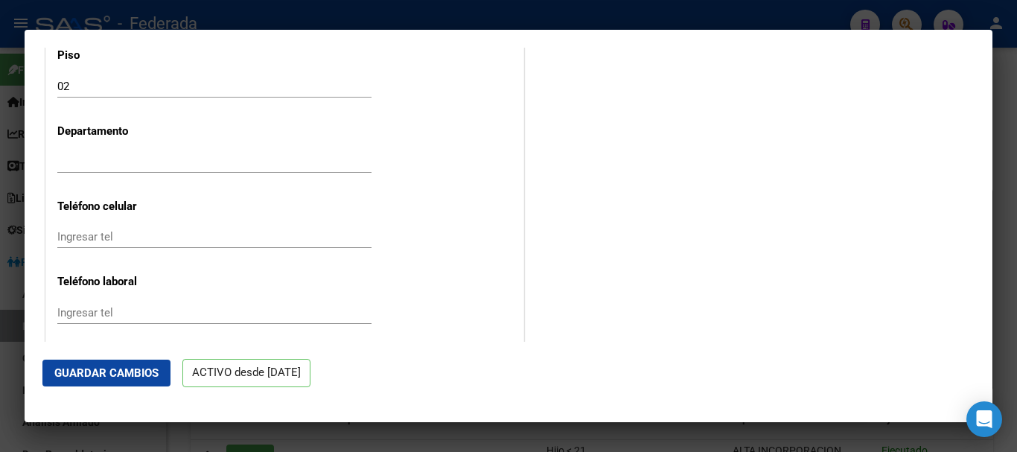
click at [137, 371] on span "Guardar Cambios" at bounding box center [106, 372] width 104 height 13
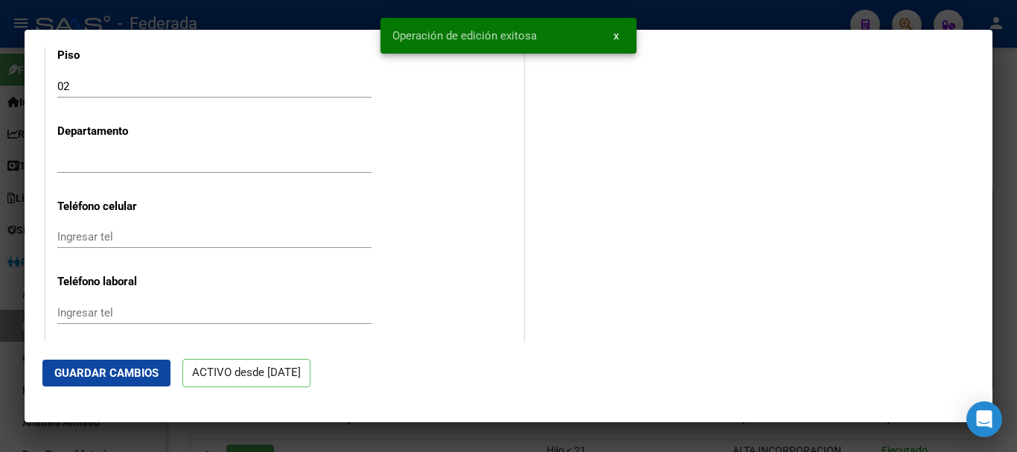
click at [1010, 272] on div at bounding box center [508, 226] width 1017 height 452
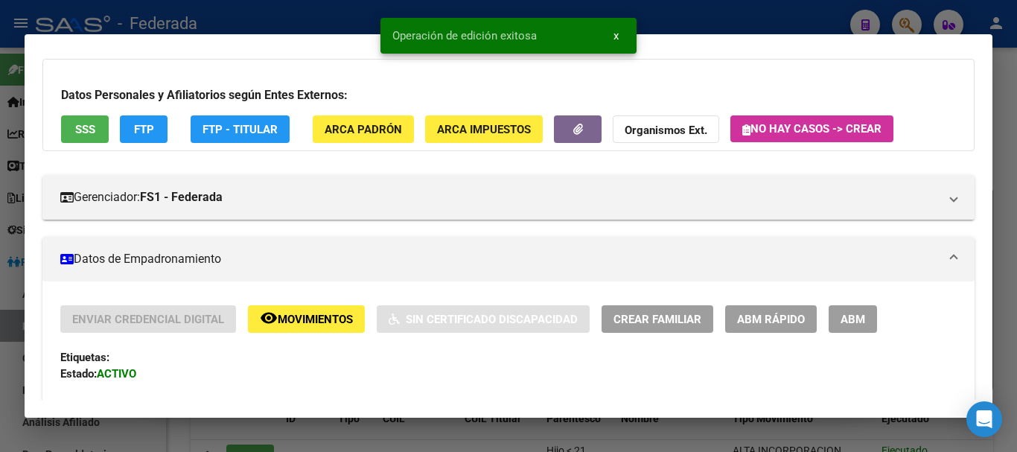
click at [1016, 242] on div at bounding box center [508, 226] width 1017 height 452
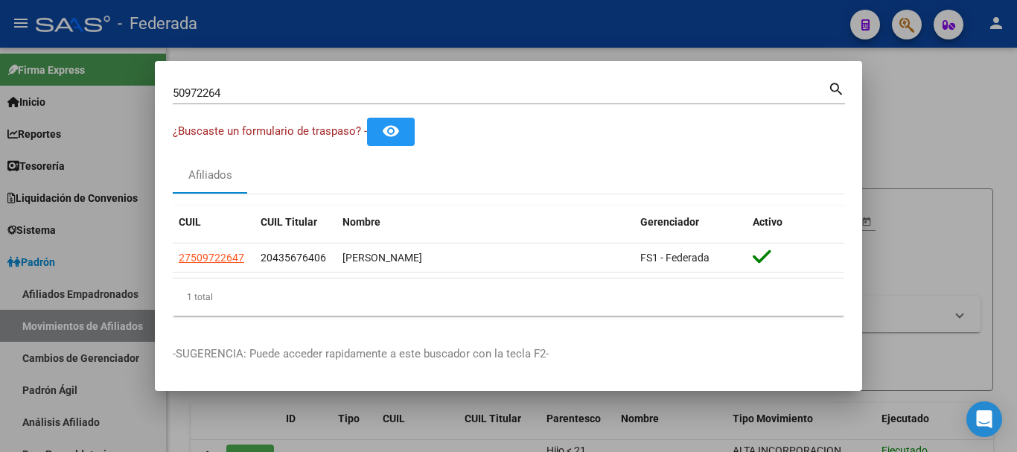
click at [349, 100] on div "50972264 Buscar (apellido, dni, [PERSON_NAME], [PERSON_NAME], cuit, obra social)" at bounding box center [500, 93] width 655 height 22
click at [348, 99] on input "50972264" at bounding box center [500, 92] width 655 height 13
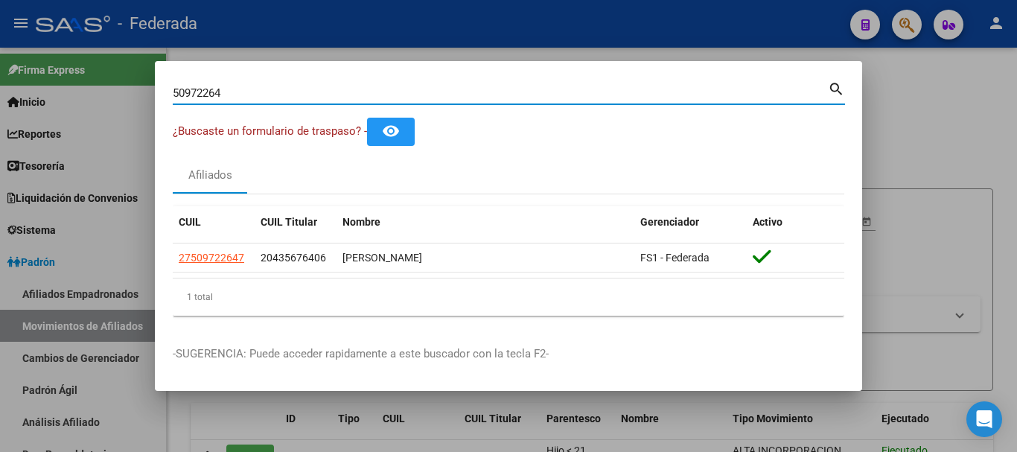
click at [342, 95] on input "50972264" at bounding box center [500, 92] width 655 height 13
paste input "4178361"
type input "41783614"
click at [837, 93] on mat-icon "search" at bounding box center [836, 88] width 17 height 18
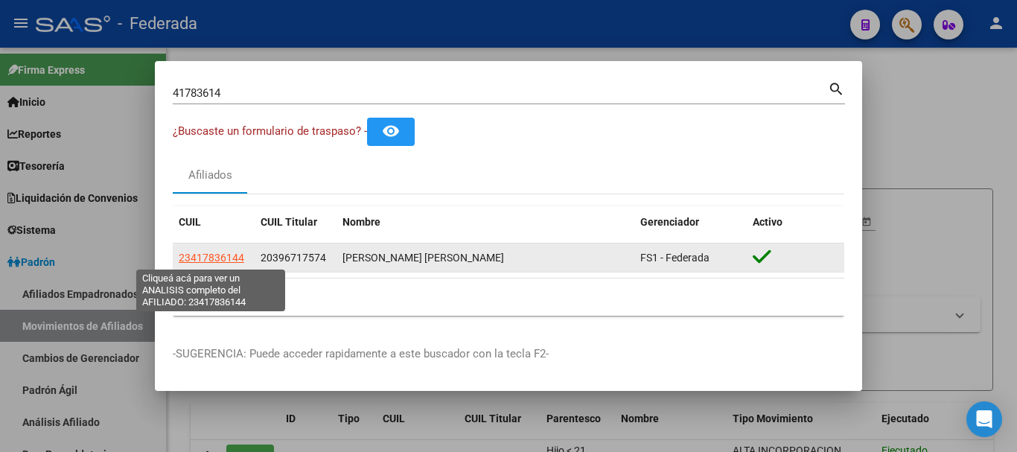
click at [206, 257] on span "23417836144" at bounding box center [211, 258] width 65 height 12
type textarea "23417836144"
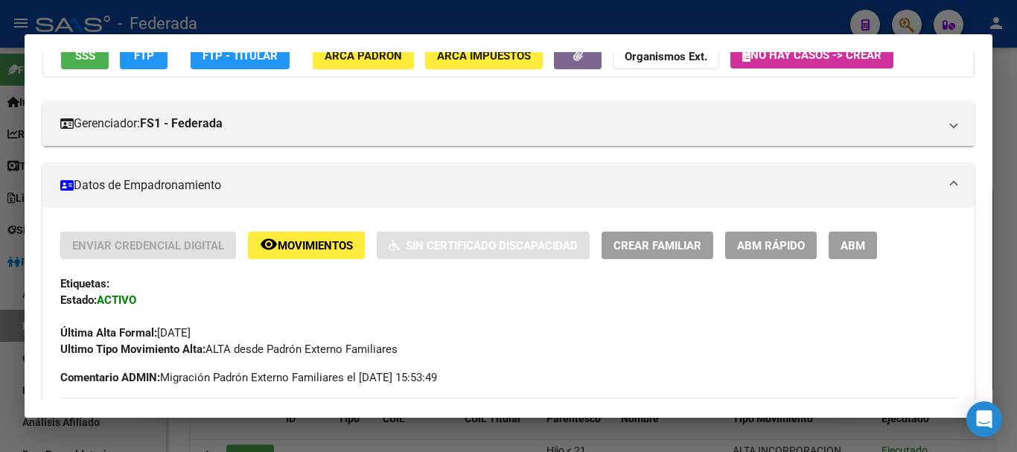
scroll to position [149, 0]
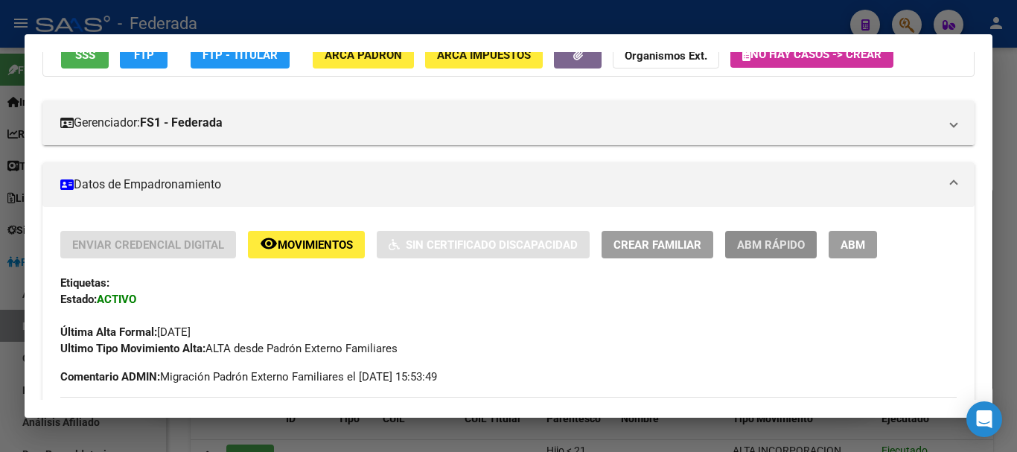
click at [772, 250] on span "ABM Rápido" at bounding box center [771, 244] width 68 height 13
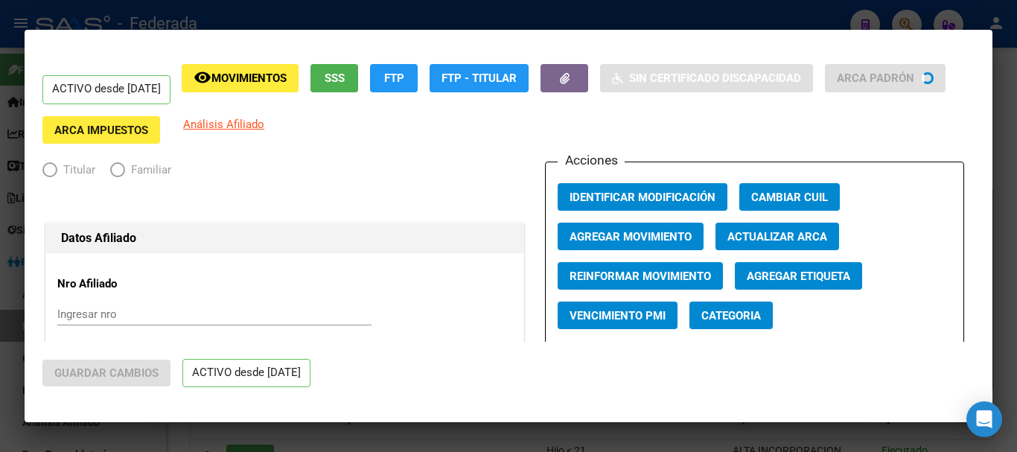
radio input "true"
type input "30-63854701-1"
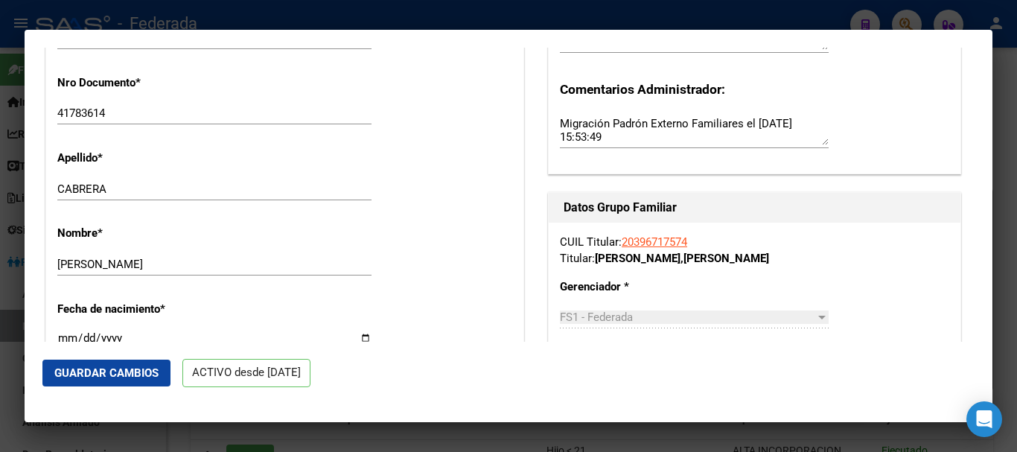
scroll to position [447, 0]
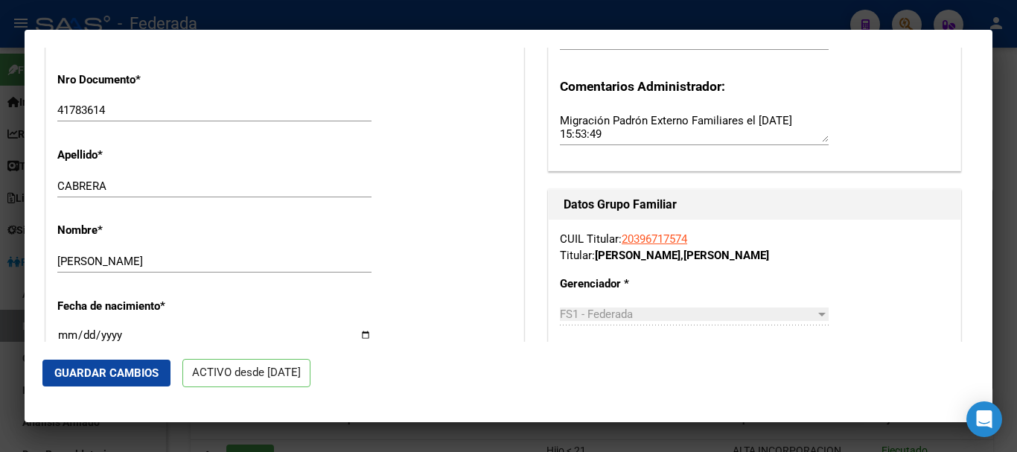
click at [377, 272] on div "Nombre * [PERSON_NAME] nombre" at bounding box center [284, 248] width 455 height 75
click at [342, 264] on input "[PERSON_NAME]" at bounding box center [214, 261] width 314 height 13
type input "[PERSON_NAME]"
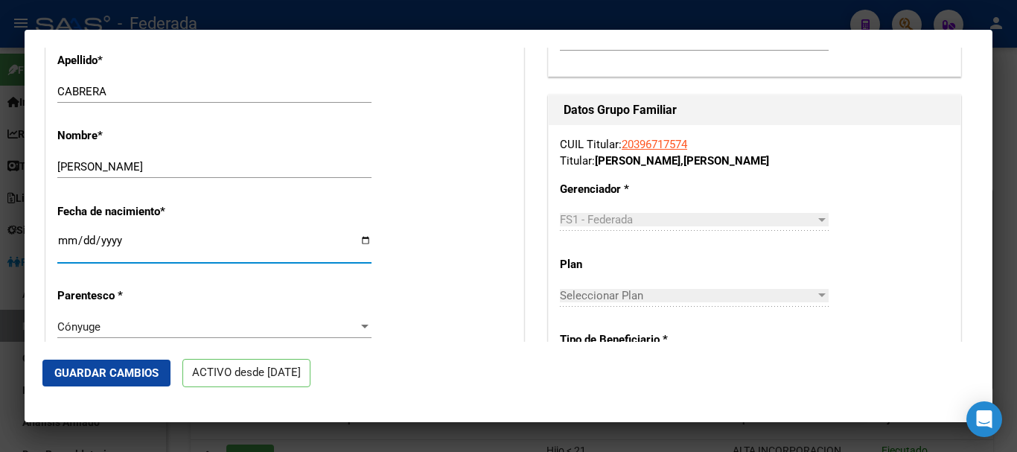
scroll to position [458, 0]
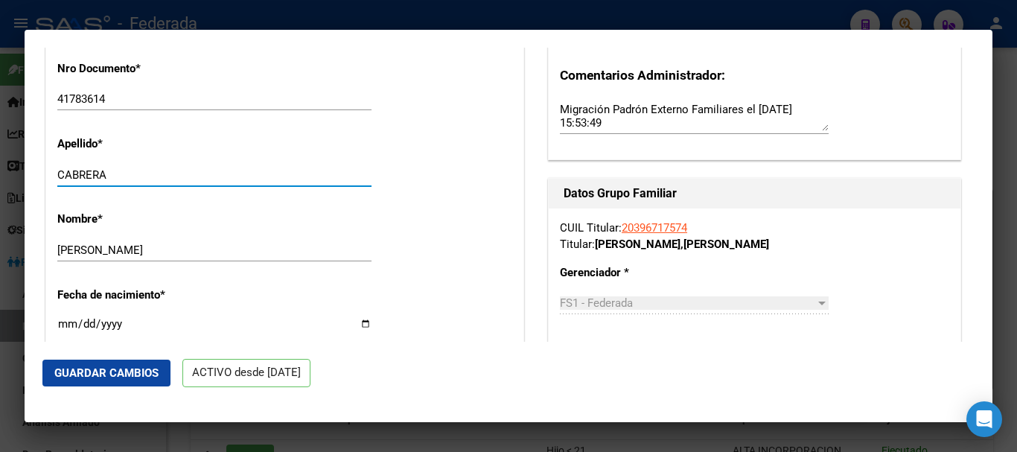
drag, startPoint x: 98, startPoint y: 174, endPoint x: 26, endPoint y: 170, distance: 72.3
click at [26, 170] on mat-dialog-content "ACTIVO desde [DATE] remove_red_eye Movimientos SSS FTP FTP - Titular Sin Certif…" at bounding box center [509, 195] width 968 height 294
type input "DIAZ"
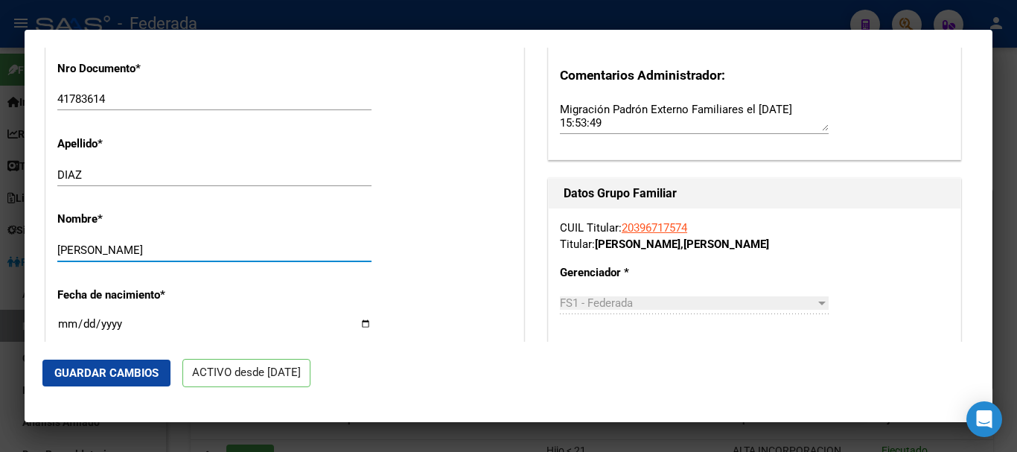
type input "[PERSON_NAME]"
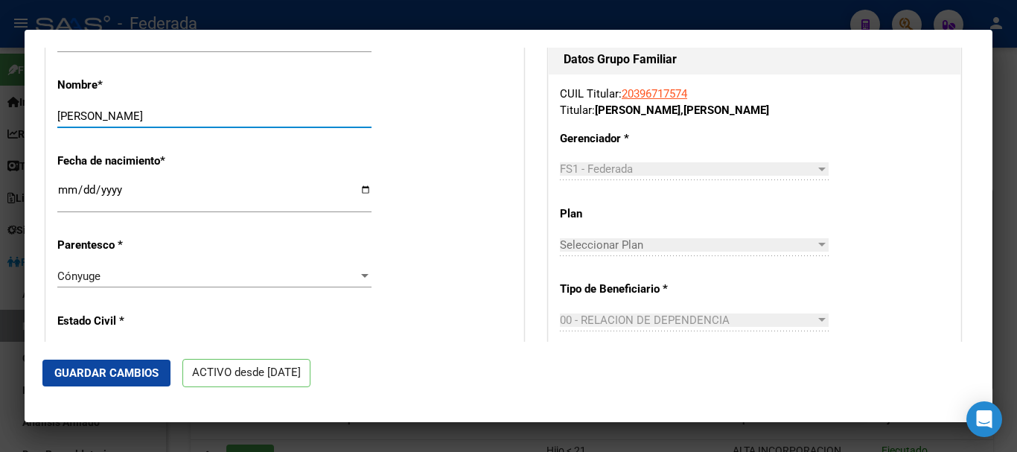
scroll to position [607, 0]
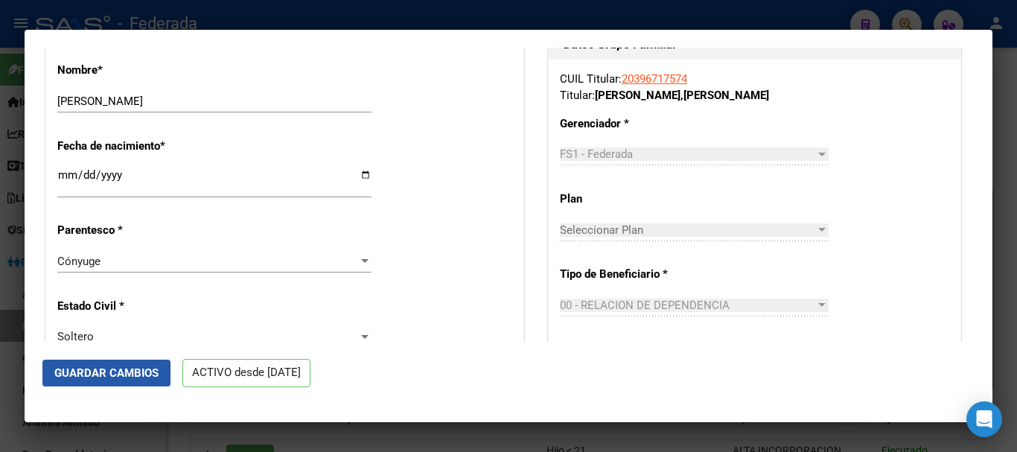
click at [115, 377] on span "Guardar Cambios" at bounding box center [106, 372] width 104 height 13
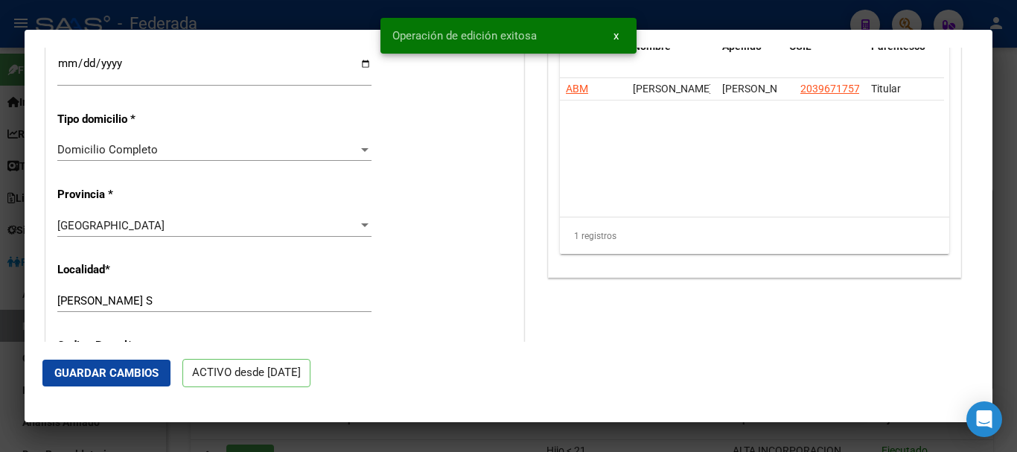
scroll to position [1202, 0]
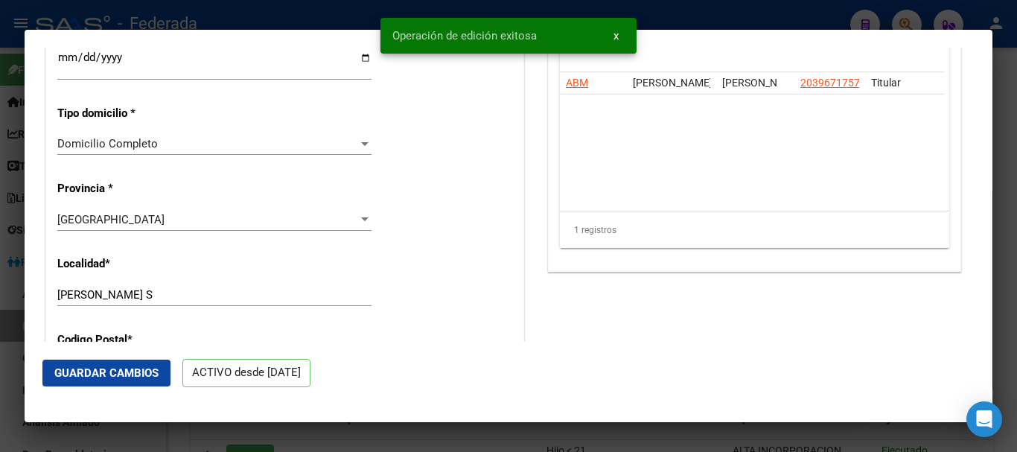
click at [1016, 224] on div at bounding box center [508, 226] width 1017 height 452
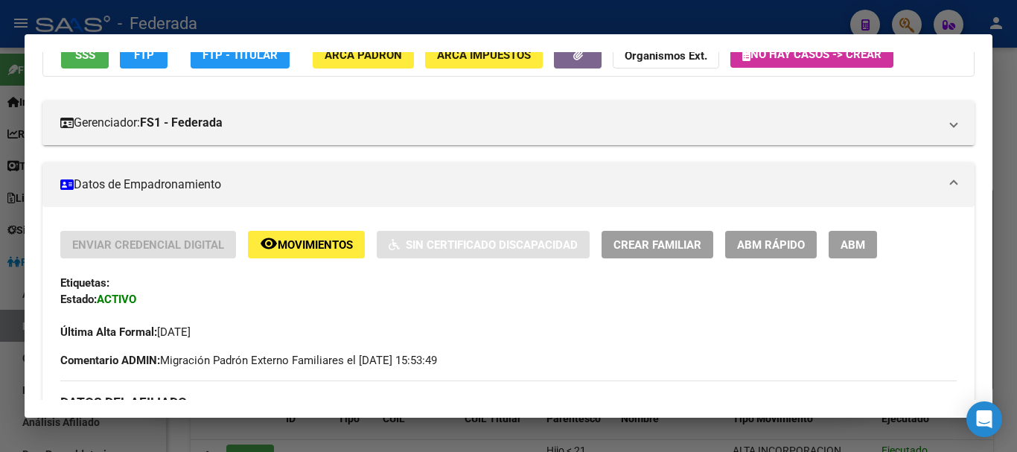
click at [1015, 231] on div at bounding box center [508, 226] width 1017 height 452
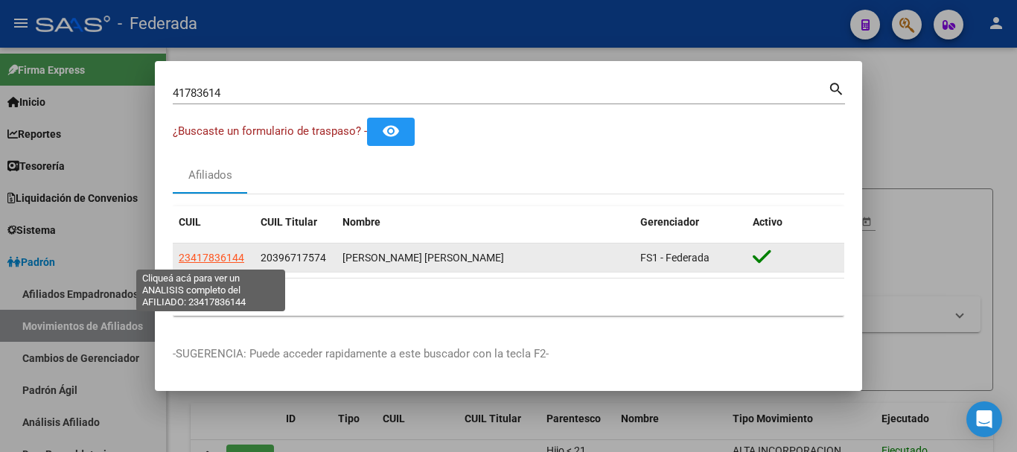
click at [231, 257] on span "23417836144" at bounding box center [211, 258] width 65 height 12
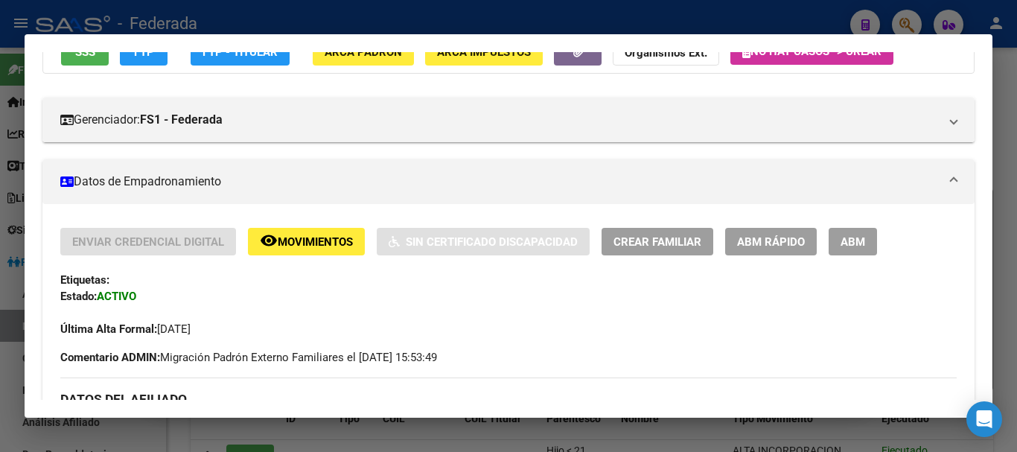
scroll to position [149, 0]
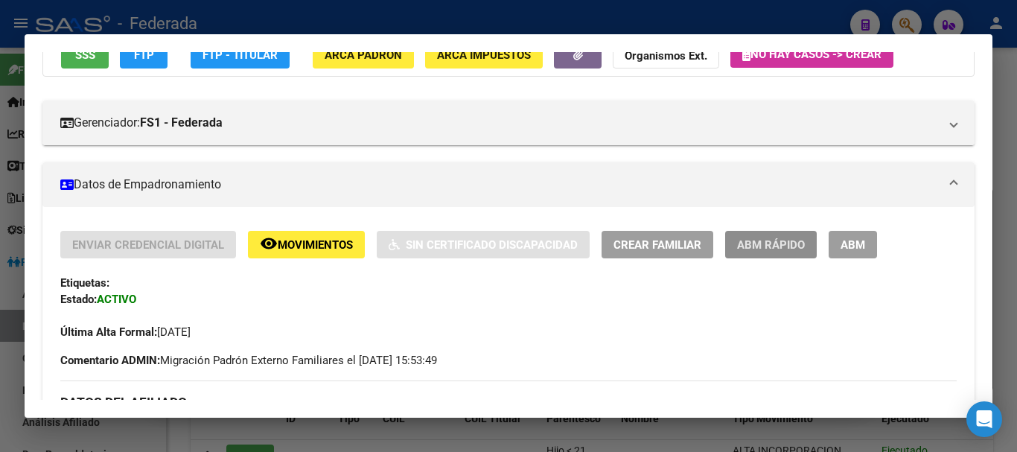
click at [756, 243] on span "ABM Rápido" at bounding box center [771, 244] width 68 height 13
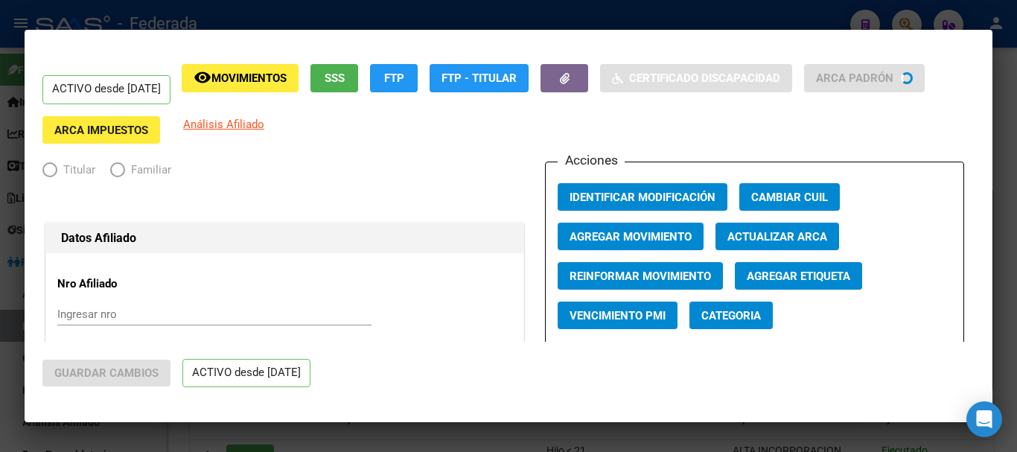
radio input "true"
type input "30-63854701-1"
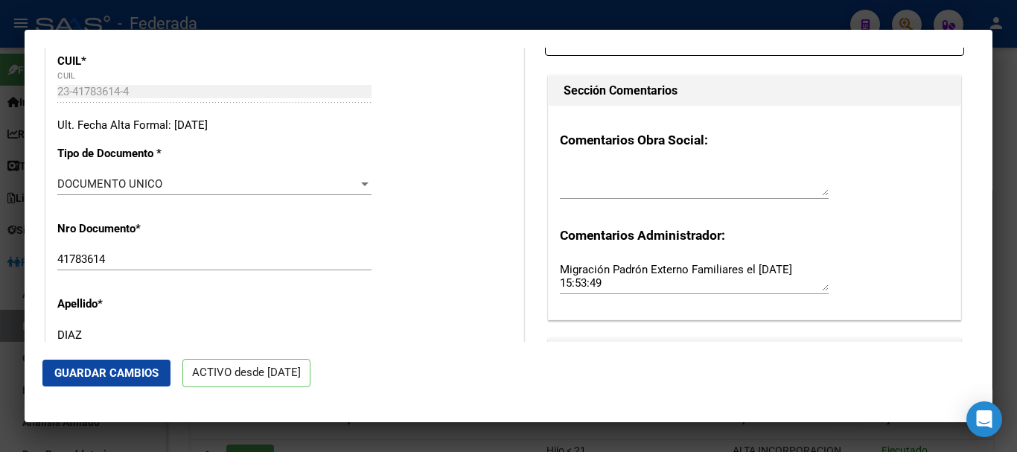
scroll to position [447, 0]
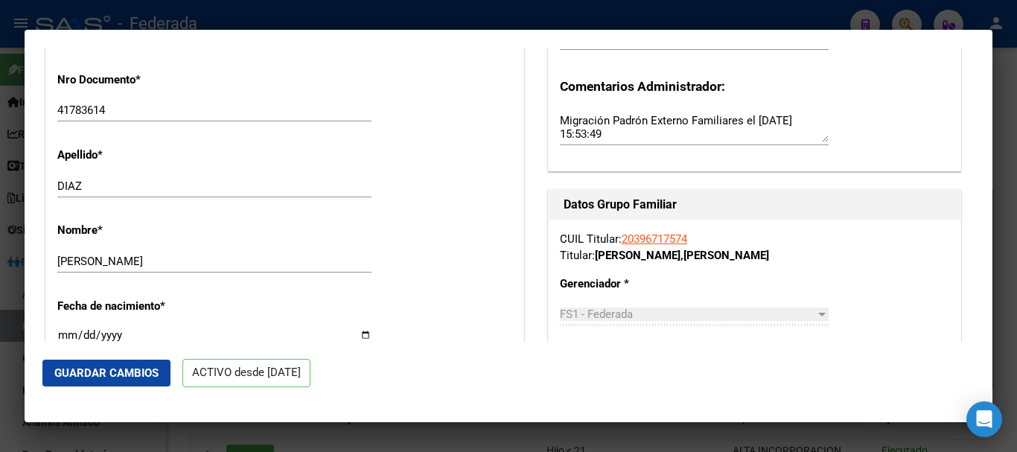
click at [1016, 117] on div at bounding box center [508, 226] width 1017 height 452
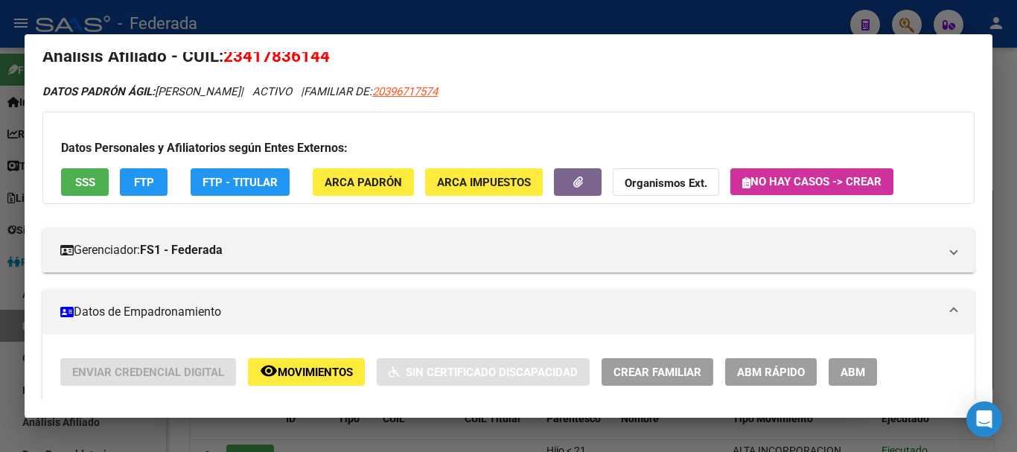
scroll to position [0, 0]
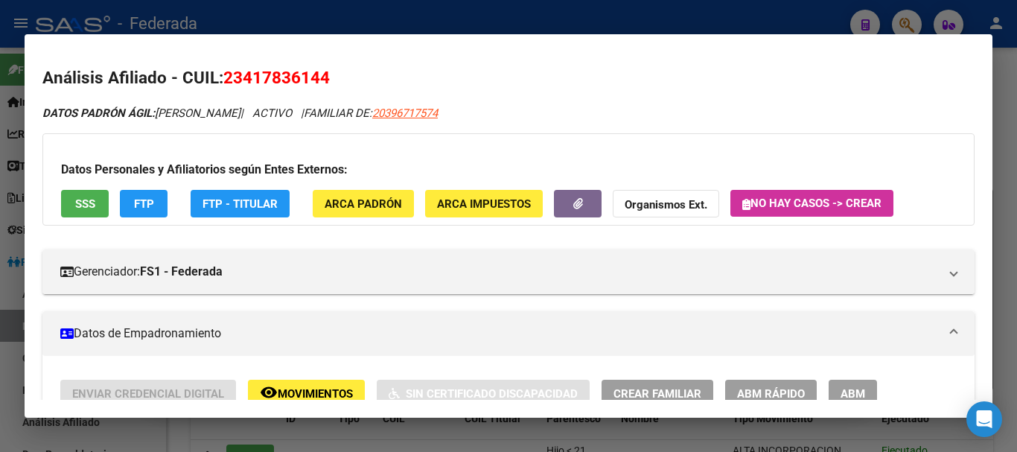
click at [1016, 123] on div at bounding box center [508, 226] width 1017 height 452
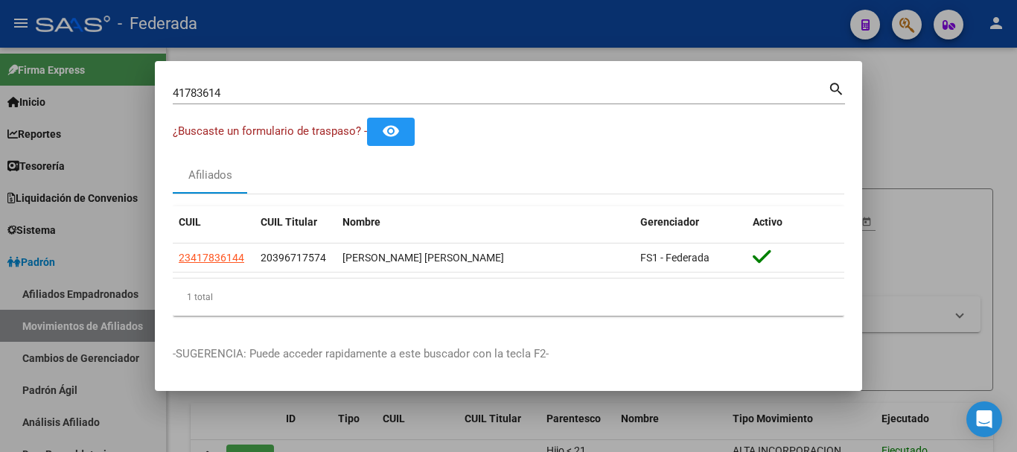
click at [842, 91] on mat-icon "search" at bounding box center [836, 88] width 17 height 18
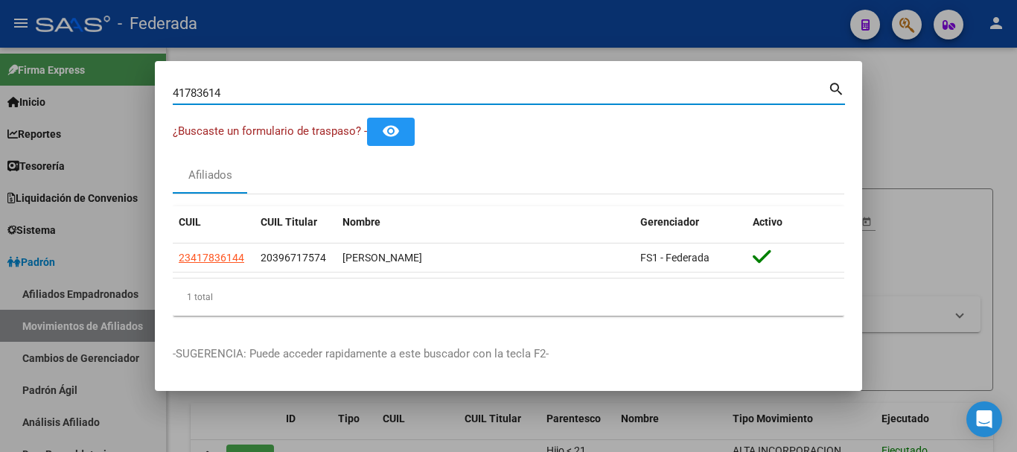
click at [409, 92] on input "41783614" at bounding box center [500, 92] width 655 height 13
paste input "6094243"
type input "46094243"
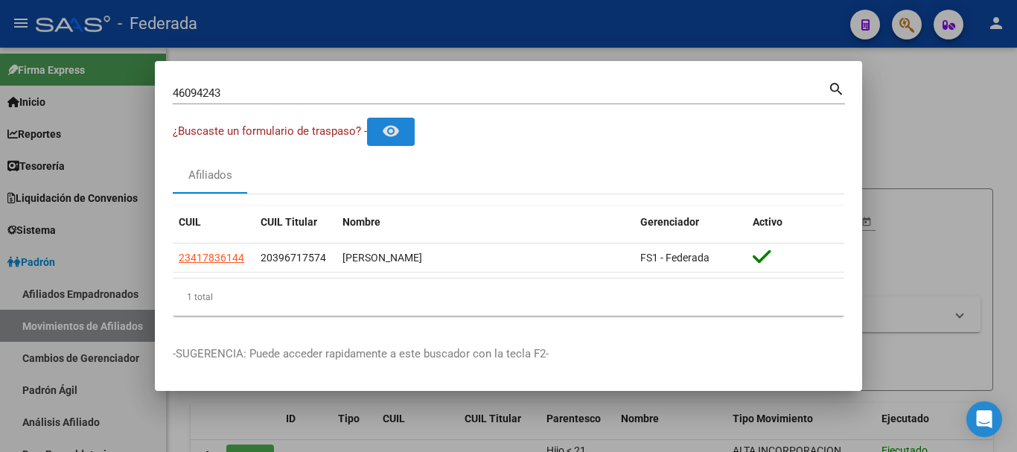
click at [367, 118] on button "remove_red_eye" at bounding box center [391, 132] width 48 height 28
click at [851, 89] on mat-dialog-content "46094243 Buscar (apellido, dni, cuil, nro traspaso, cuit, obra social) search ¿…" at bounding box center [508, 203] width 707 height 249
click at [839, 87] on mat-icon "search" at bounding box center [836, 88] width 17 height 18
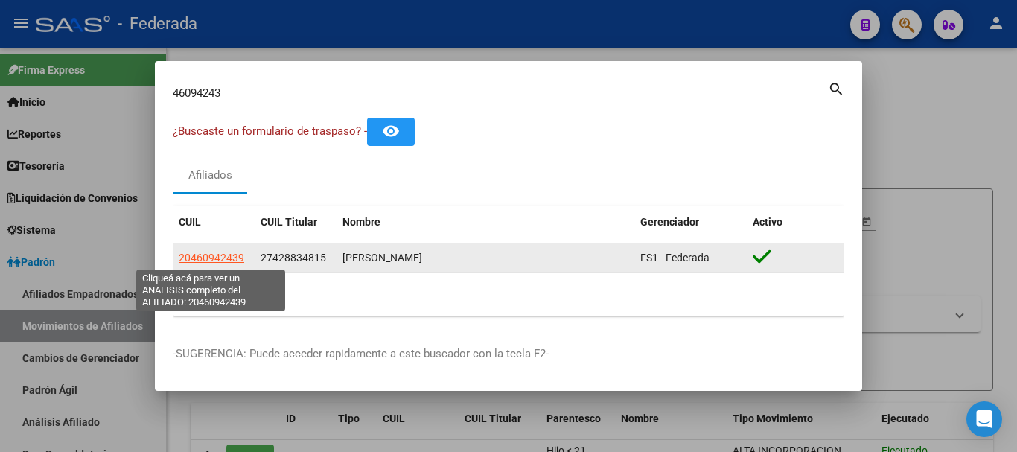
click at [233, 263] on span "20460942439" at bounding box center [211, 258] width 65 height 12
type textarea "20460942439"
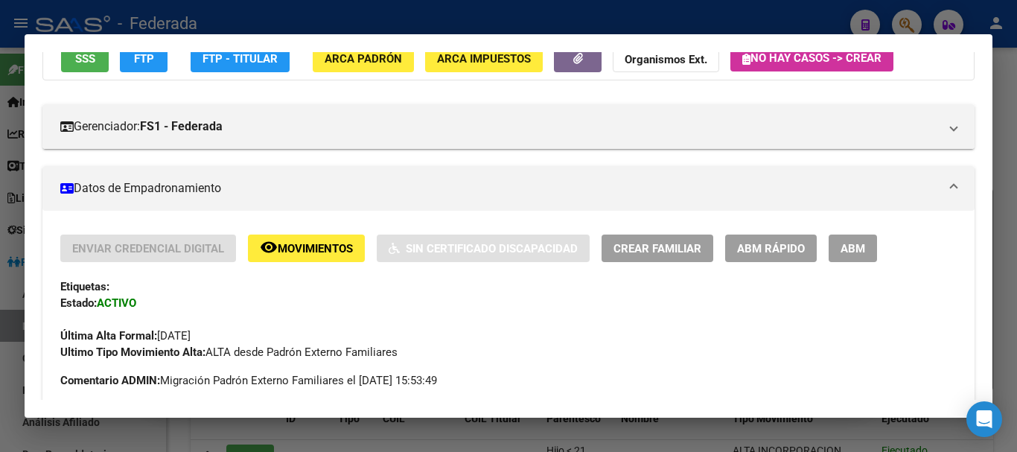
scroll to position [149, 0]
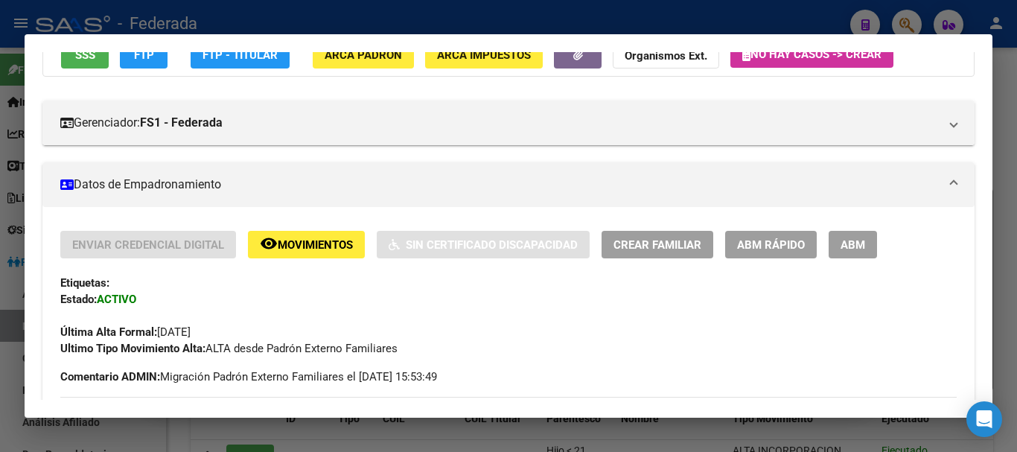
click at [767, 251] on span "ABM Rápido" at bounding box center [771, 244] width 68 height 13
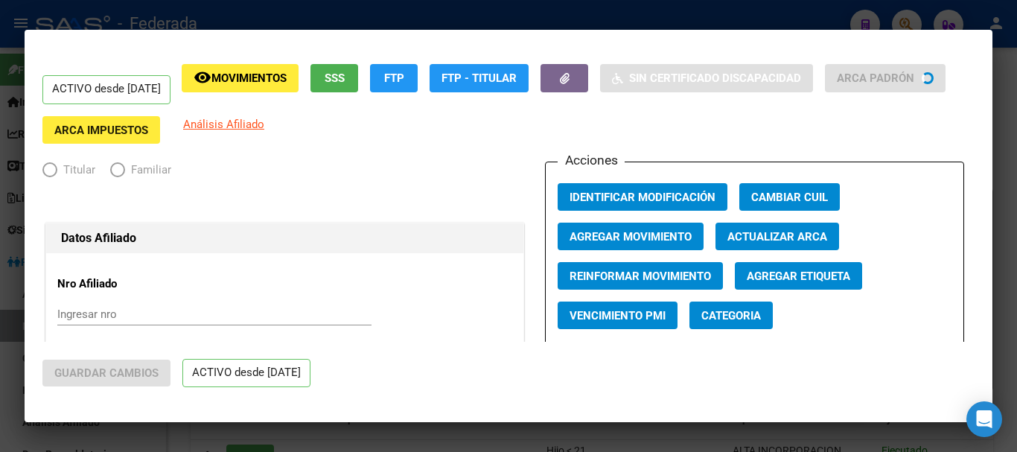
radio input "true"
type input "33-71730549-9"
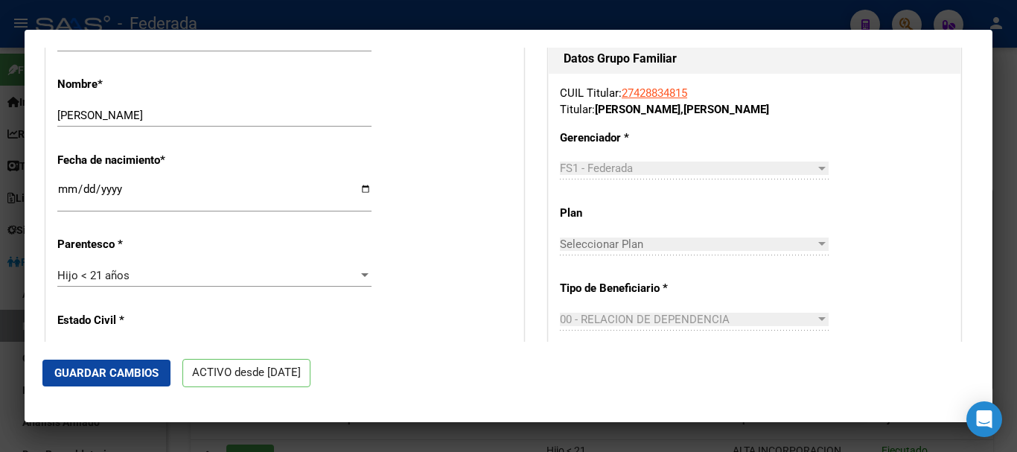
scroll to position [595, 0]
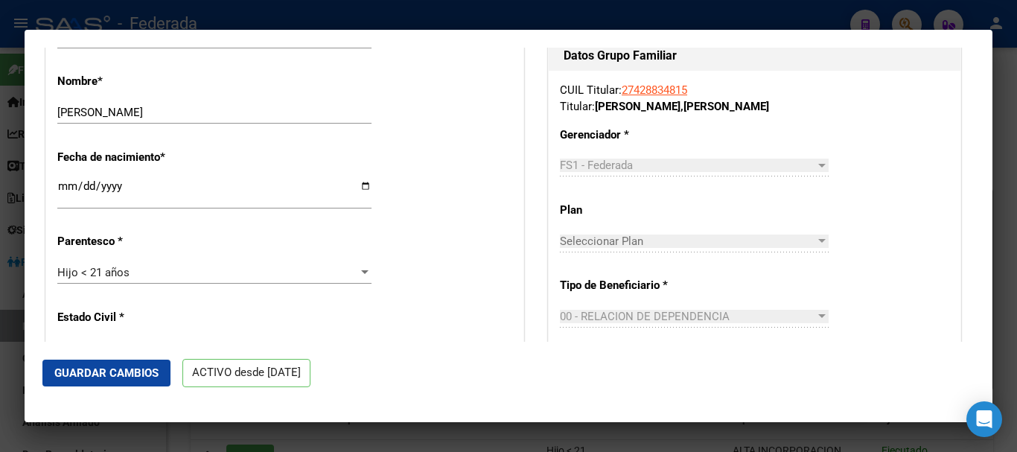
click at [227, 284] on div "Hijo < 21 años Seleccionar parentesco" at bounding box center [214, 279] width 314 height 36
click at [211, 275] on div "Hijo < 21 años" at bounding box center [207, 272] width 301 height 13
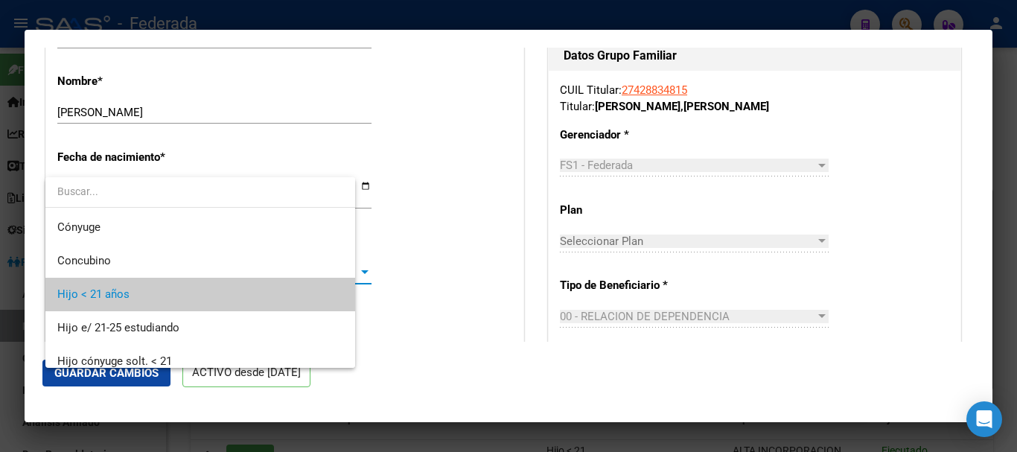
scroll to position [22, 0]
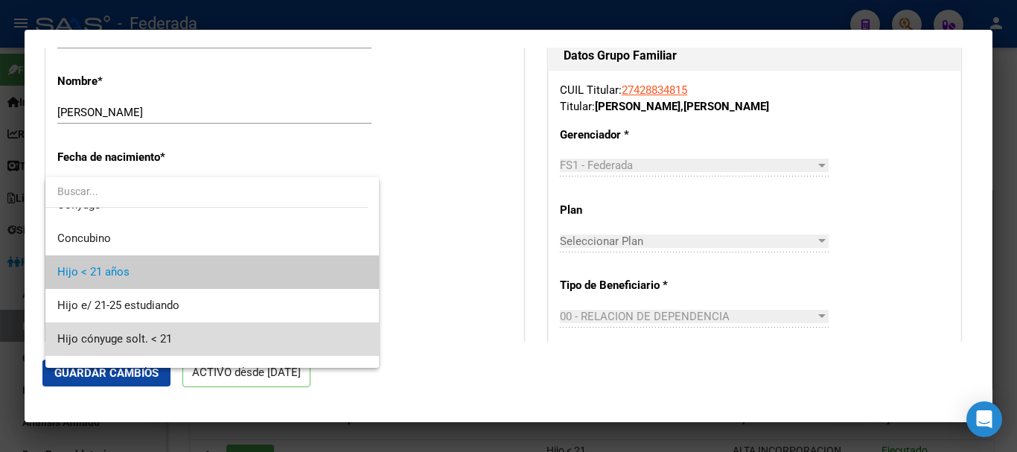
click at [231, 334] on span "Hijo cónyuge solt. < 21" at bounding box center [212, 338] width 310 height 33
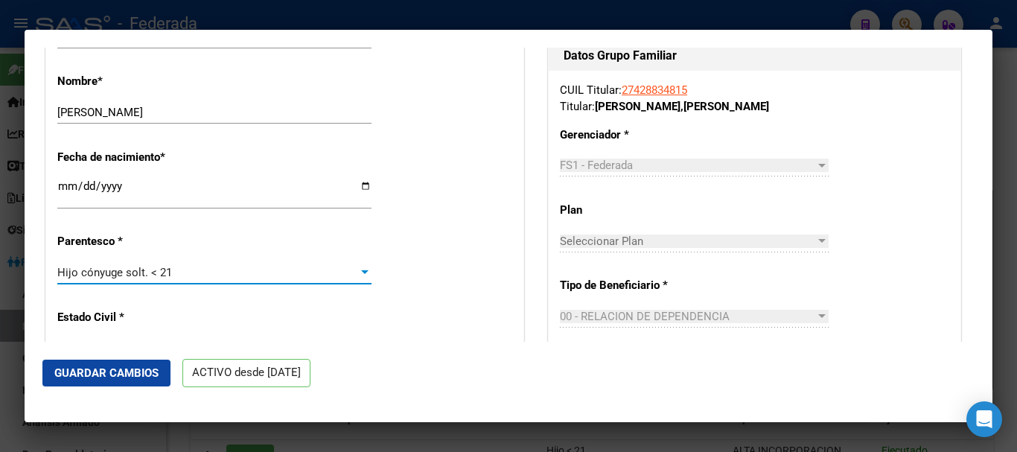
click at [249, 272] on div "Hijo cónyuge solt. < 21" at bounding box center [207, 272] width 301 height 13
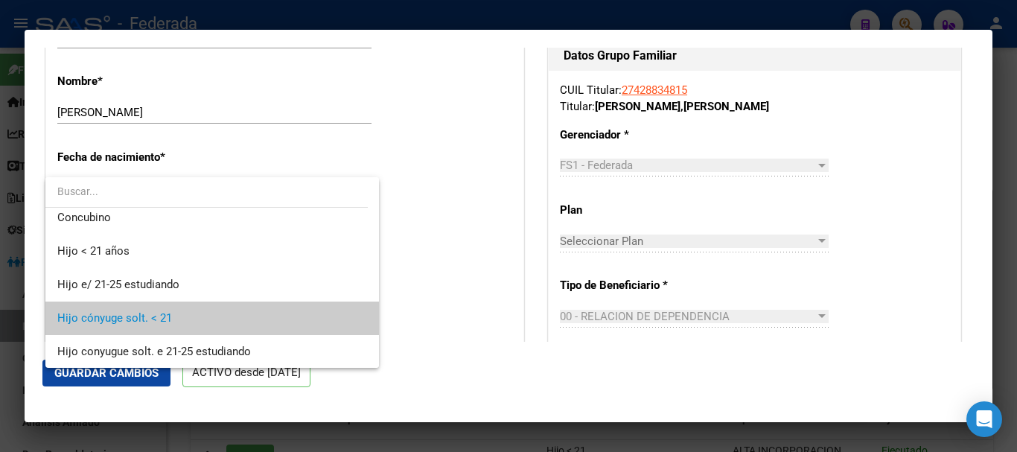
scroll to position [0, 0]
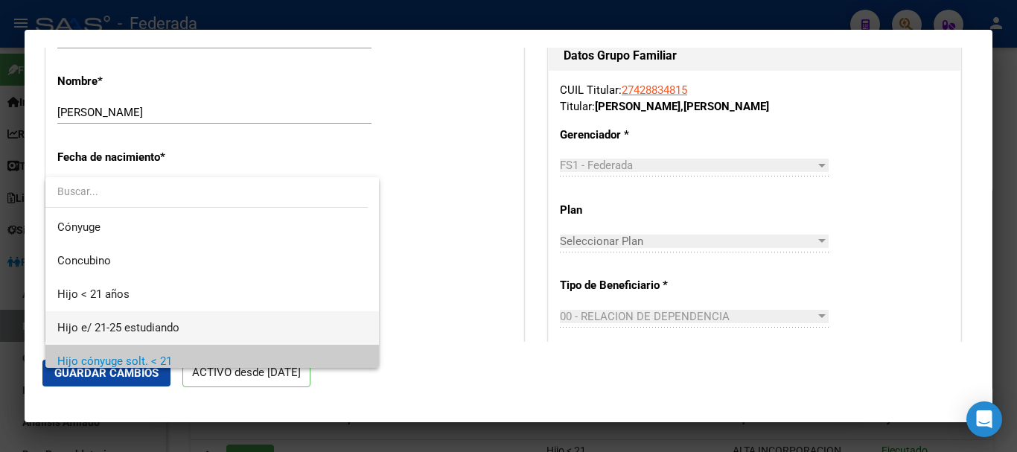
click at [263, 323] on span "Hijo e/ 21-25 estudiando" at bounding box center [212, 327] width 310 height 33
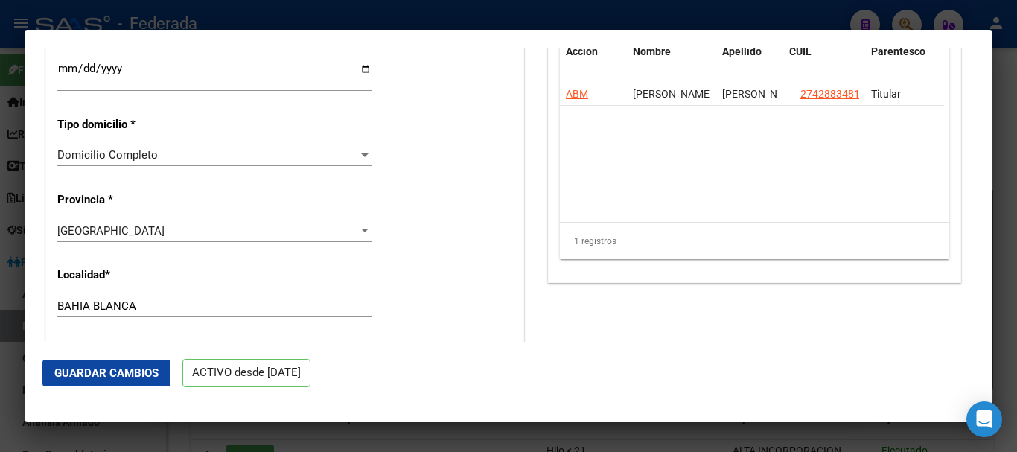
scroll to position [1265, 0]
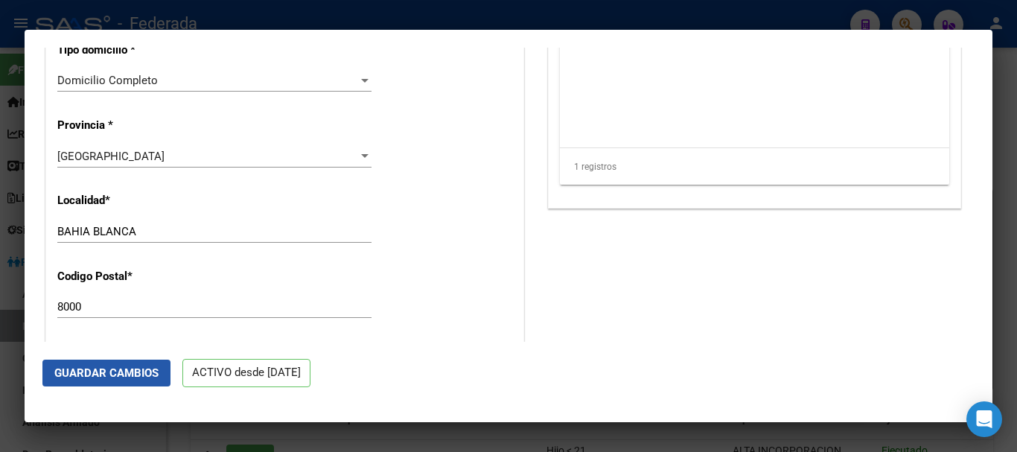
click at [157, 380] on button "Guardar Cambios" at bounding box center [106, 372] width 128 height 27
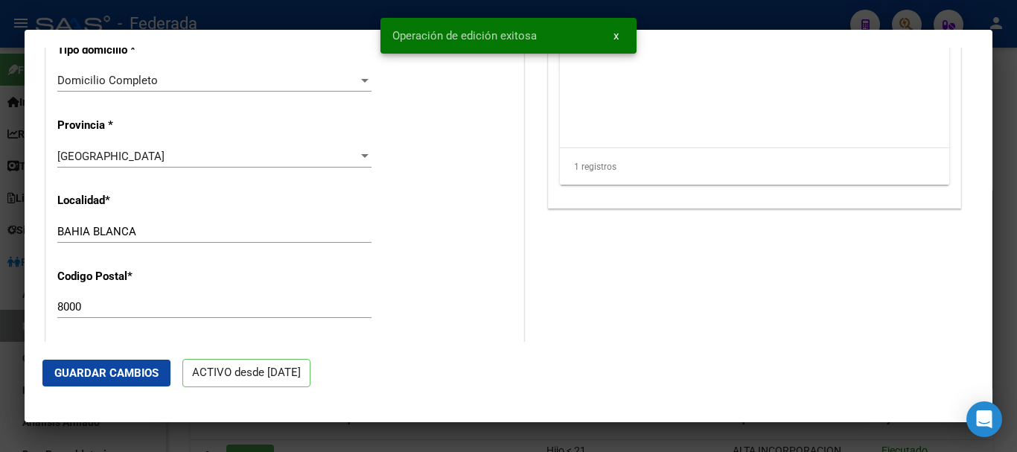
click at [1016, 359] on div at bounding box center [508, 226] width 1017 height 452
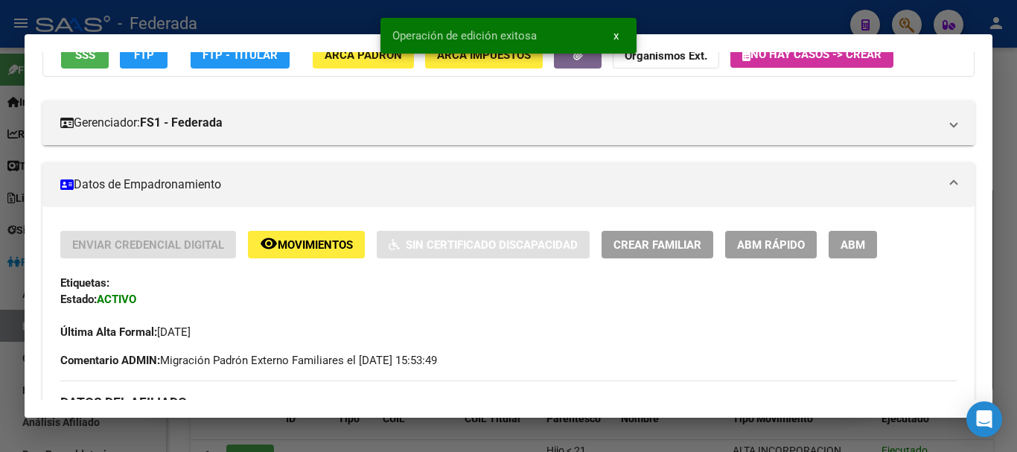
click at [1016, 359] on div at bounding box center [508, 226] width 1017 height 452
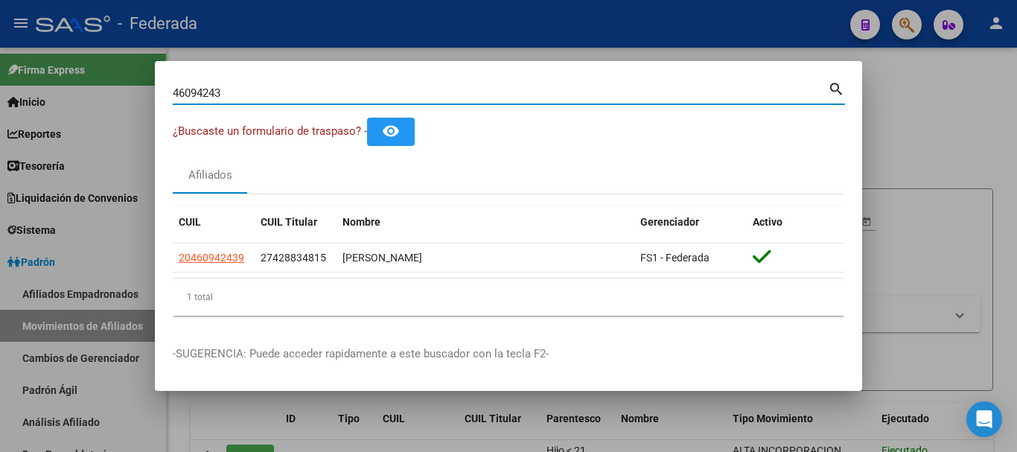
click at [388, 94] on input "46094243" at bounding box center [500, 92] width 655 height 13
paste input "34032649"
type input "34032649"
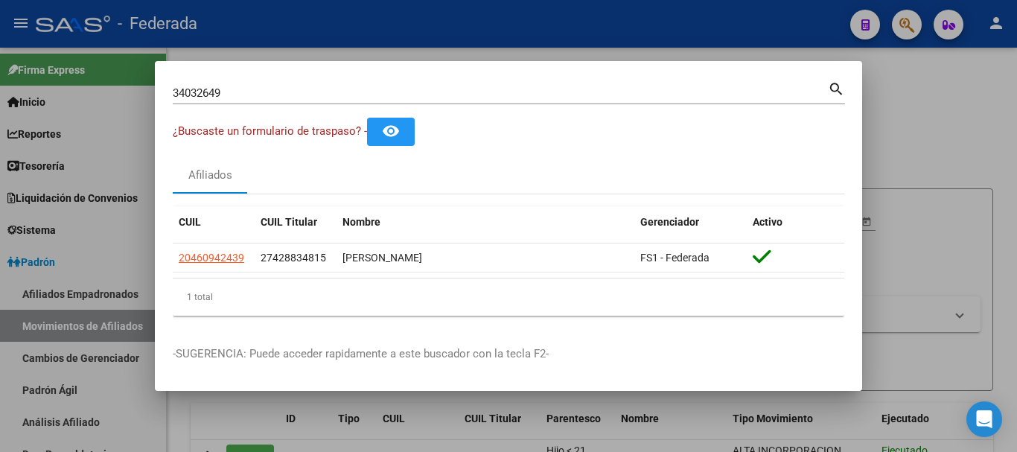
click at [840, 89] on mat-icon "search" at bounding box center [836, 88] width 17 height 18
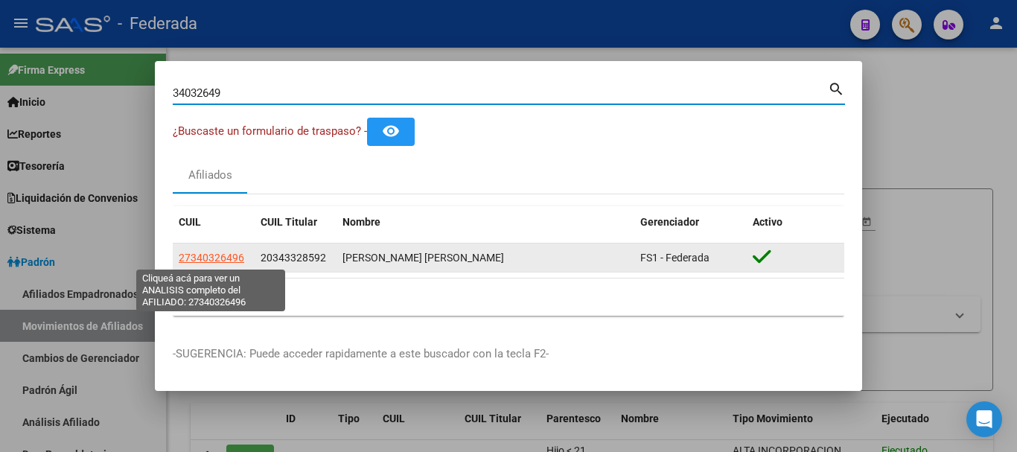
click at [206, 258] on span "27340326496" at bounding box center [211, 258] width 65 height 12
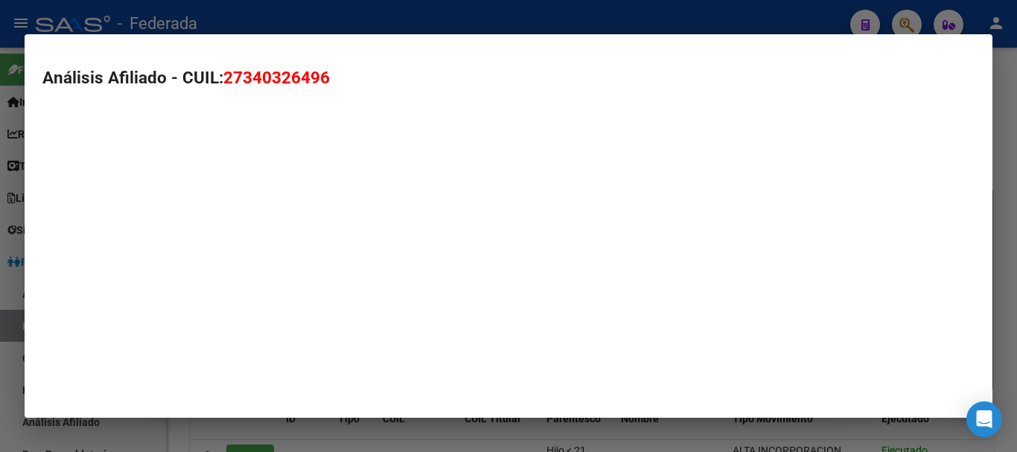
type textarea "27340326496"
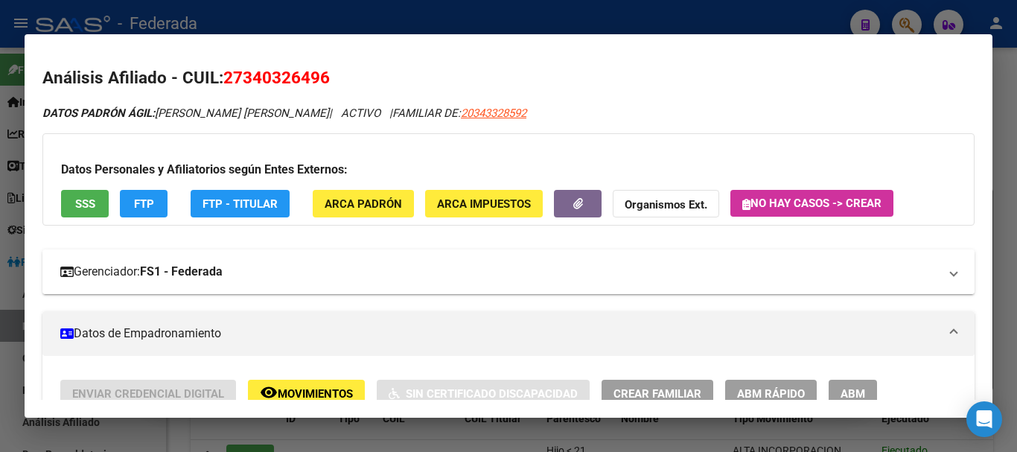
scroll to position [149, 0]
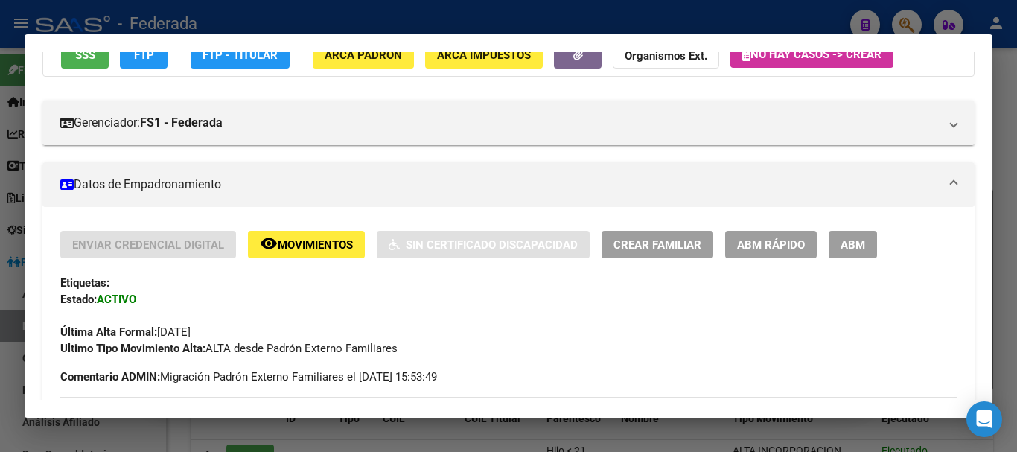
click at [780, 252] on button "ABM Rápido" at bounding box center [771, 245] width 92 height 28
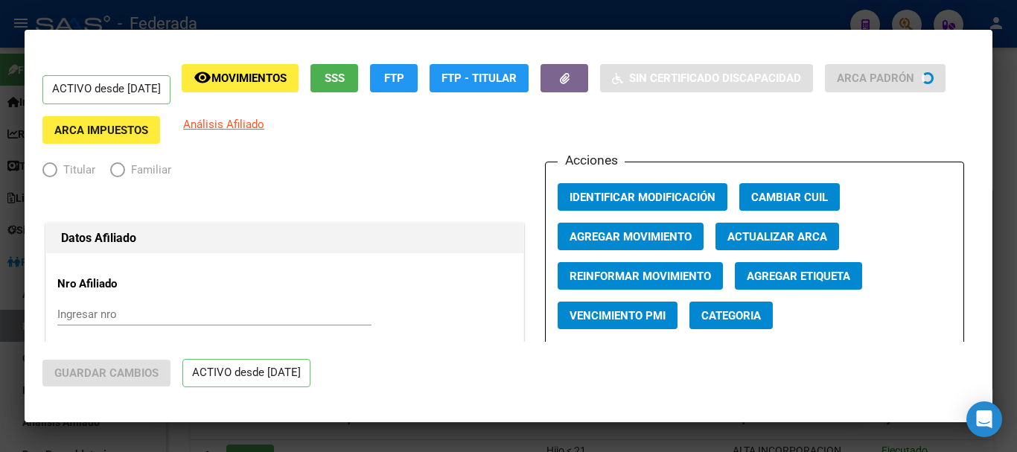
radio input "true"
type input "30-71588559-6"
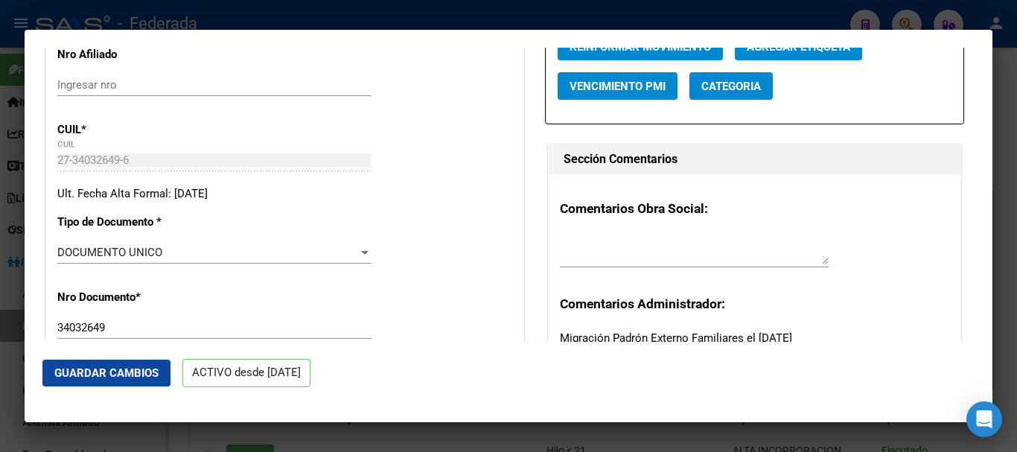
scroll to position [223, 0]
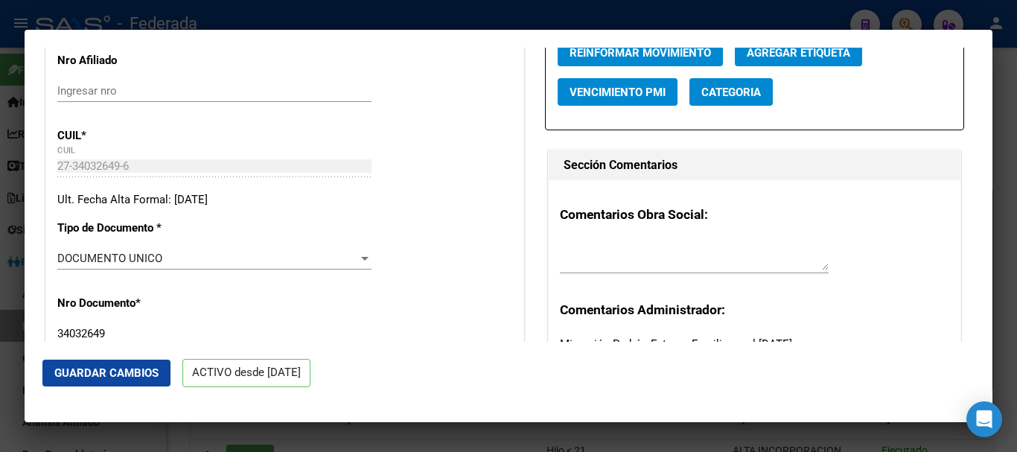
click at [83, 343] on mat-dialog-actions "Guardar Cambios ACTIVO desde [DATE]" at bounding box center [508, 373] width 932 height 63
click at [81, 335] on input "34032649" at bounding box center [214, 333] width 314 height 13
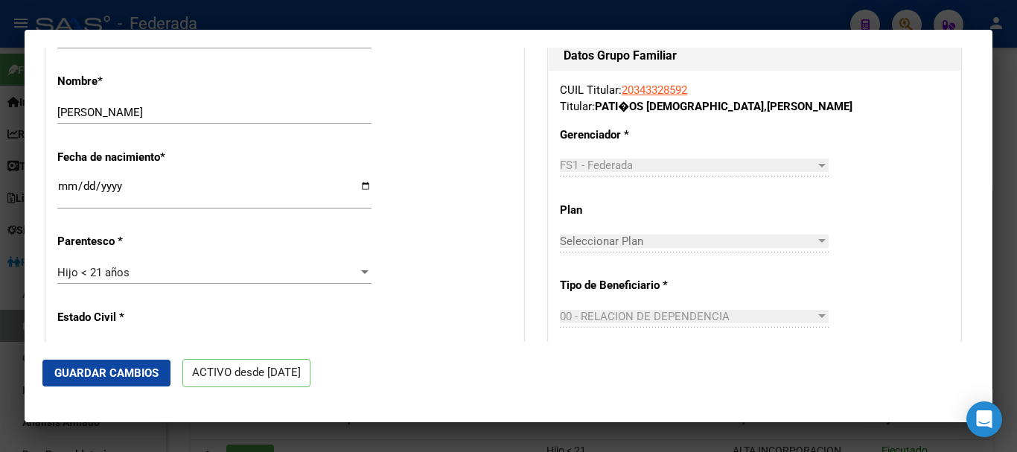
scroll to position [744, 0]
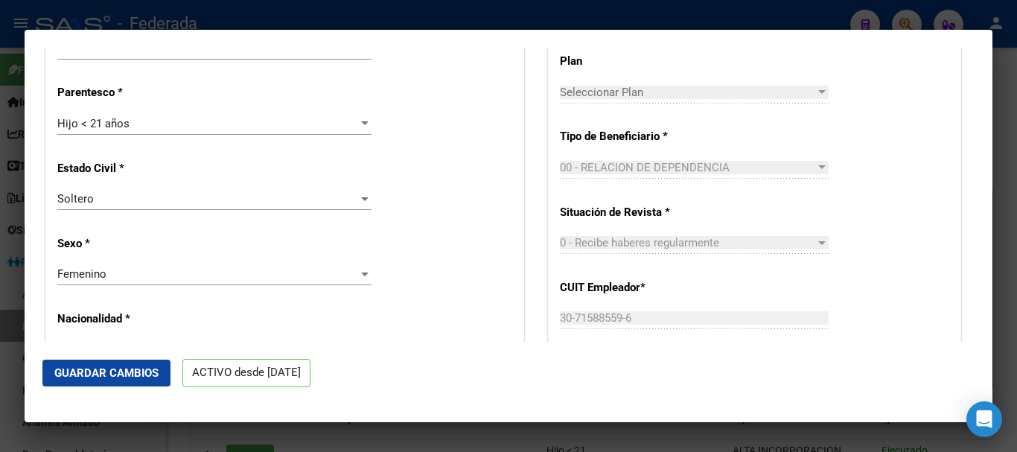
click at [206, 135] on div "Hijo < 21 años Seleccionar parentesco" at bounding box center [214, 130] width 314 height 36
click at [206, 130] on div "Hijo < 21 años Seleccionar parentesco" at bounding box center [214, 123] width 314 height 22
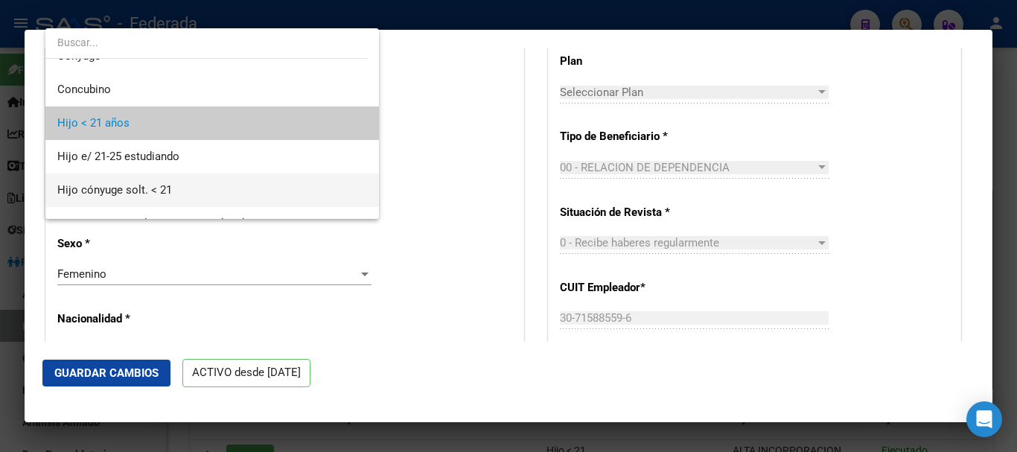
scroll to position [0, 0]
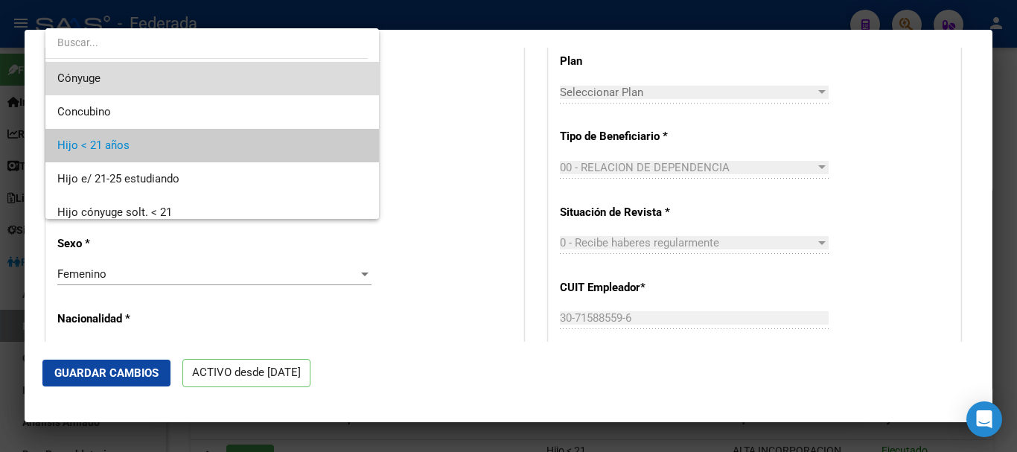
click at [214, 79] on span "Cónyuge" at bounding box center [212, 78] width 310 height 33
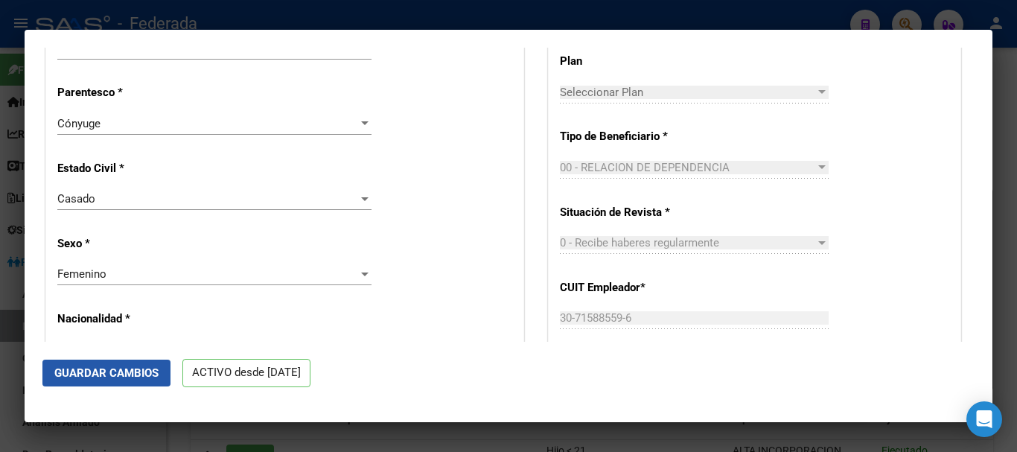
click at [96, 372] on span "Guardar Cambios" at bounding box center [106, 372] width 104 height 13
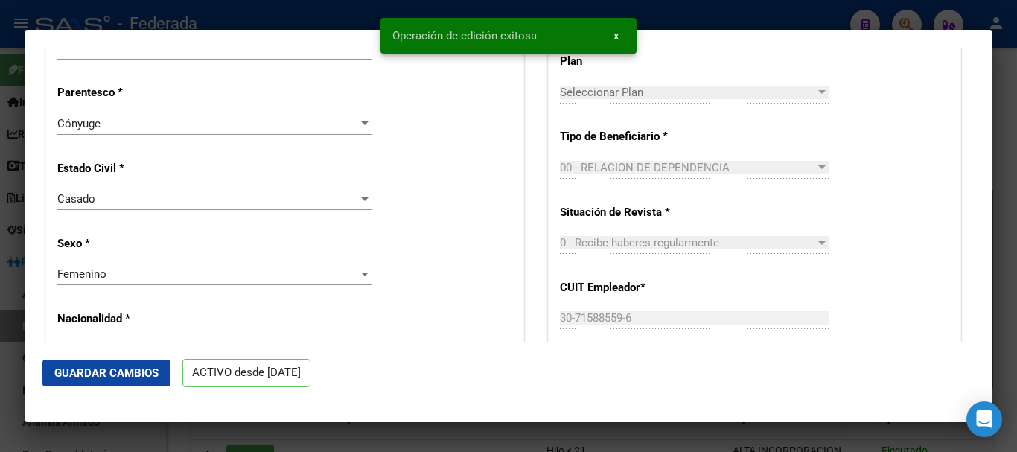
click at [1011, 380] on div at bounding box center [508, 226] width 1017 height 452
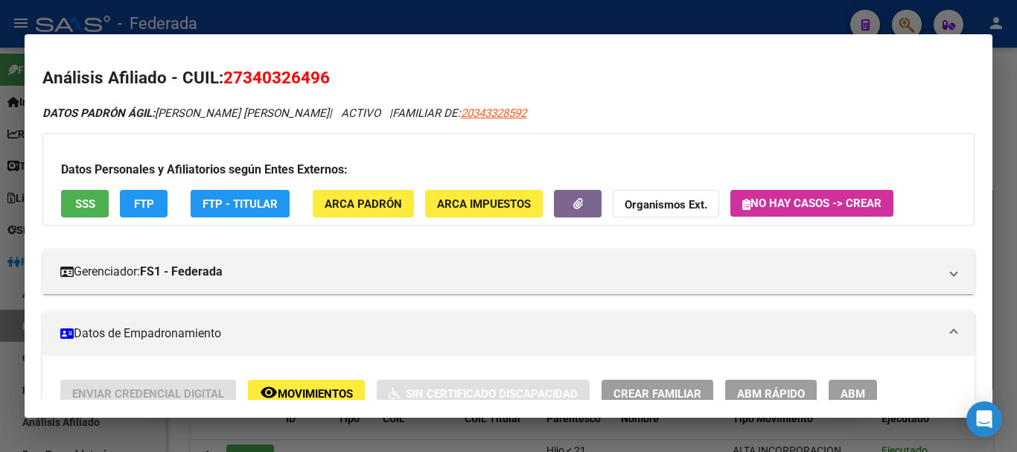
click at [1016, 156] on div at bounding box center [508, 226] width 1017 height 452
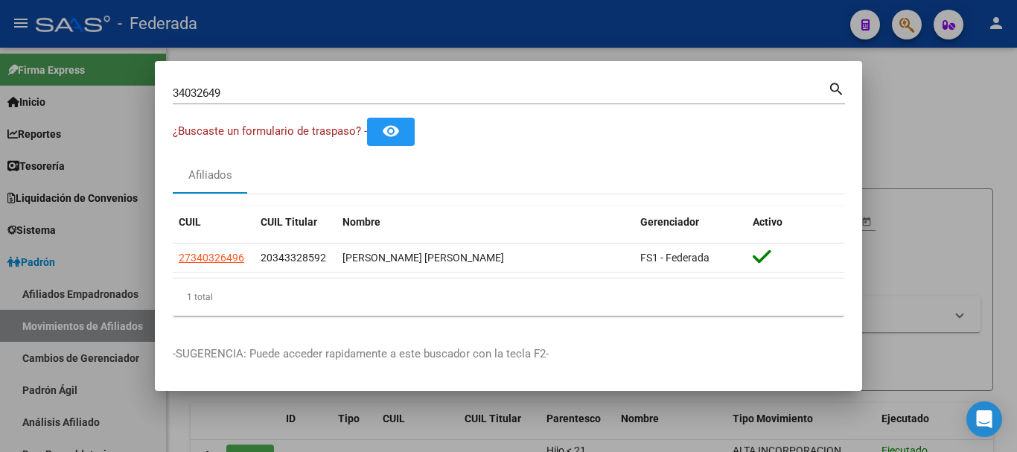
click at [638, 86] on input "34032649" at bounding box center [500, 92] width 655 height 13
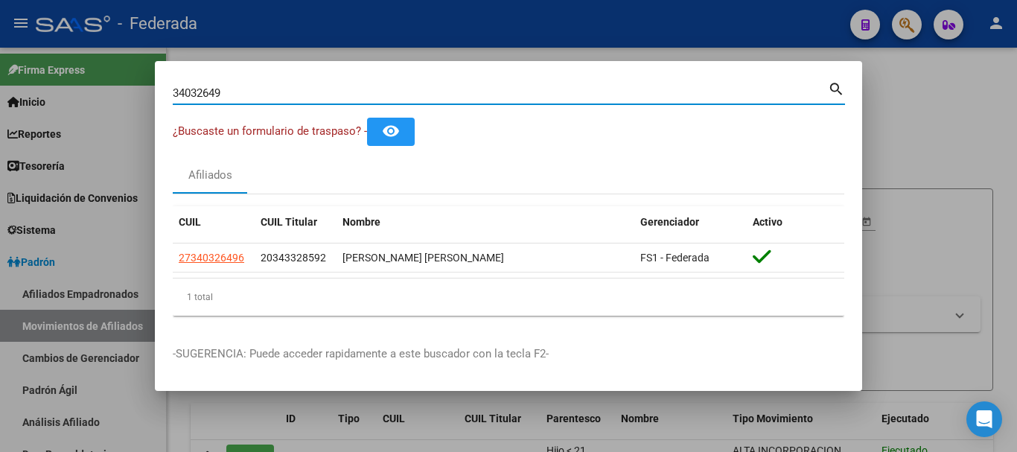
click at [638, 86] on input "34032649" at bounding box center [500, 92] width 655 height 13
paste input "22101997"
type input "22101997"
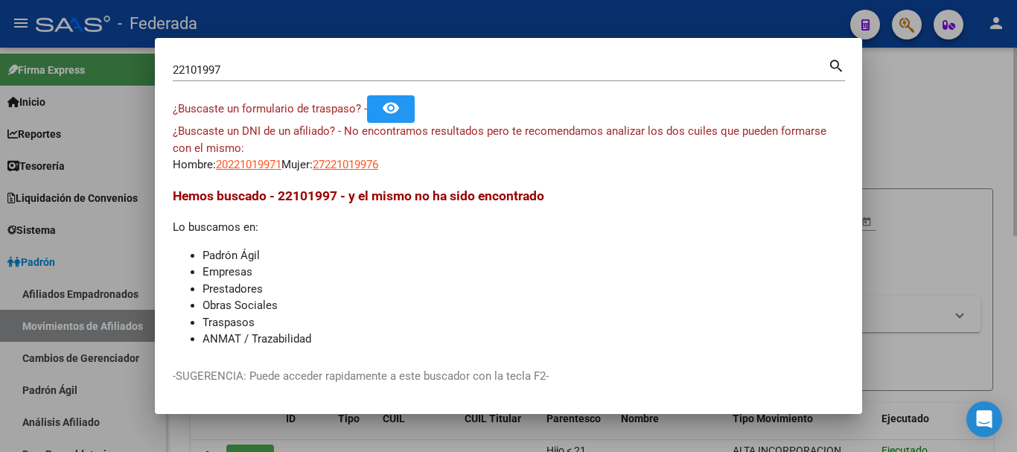
drag, startPoint x: 983, startPoint y: 150, endPoint x: 971, endPoint y: 154, distance: 13.2
click at [981, 153] on div at bounding box center [508, 226] width 1017 height 452
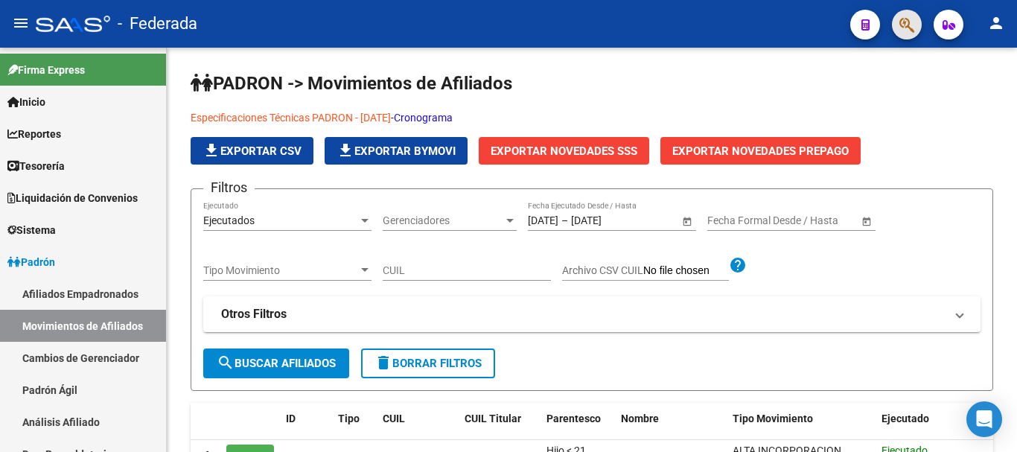
click at [897, 22] on button "button" at bounding box center [907, 25] width 30 height 30
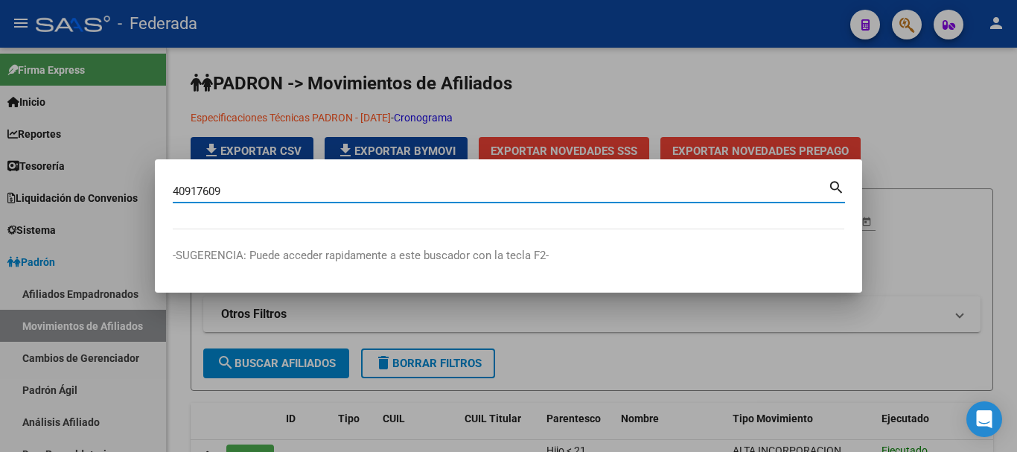
type input "40917609"
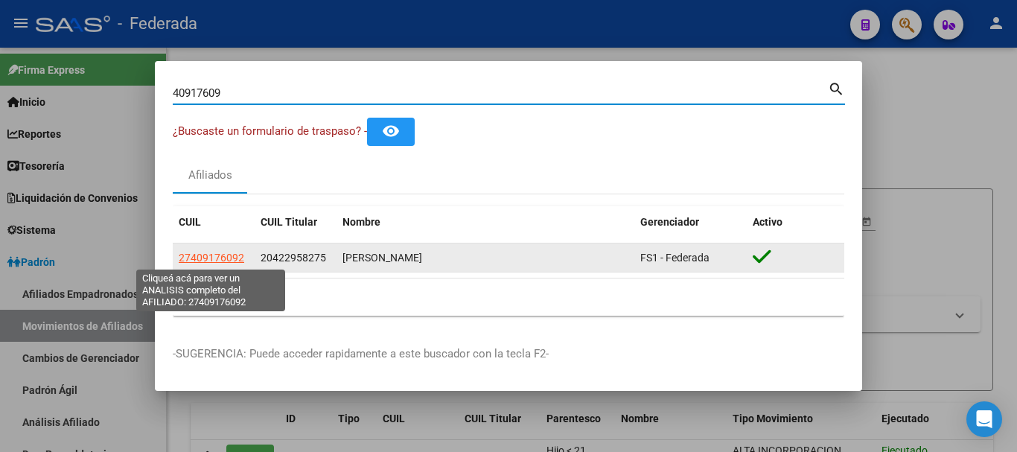
click at [231, 252] on span "27409176092" at bounding box center [211, 258] width 65 height 12
type textarea "27409176092"
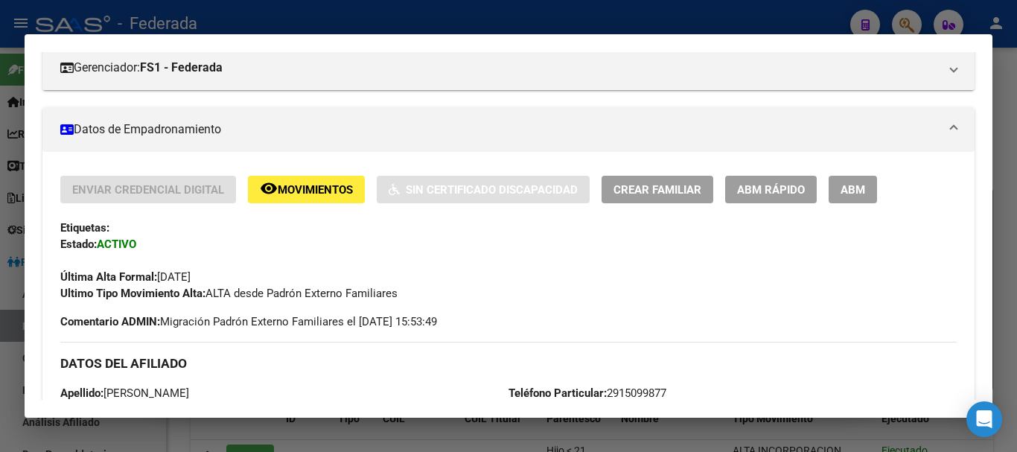
scroll to position [149, 0]
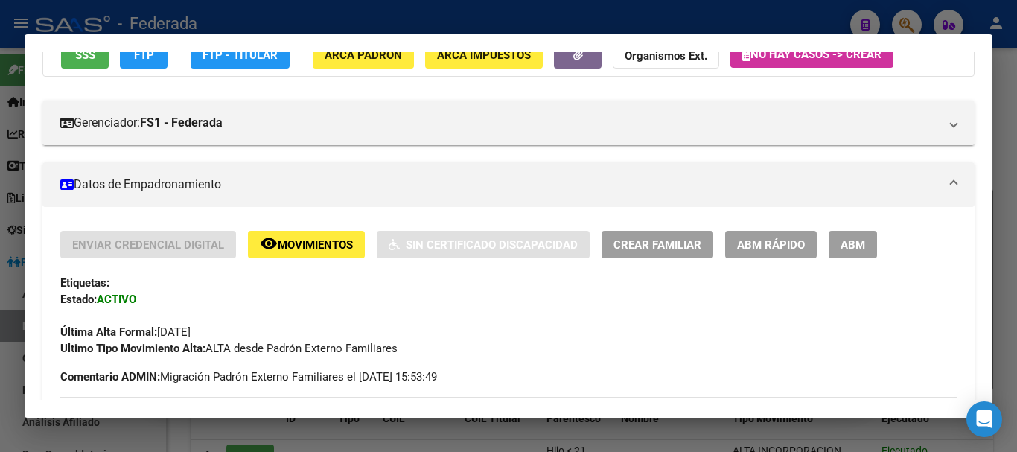
click at [750, 263] on div "Enviar Credencial Digital remove_red_eye Movimientos Sin Certificado Discapacid…" at bounding box center [508, 294] width 896 height 126
click at [756, 252] on button "ABM Rápido" at bounding box center [771, 245] width 92 height 28
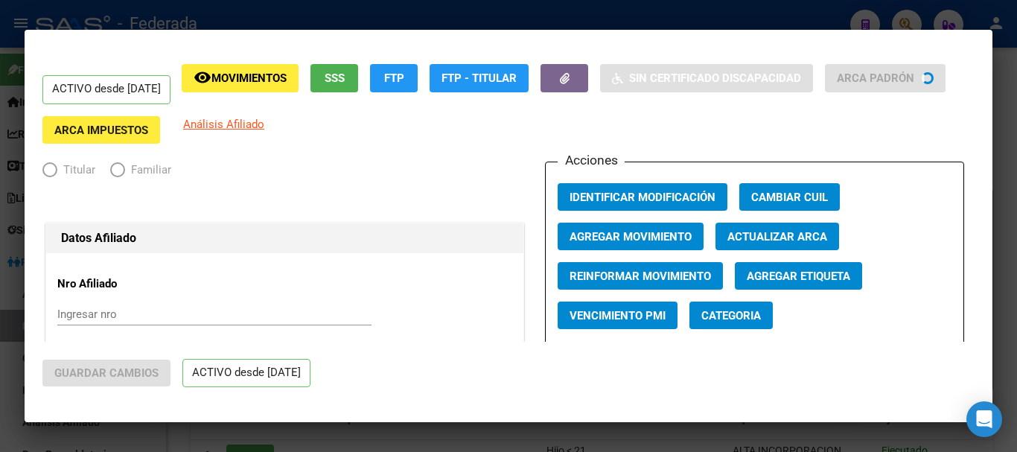
radio input "true"
type input "20-22588080-9"
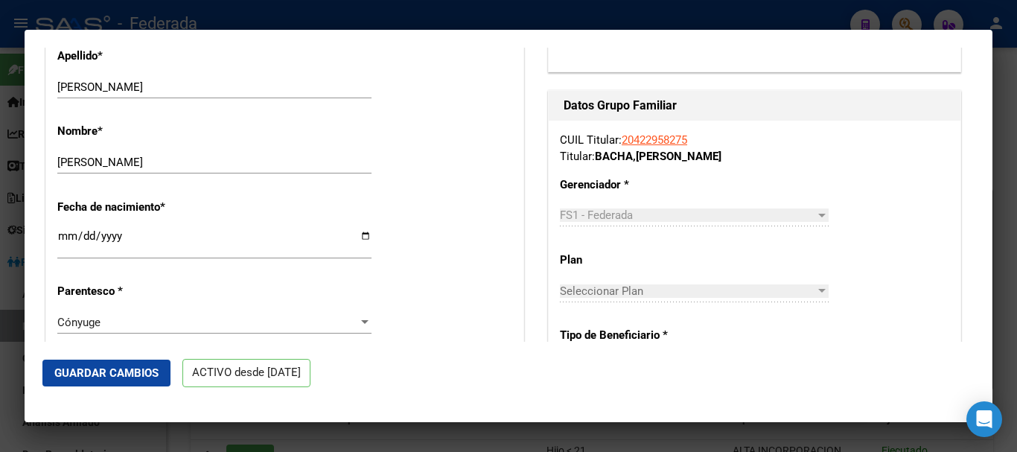
scroll to position [456, 0]
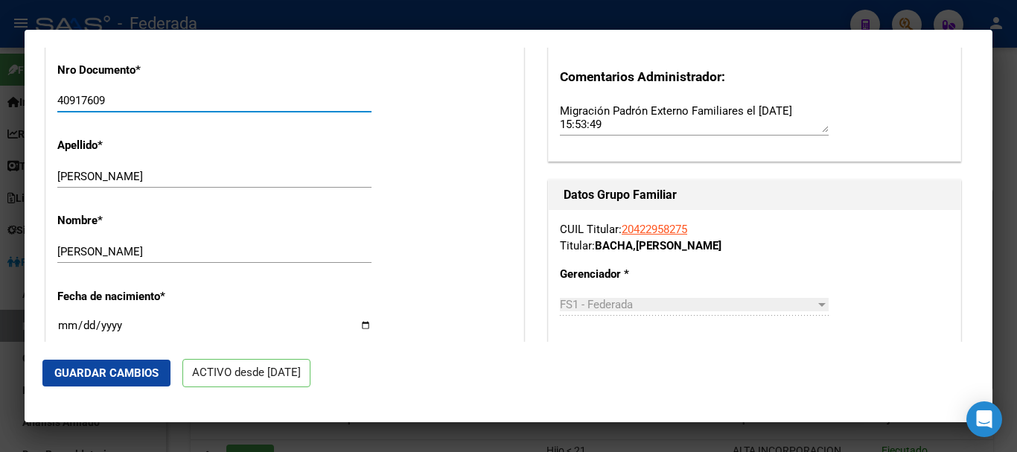
click at [72, 103] on input "40917609" at bounding box center [214, 100] width 314 height 13
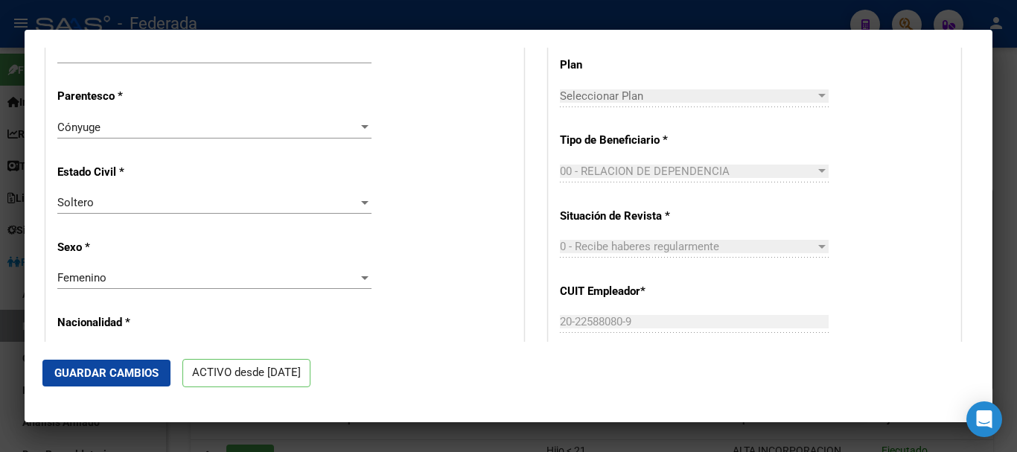
scroll to position [754, 0]
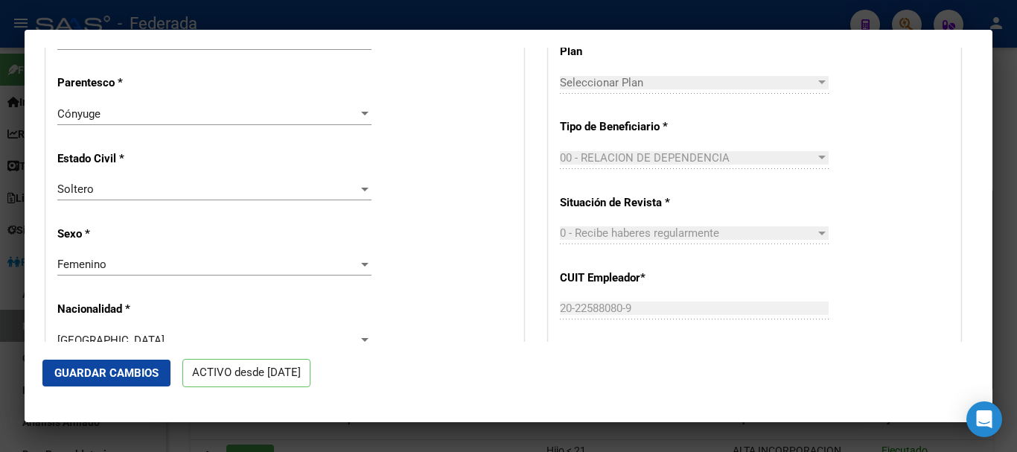
click at [151, 118] on div "Cónyuge" at bounding box center [207, 113] width 301 height 13
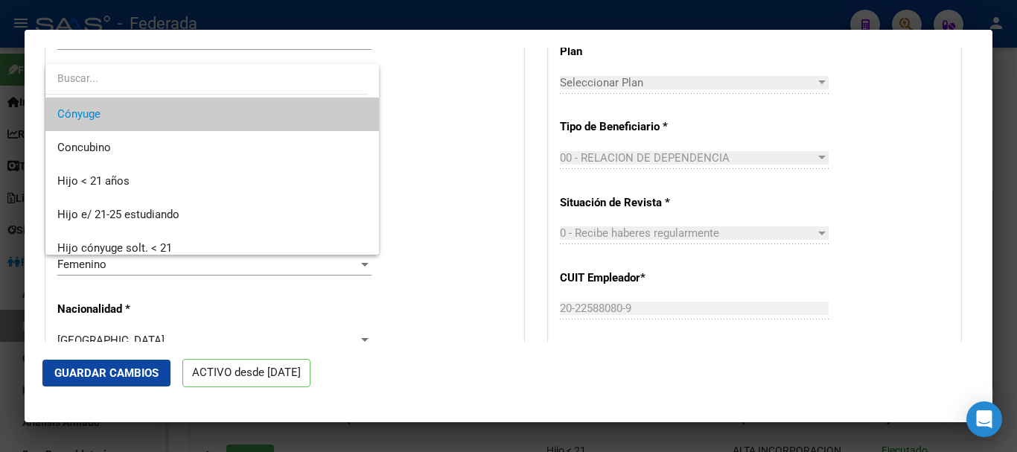
click at [398, 102] on div at bounding box center [508, 226] width 1017 height 452
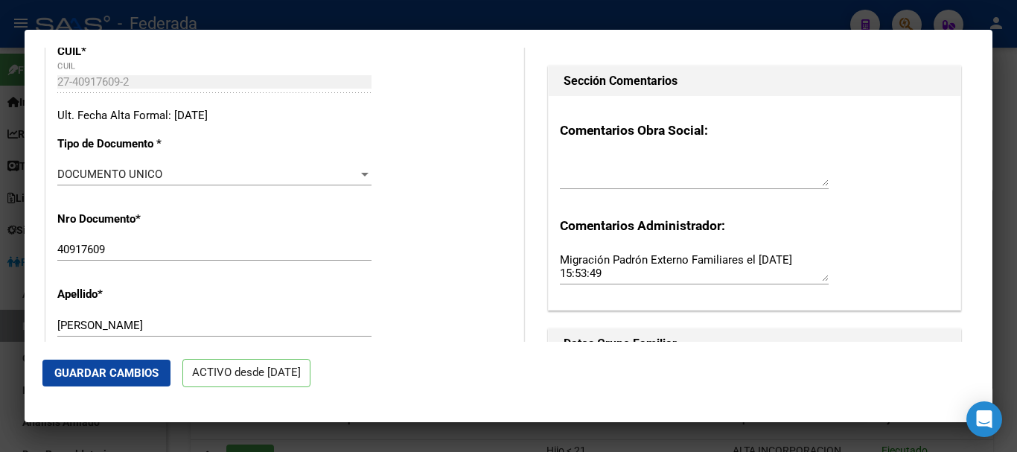
scroll to position [382, 0]
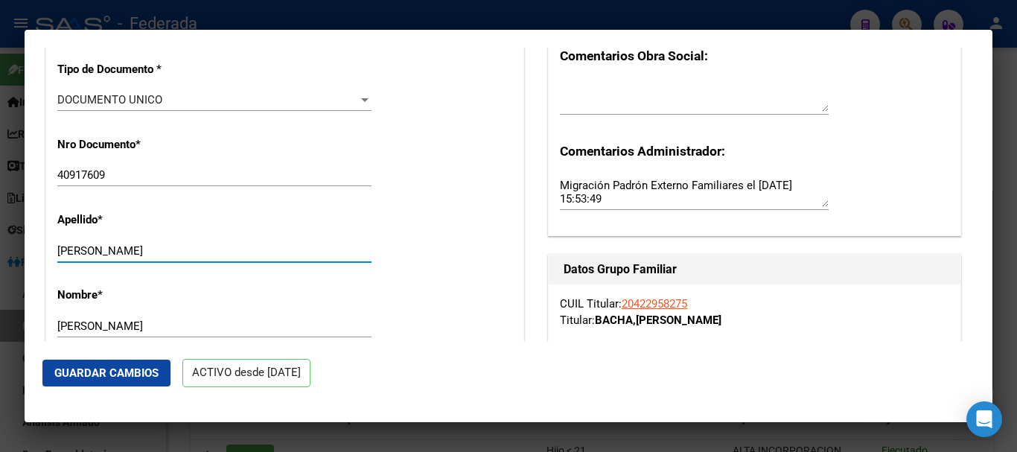
click at [197, 252] on input "[PERSON_NAME]" at bounding box center [214, 250] width 314 height 13
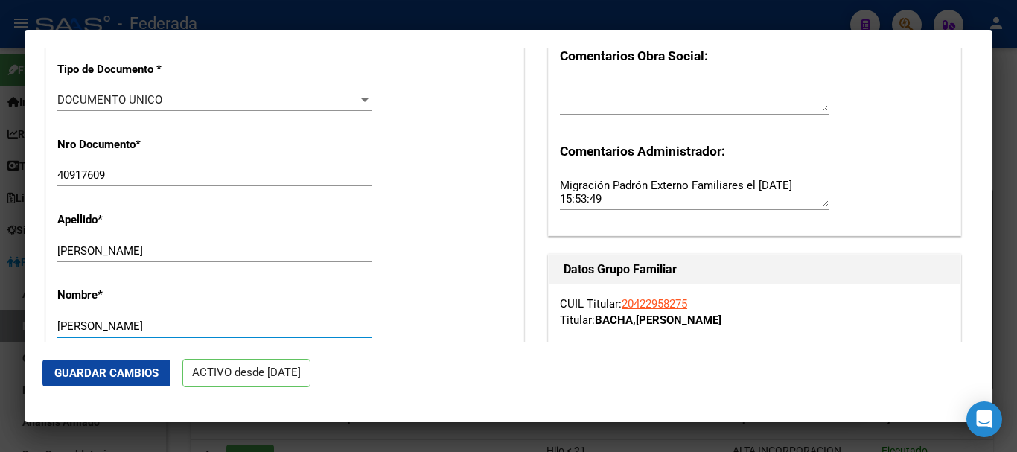
click at [211, 322] on input "[PERSON_NAME]" at bounding box center [214, 325] width 314 height 13
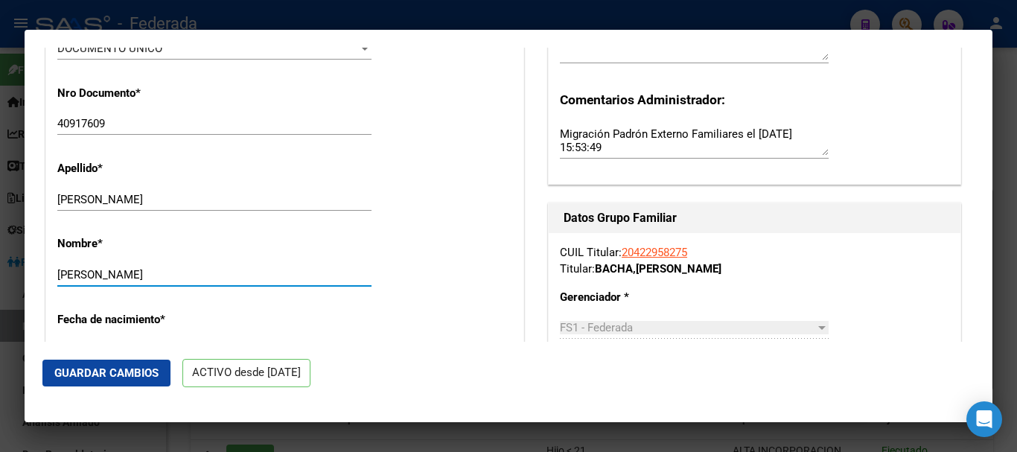
scroll to position [531, 0]
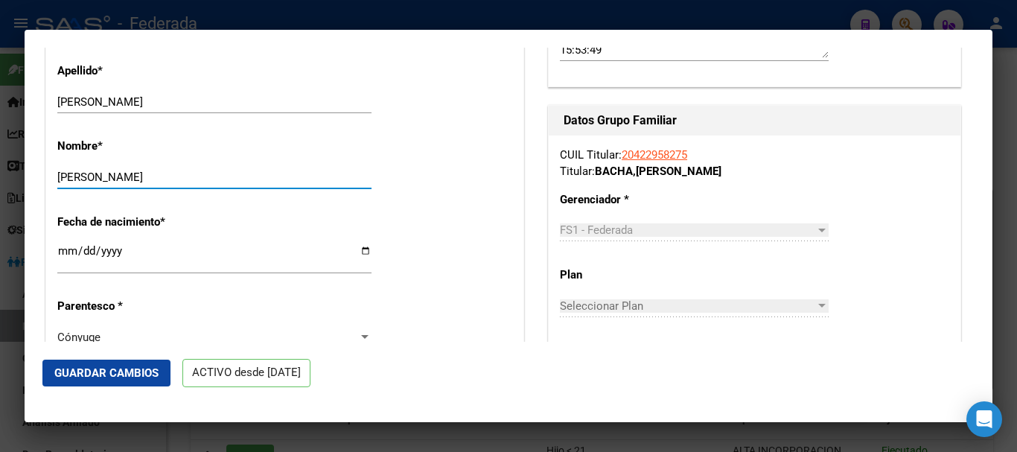
click at [159, 179] on input "[PERSON_NAME]" at bounding box center [214, 176] width 314 height 13
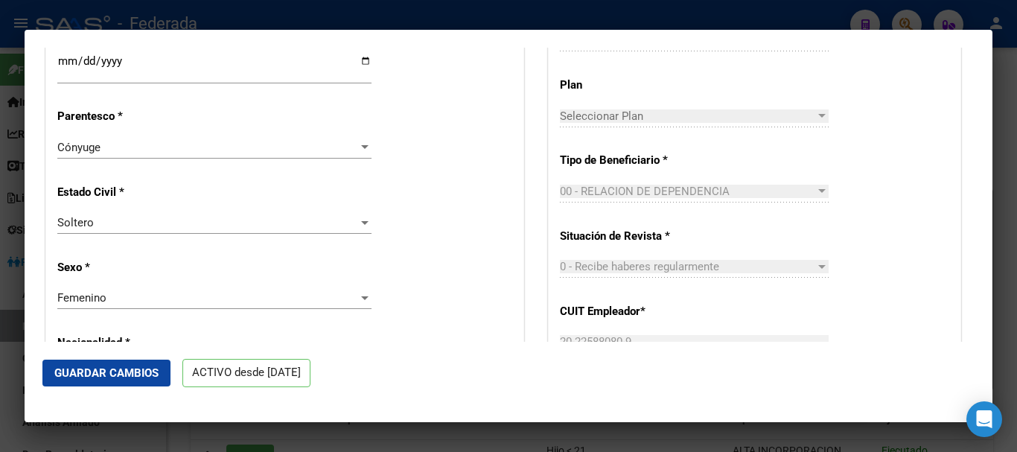
scroll to position [754, 0]
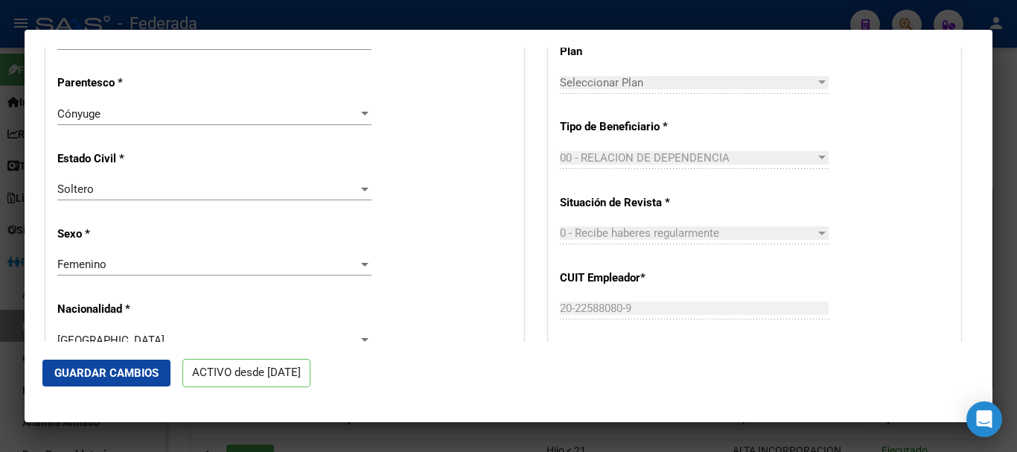
click at [159, 179] on div "Soltero Seleccionar tipo" at bounding box center [214, 189] width 314 height 22
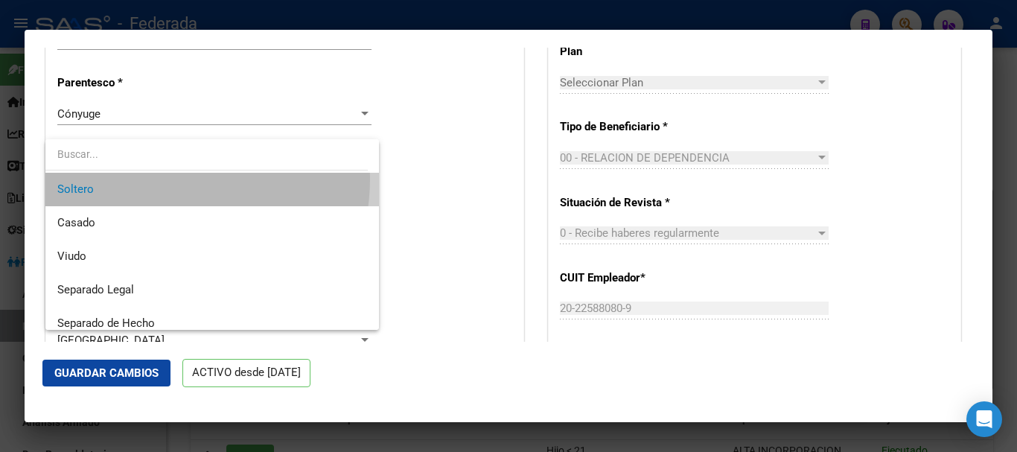
click at [159, 179] on span "Soltero" at bounding box center [212, 189] width 310 height 33
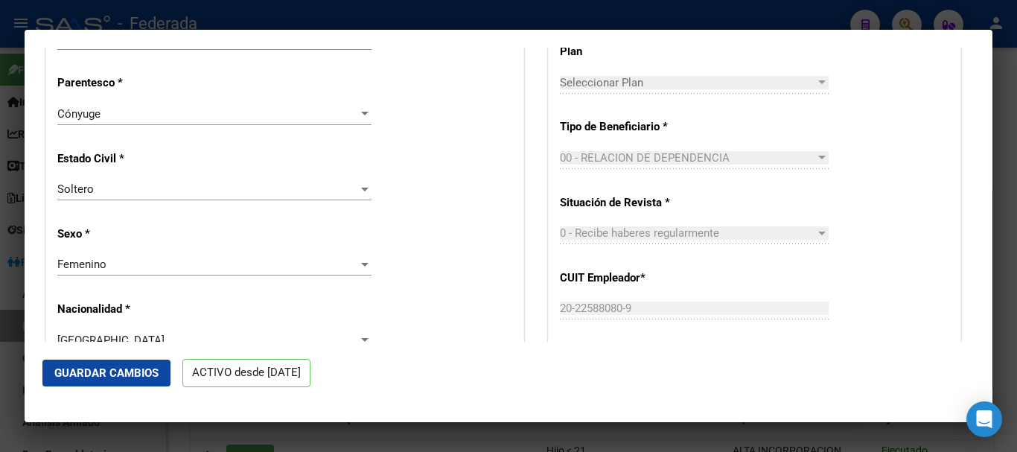
click at [159, 179] on div "Soltero Seleccionar tipo" at bounding box center [214, 189] width 314 height 22
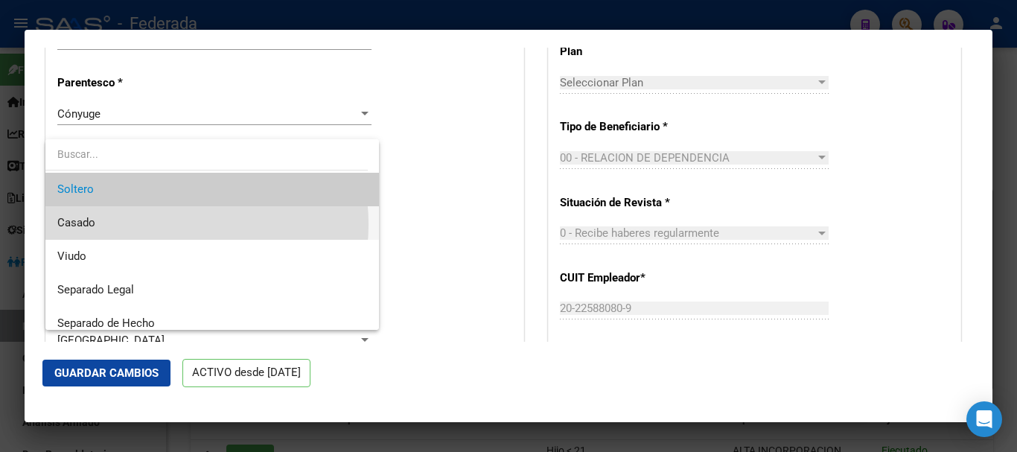
click at [156, 224] on span "Casado" at bounding box center [212, 222] width 310 height 33
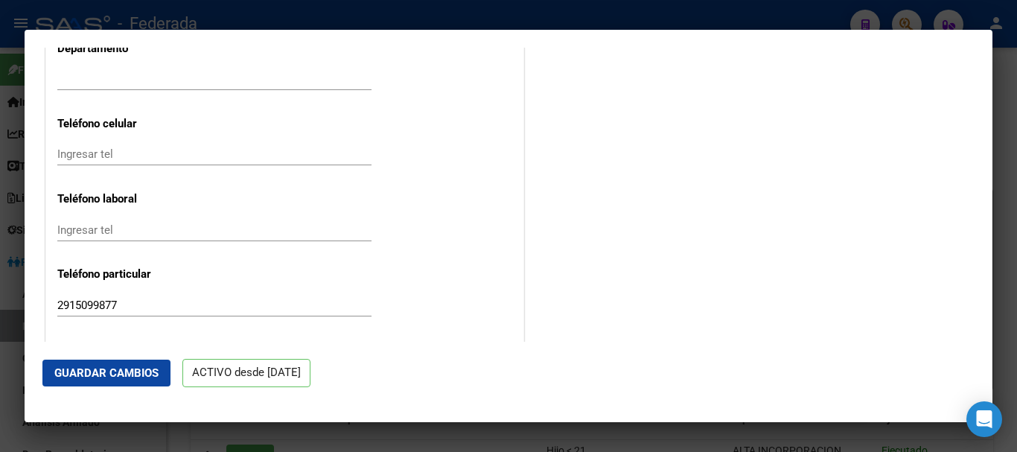
scroll to position [1796, 0]
click at [118, 378] on span "Guardar Cambios" at bounding box center [106, 372] width 104 height 13
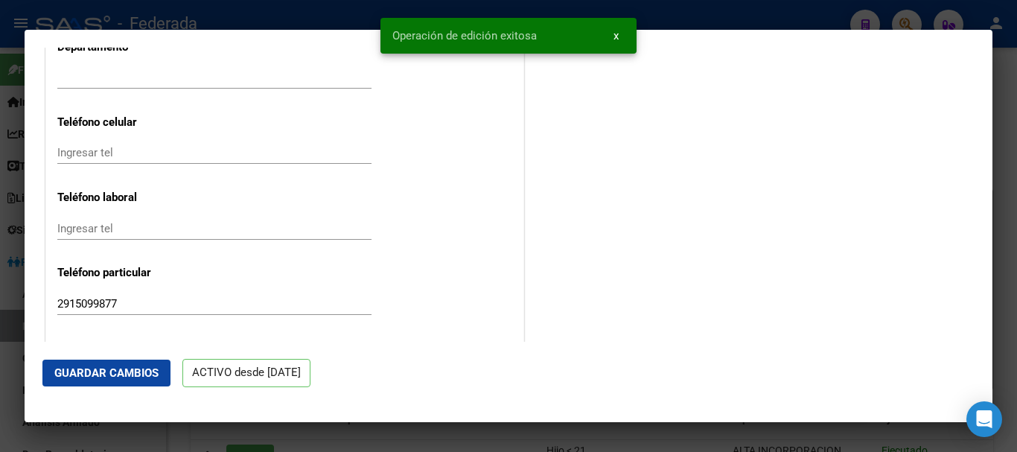
click at [0, 223] on div at bounding box center [508, 226] width 1017 height 452
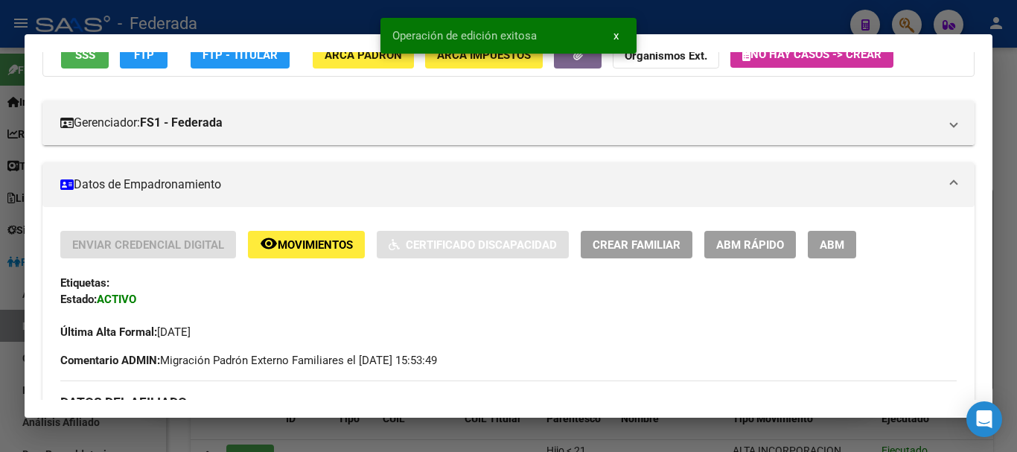
click at [1016, 176] on div at bounding box center [508, 226] width 1017 height 452
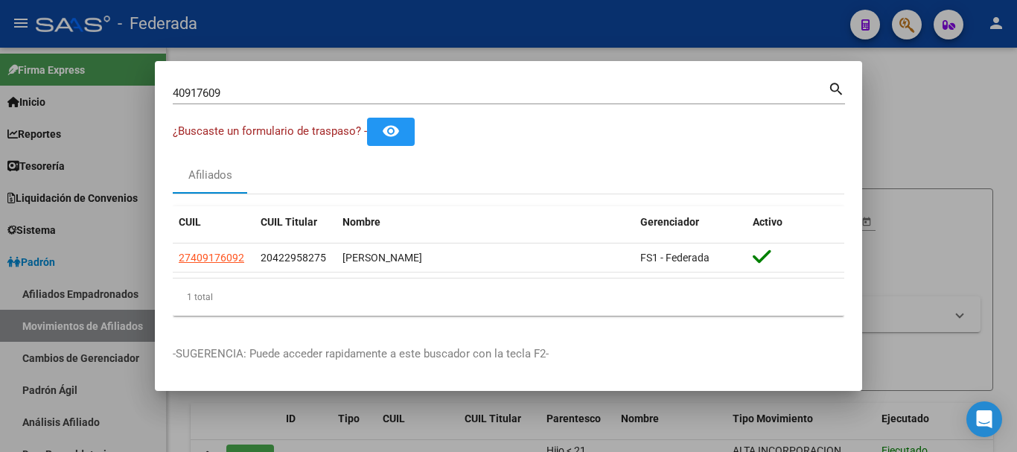
click at [521, 105] on div "40917609 Buscar (apellido, dni, [PERSON_NAME], [PERSON_NAME], cuit, obra social…" at bounding box center [509, 98] width 672 height 39
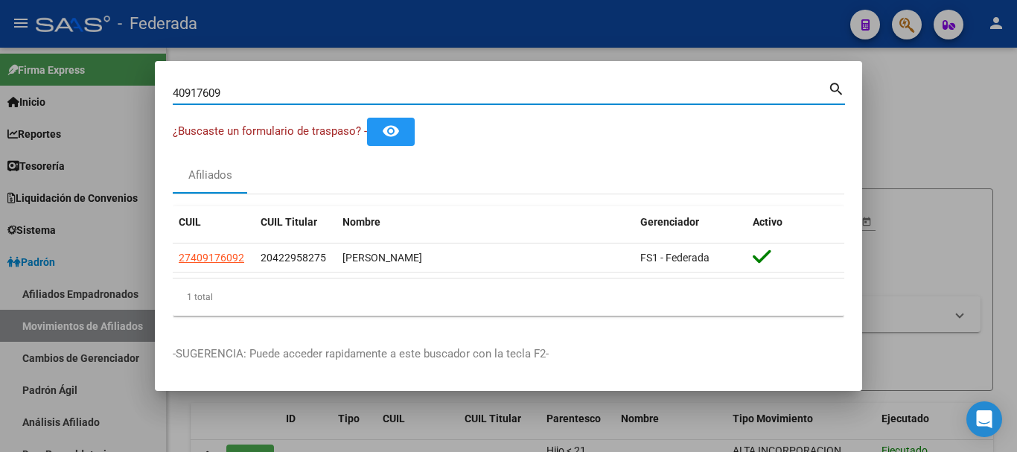
click at [539, 95] on input "40917609" at bounding box center [500, 92] width 655 height 13
paste input "59383987"
type input "59383987"
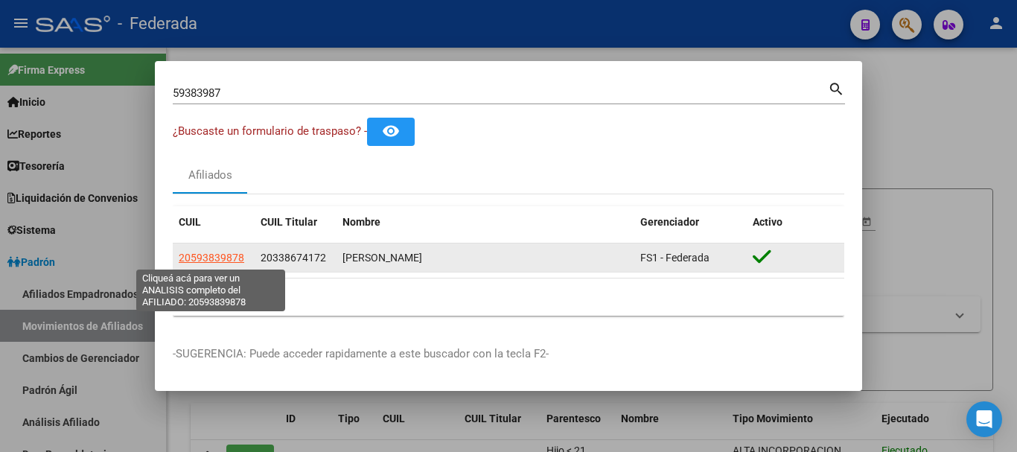
click at [236, 253] on span "20593839878" at bounding box center [211, 258] width 65 height 12
type textarea "20593839878"
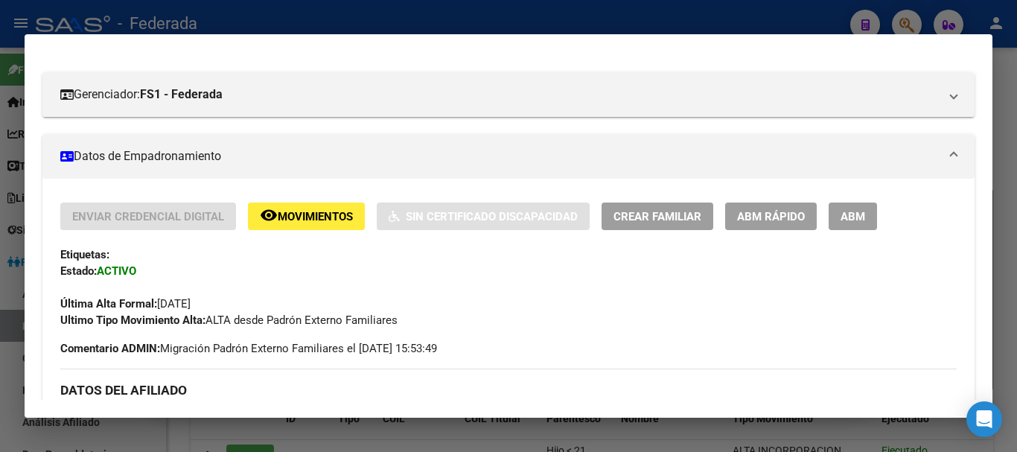
scroll to position [152, 0]
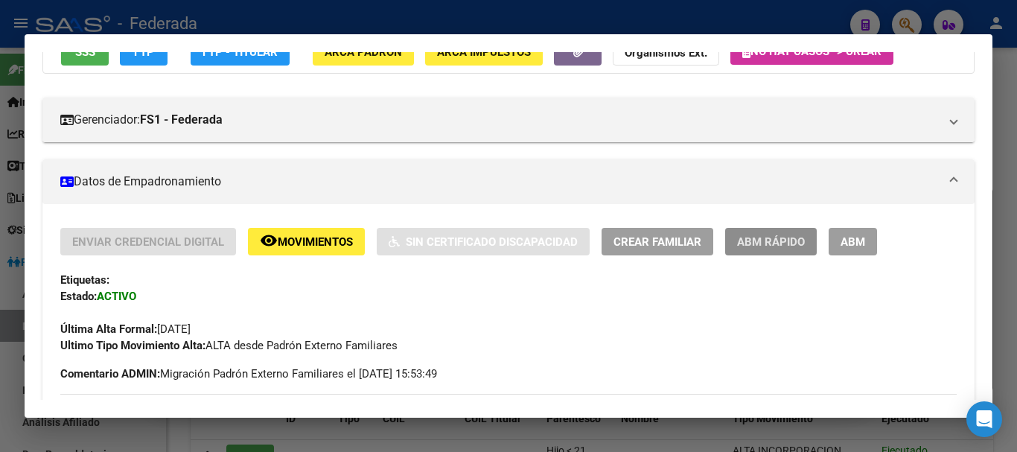
click at [772, 242] on span "ABM Rápido" at bounding box center [771, 241] width 68 height 13
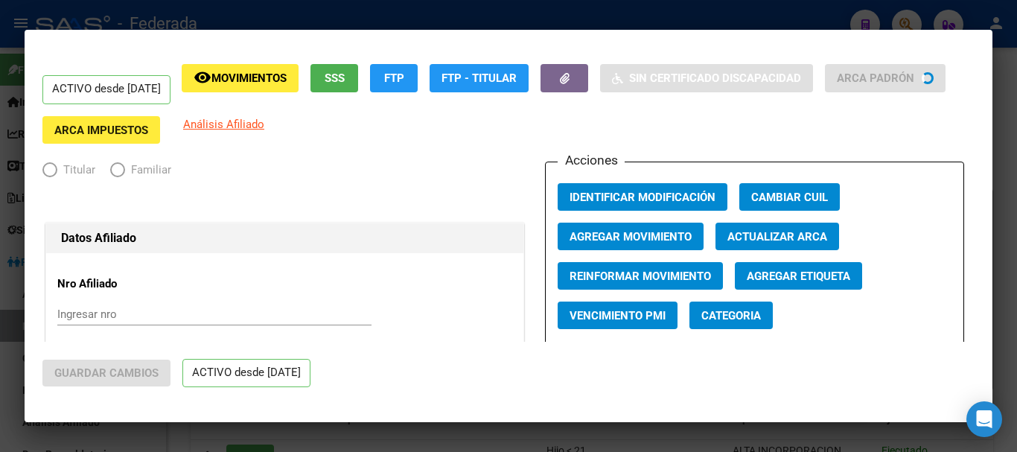
radio input "true"
type input "30-68812959-8"
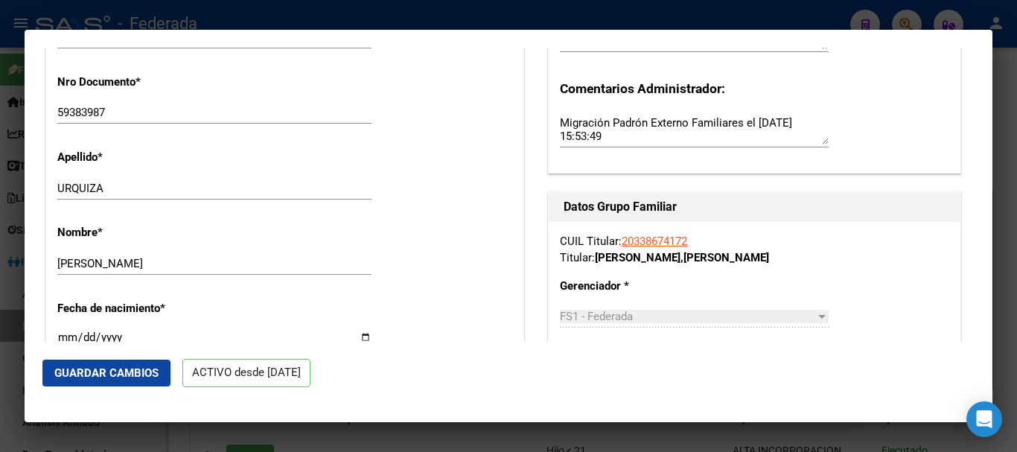
scroll to position [447, 0]
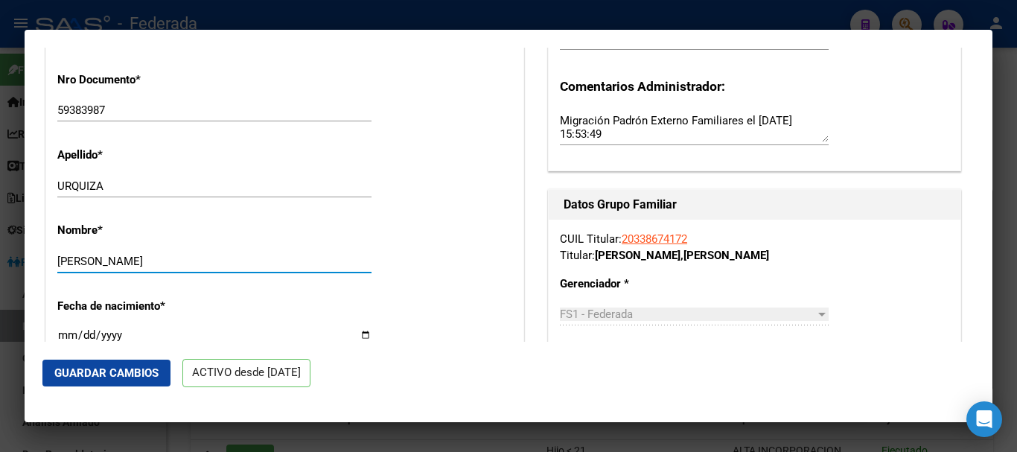
click at [244, 260] on input "[PERSON_NAME]" at bounding box center [214, 261] width 314 height 13
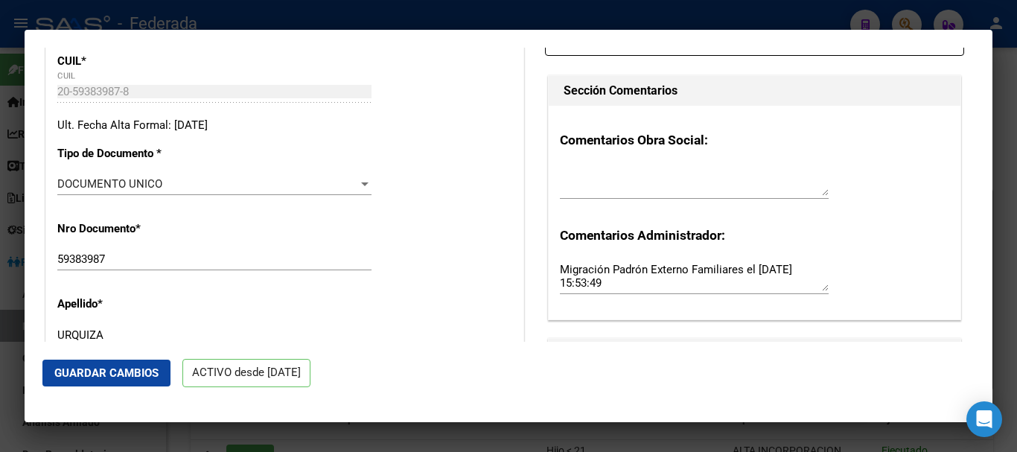
scroll to position [372, 0]
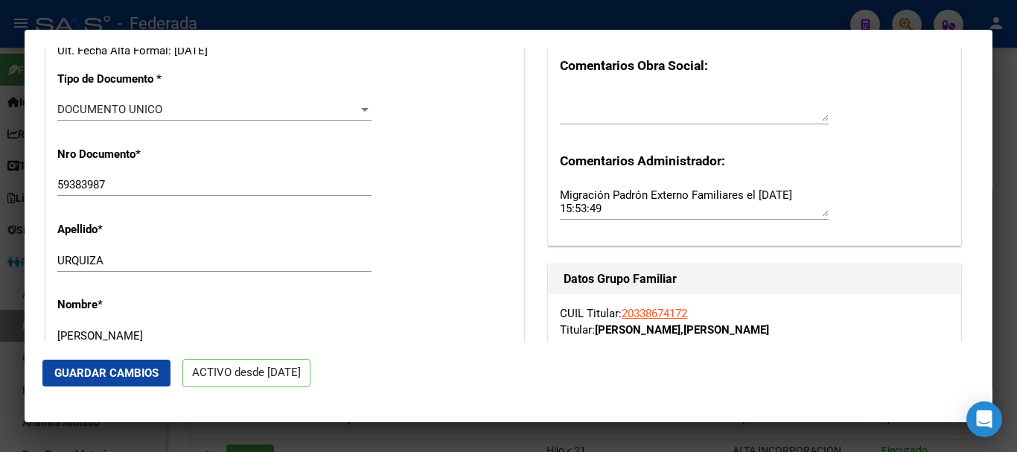
click at [215, 188] on input "59383987" at bounding box center [214, 184] width 314 height 13
click at [217, 240] on div "Apellido * [PERSON_NAME] Ingresar apellido" at bounding box center [284, 247] width 455 height 75
click at [220, 254] on input "URQUIZA" at bounding box center [214, 260] width 314 height 13
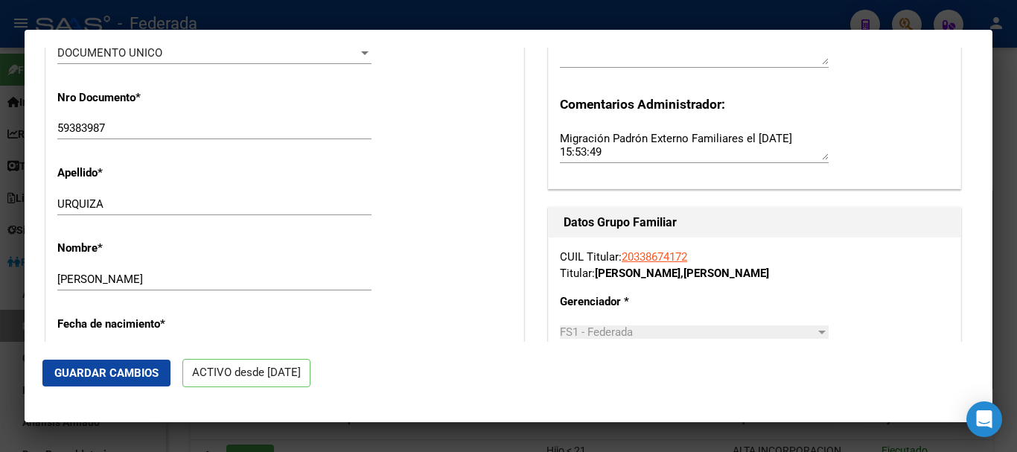
scroll to position [447, 0]
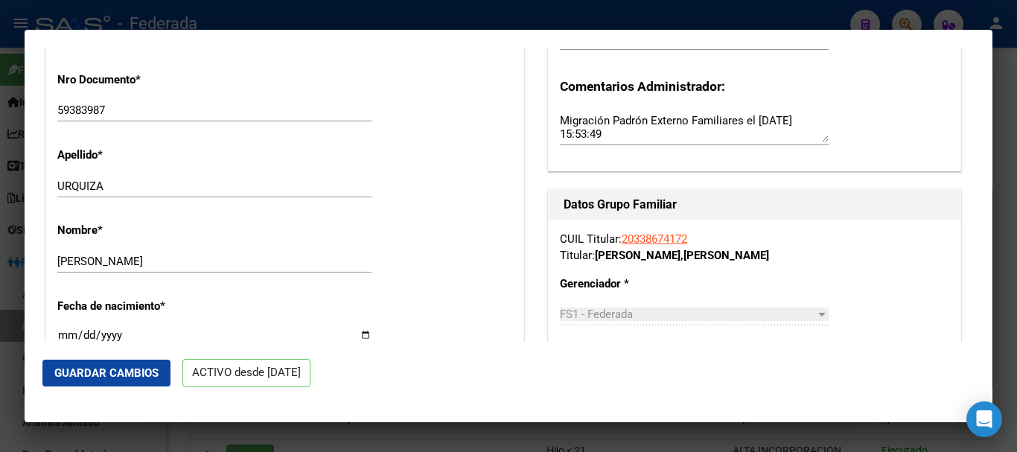
click at [220, 255] on input "[PERSON_NAME]" at bounding box center [214, 261] width 314 height 13
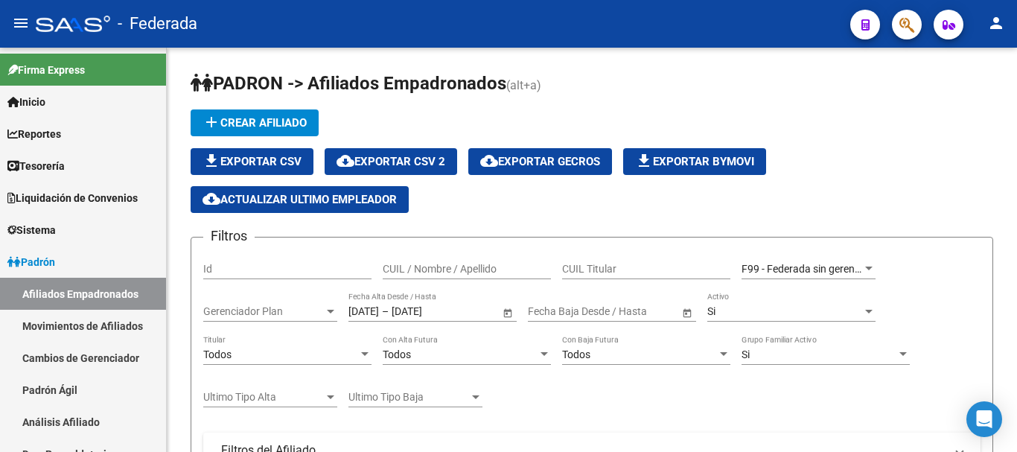
scroll to position [145, 0]
